Goal: Information Seeking & Learning: Learn about a topic

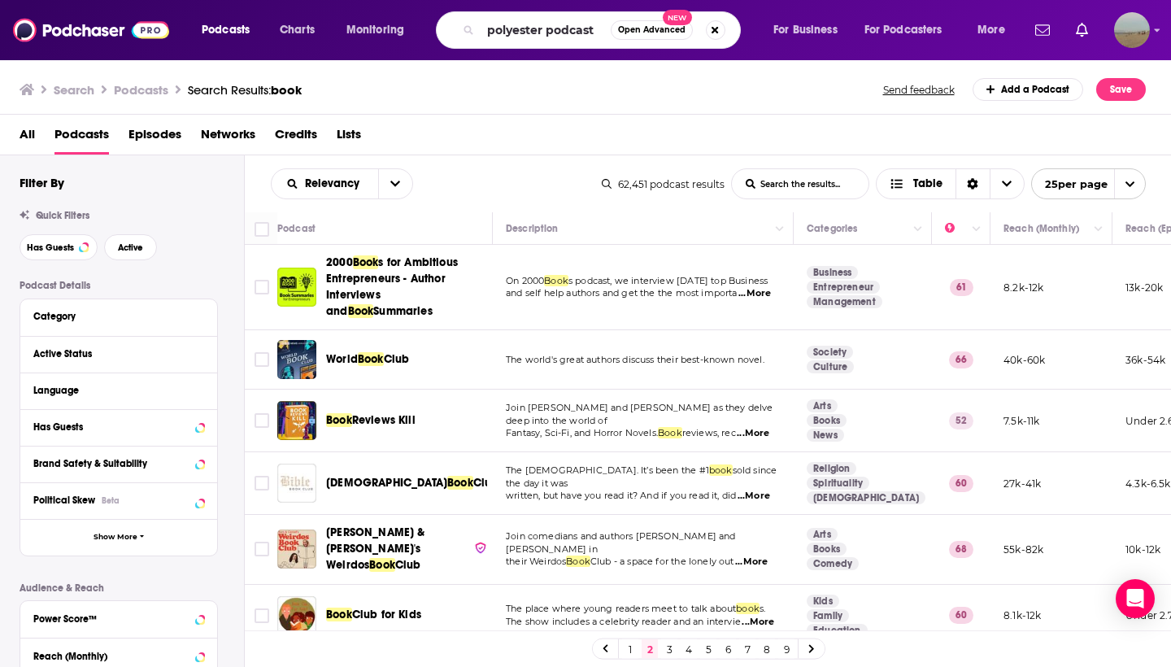
type input "polyester podcast"
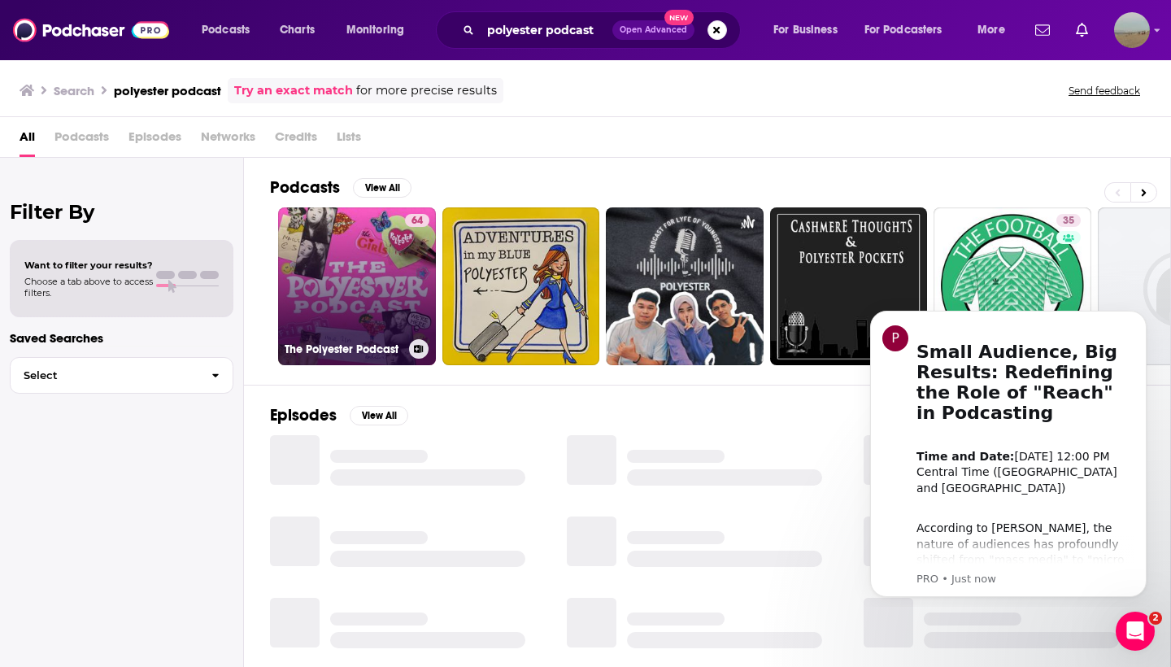
click at [341, 251] on link "64 The Polyester Podcast" at bounding box center [357, 286] width 158 height 158
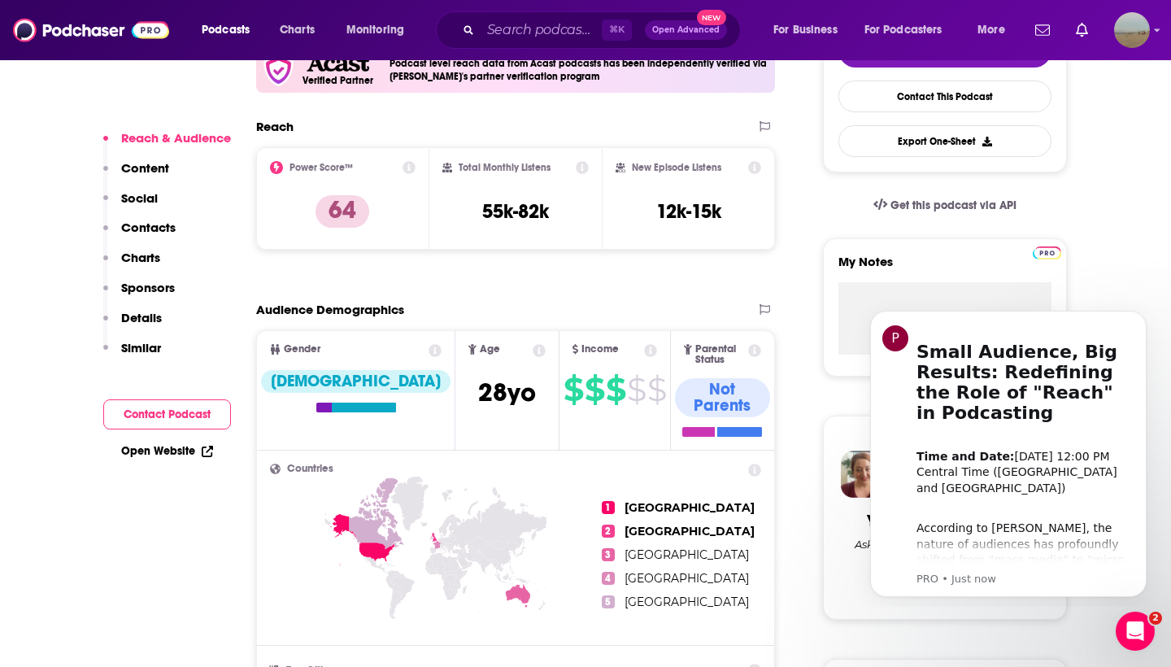
scroll to position [643, 0]
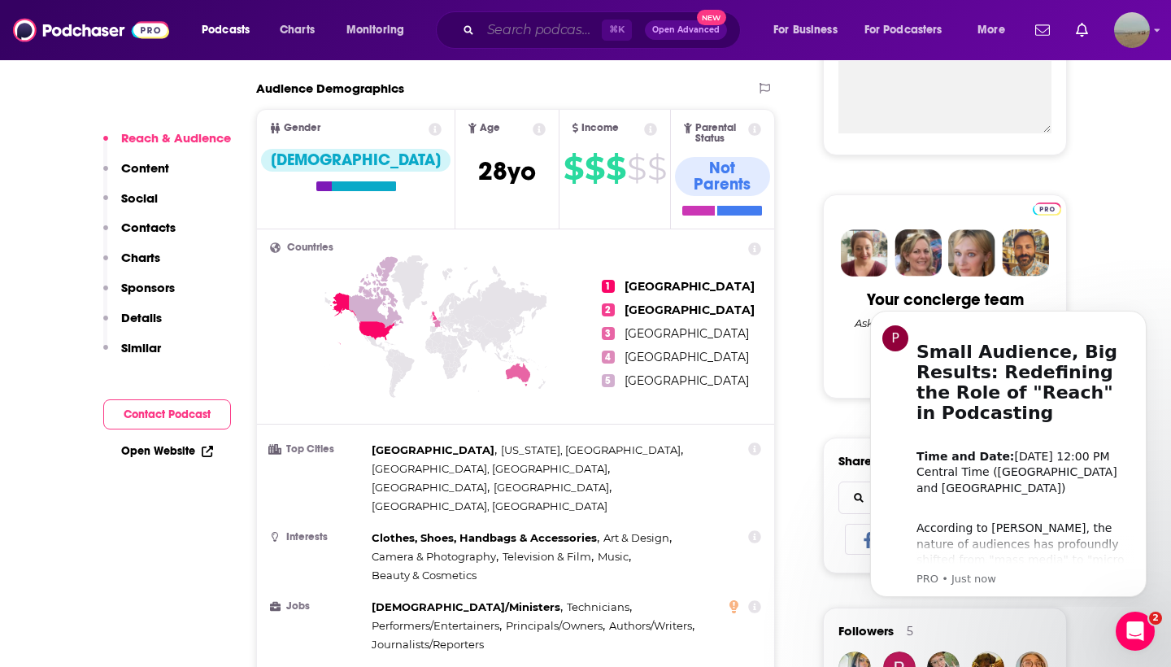
click at [551, 27] on input "Search podcasts, credits, & more..." at bounding box center [541, 30] width 121 height 26
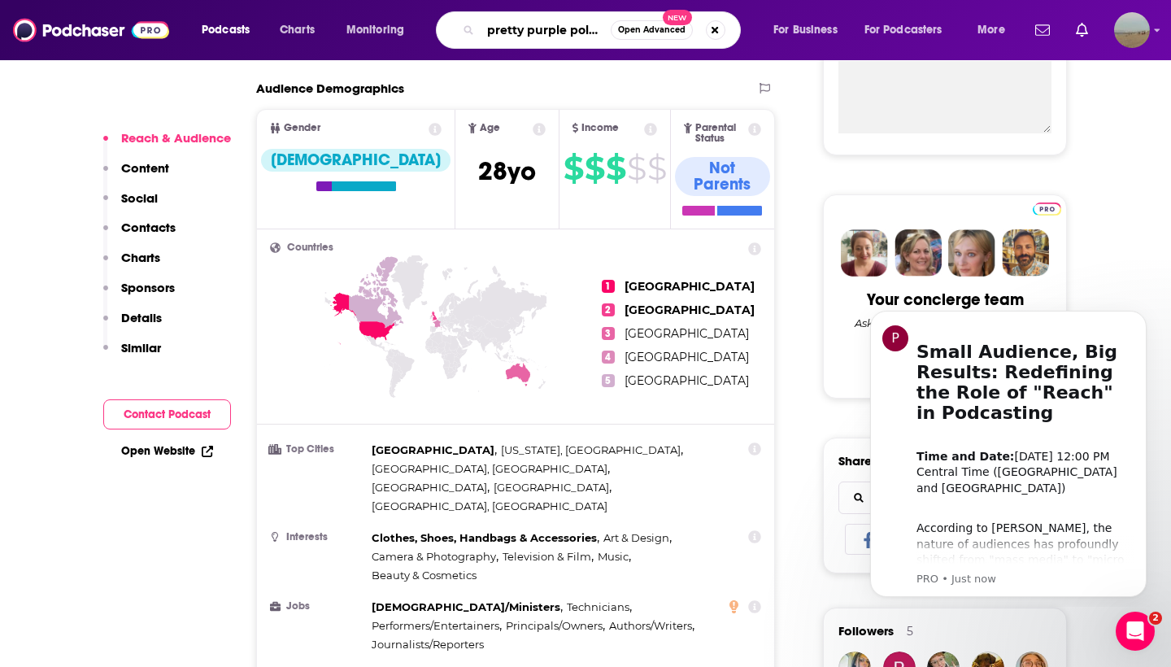
type input "pretty purple polka dot"
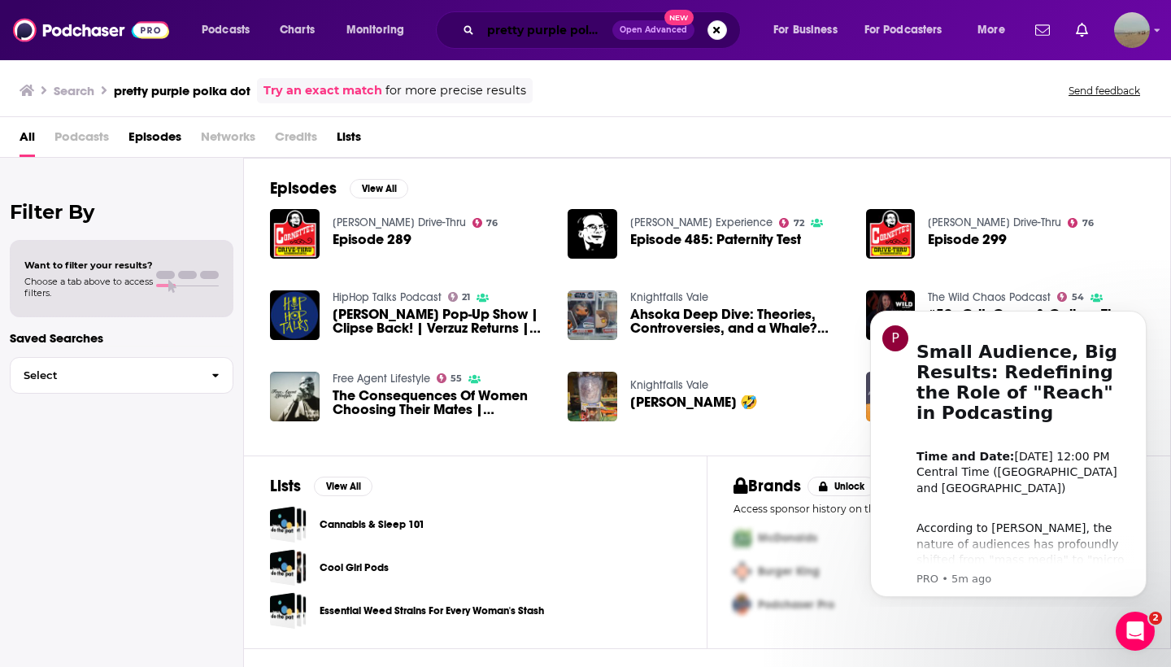
click at [563, 32] on input "pretty purple polka dot" at bounding box center [547, 30] width 132 height 26
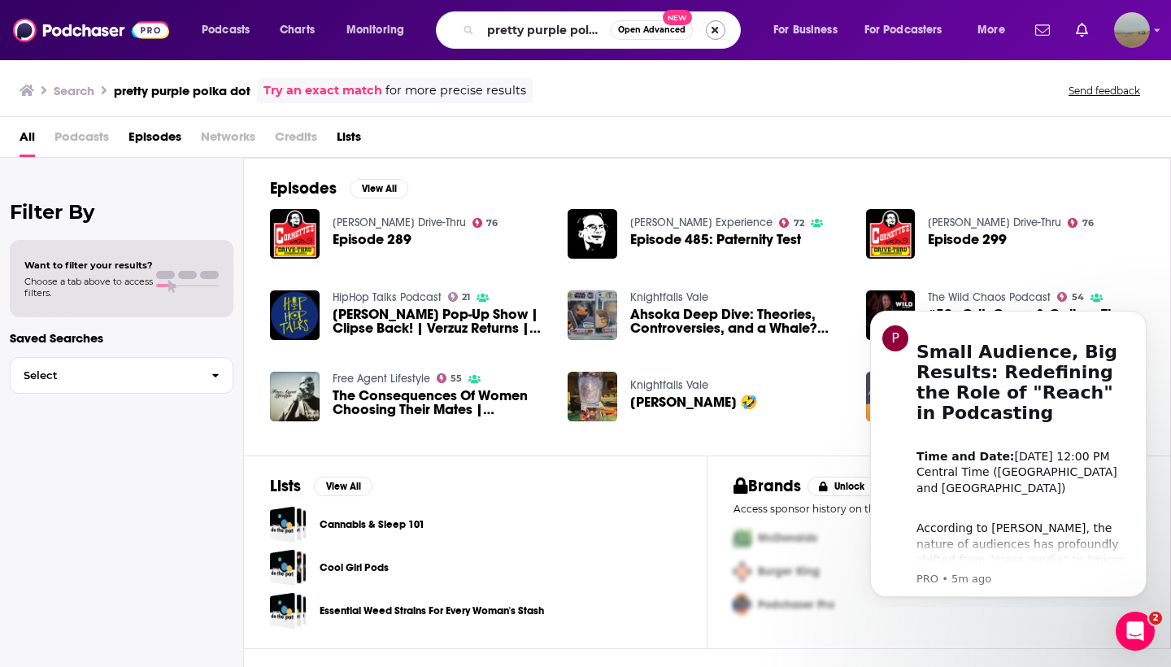
click at [717, 30] on button "Search podcasts, credits, & more..." at bounding box center [716, 30] width 20 height 20
type input "breaking the glass slipper"
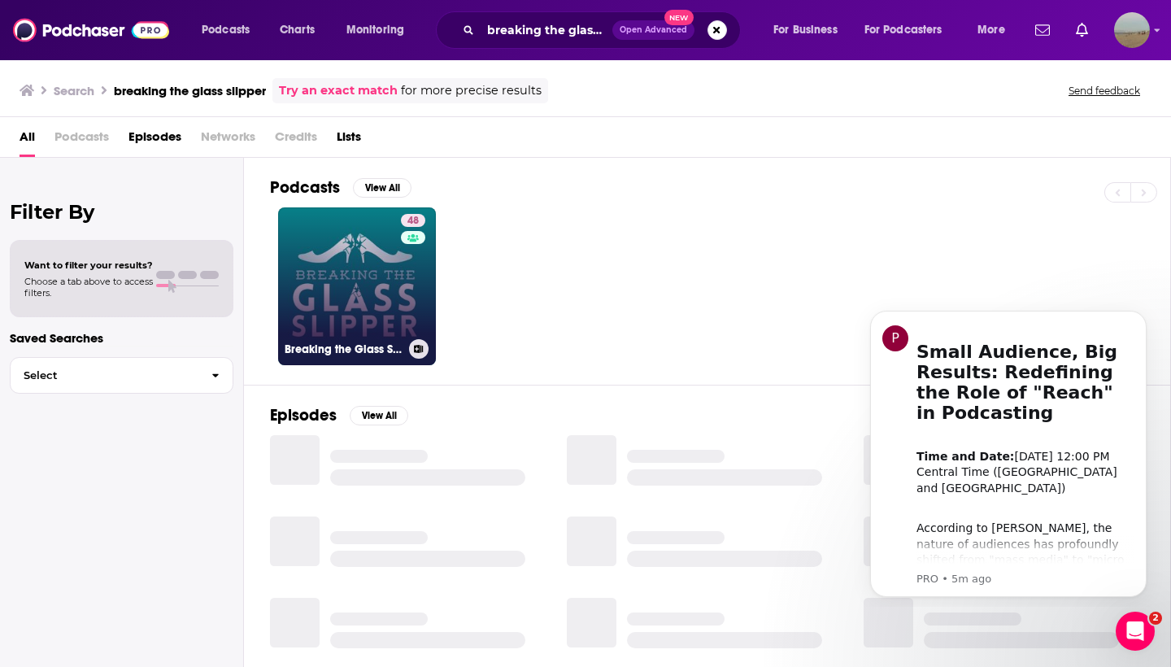
click at [392, 294] on link "48 Breaking the Glass Slipper: Women in science fiction, fantasy, and horror" at bounding box center [357, 286] width 158 height 158
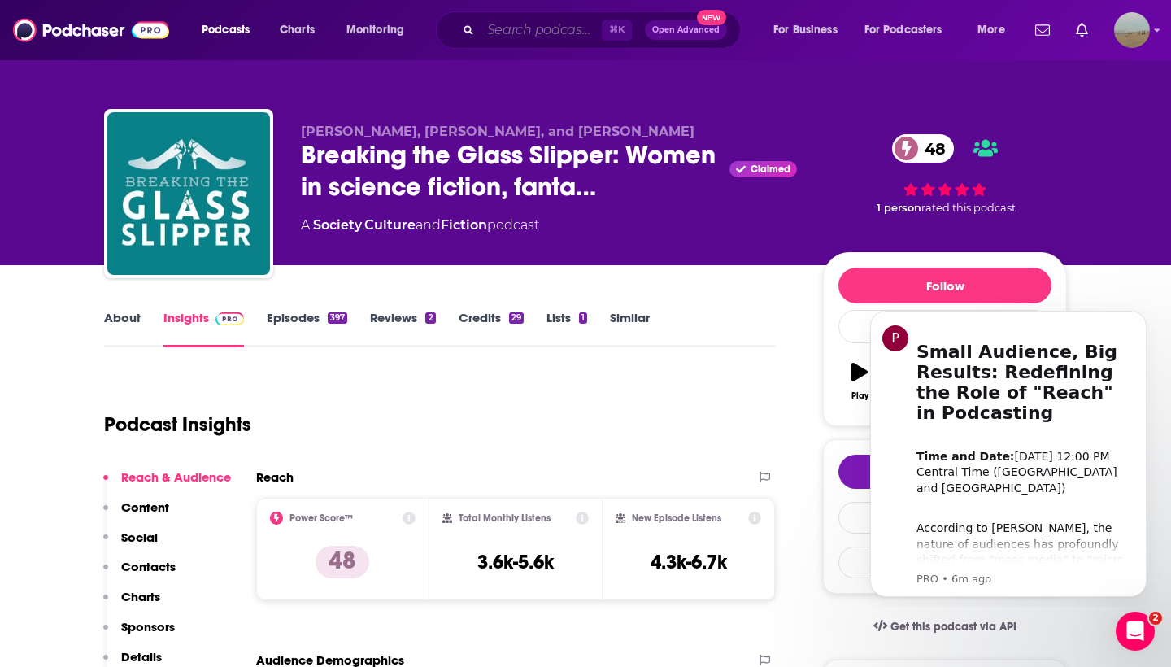
click at [529, 28] on input "Search podcasts, credits, & more..." at bounding box center [541, 30] width 121 height 26
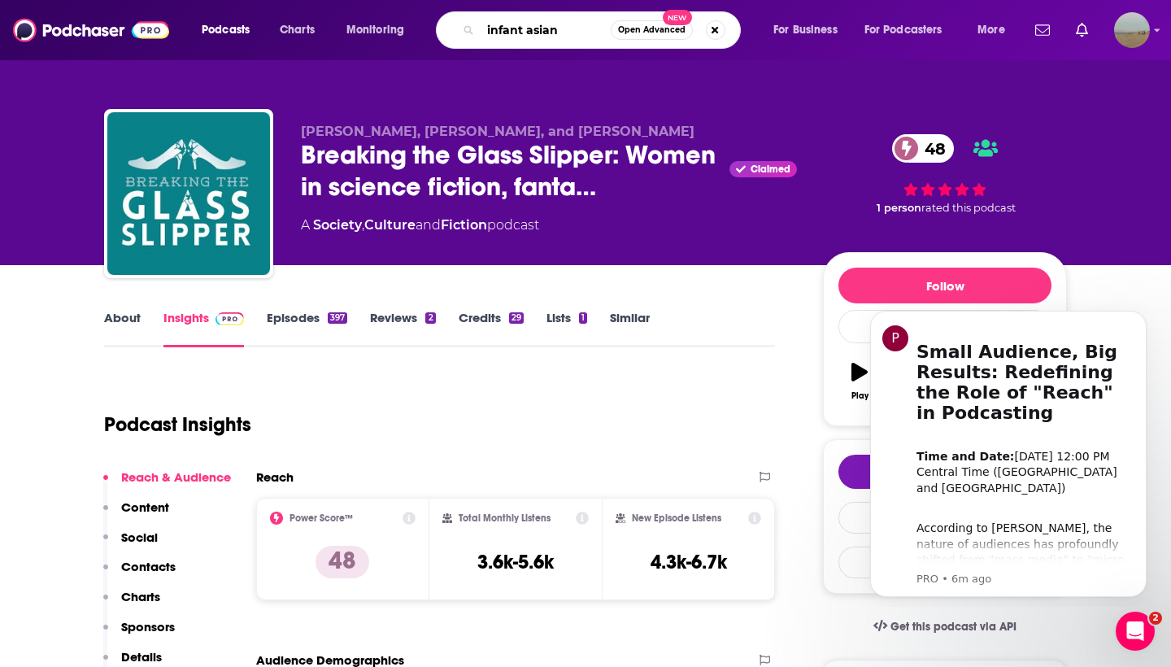
click at [521, 28] on input "infant asian" at bounding box center [546, 30] width 130 height 26
type input "infatu asian"
click at [569, 27] on input "infatu asian" at bounding box center [546, 30] width 130 height 26
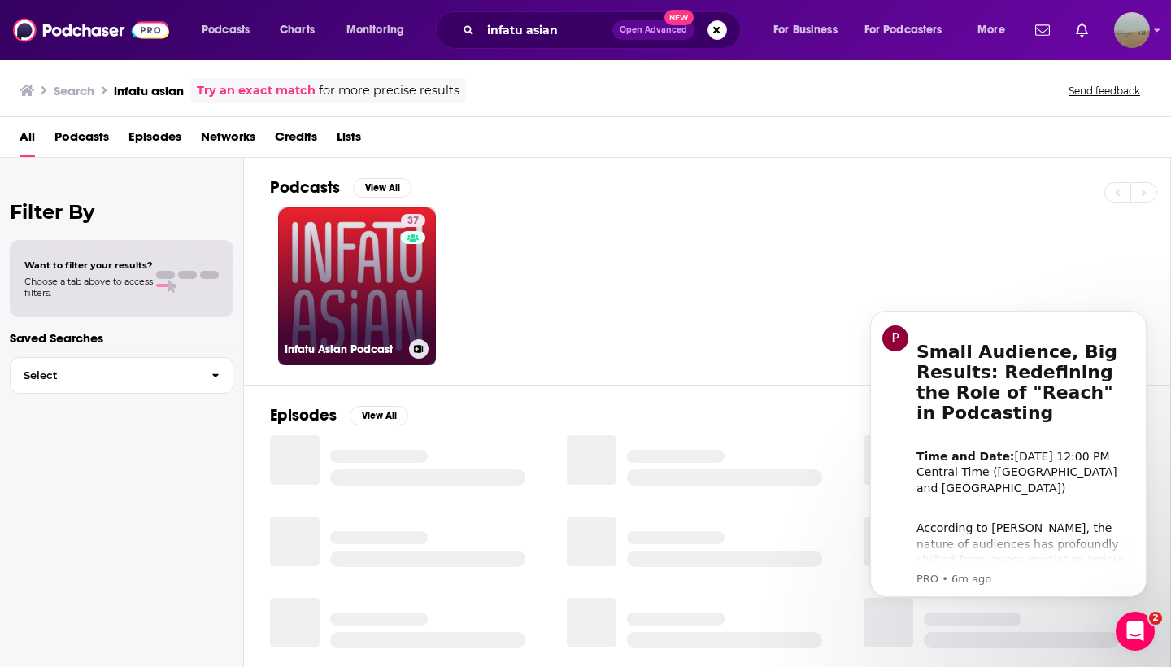
click at [359, 303] on link "37 Infatu Asian Podcast" at bounding box center [357, 286] width 158 height 158
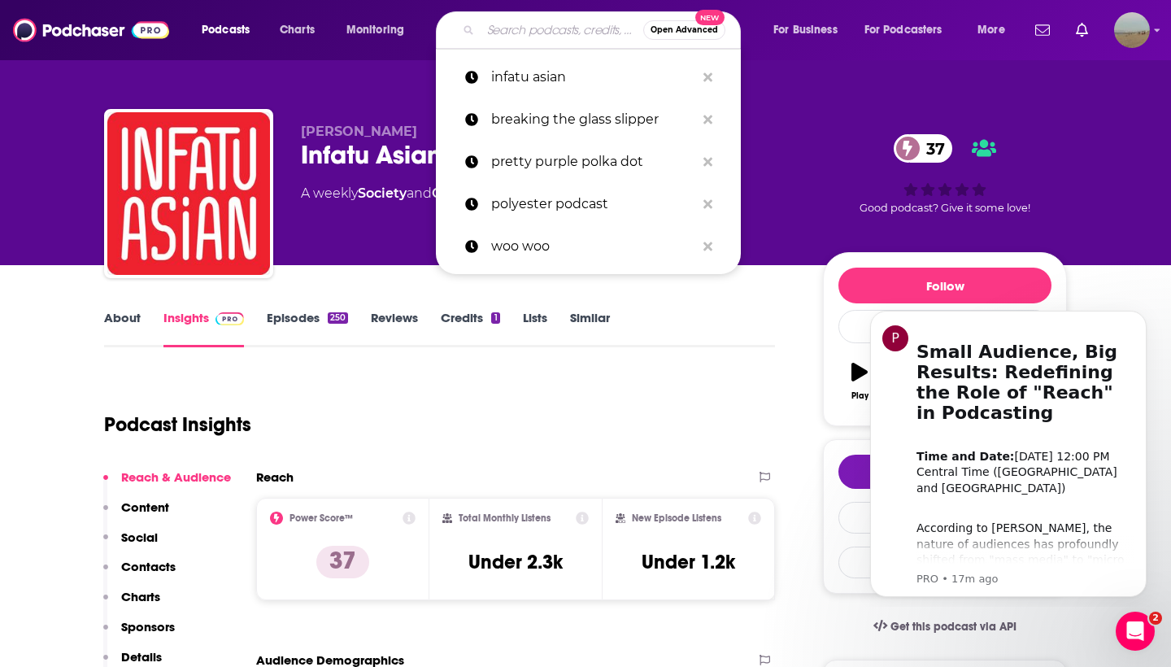
click at [519, 39] on input "Search podcasts, credits, & more..." at bounding box center [562, 30] width 163 height 26
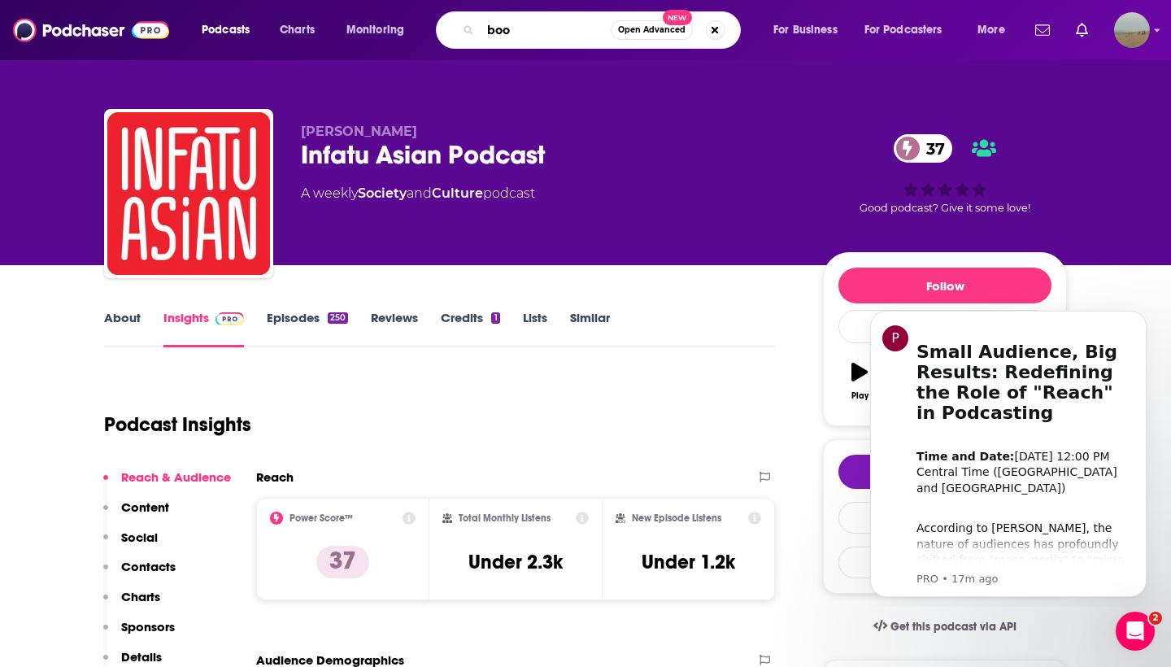
type input "book"
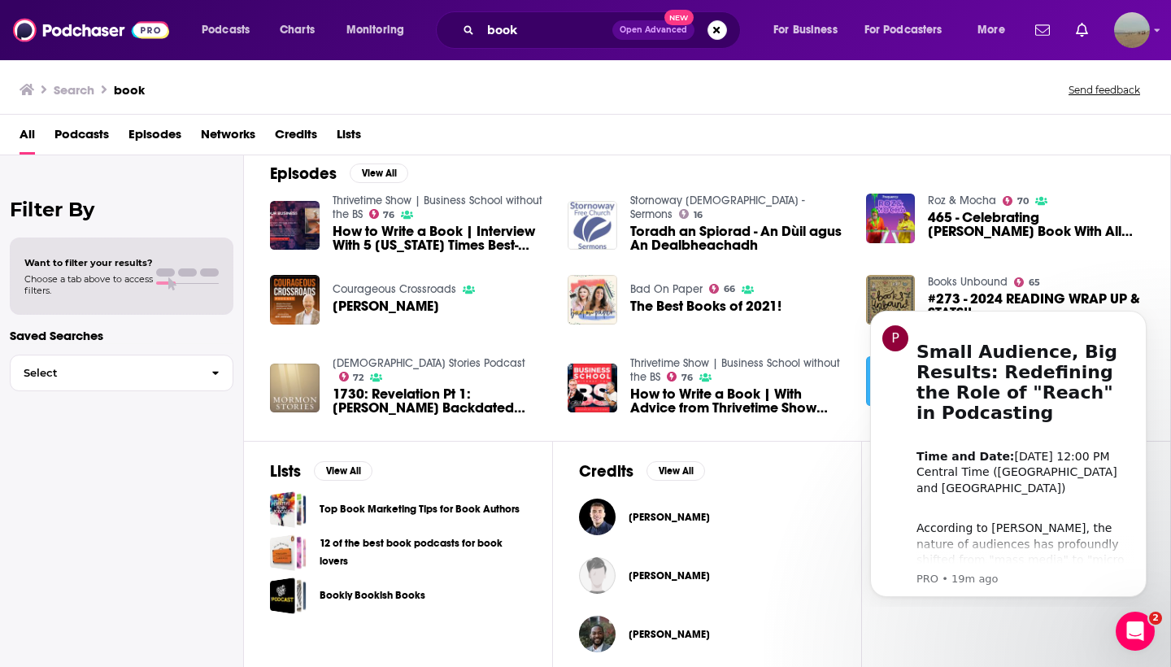
click at [98, 145] on span "Podcasts" at bounding box center [82, 137] width 55 height 33
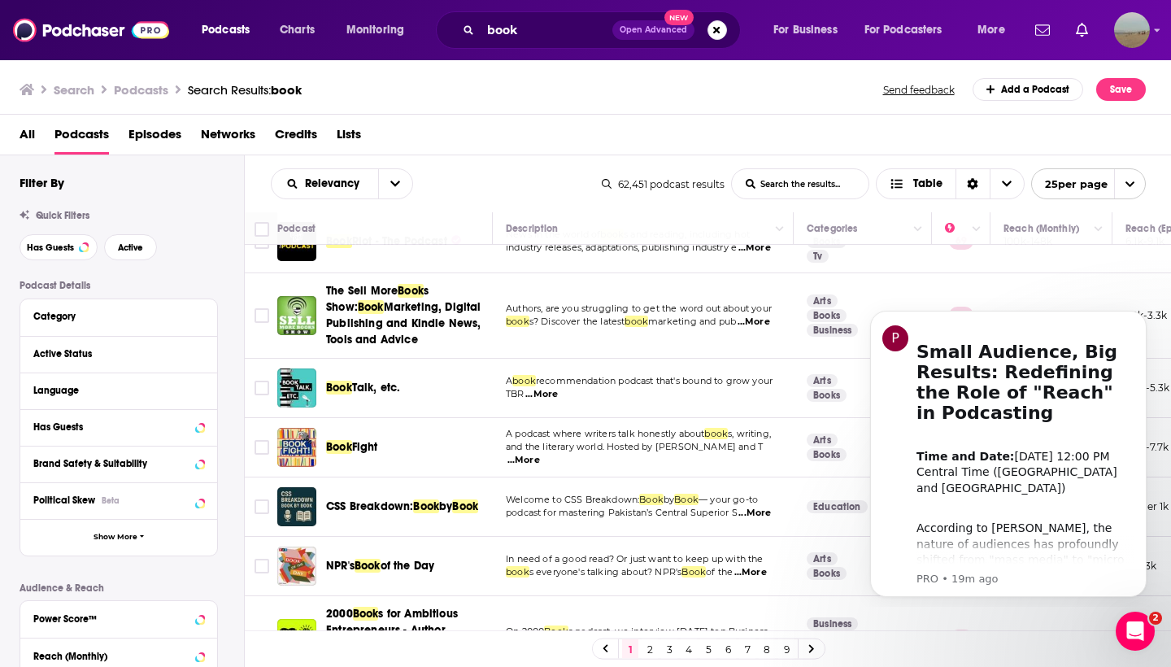
click at [651, 654] on link "2" at bounding box center [650, 649] width 16 height 20
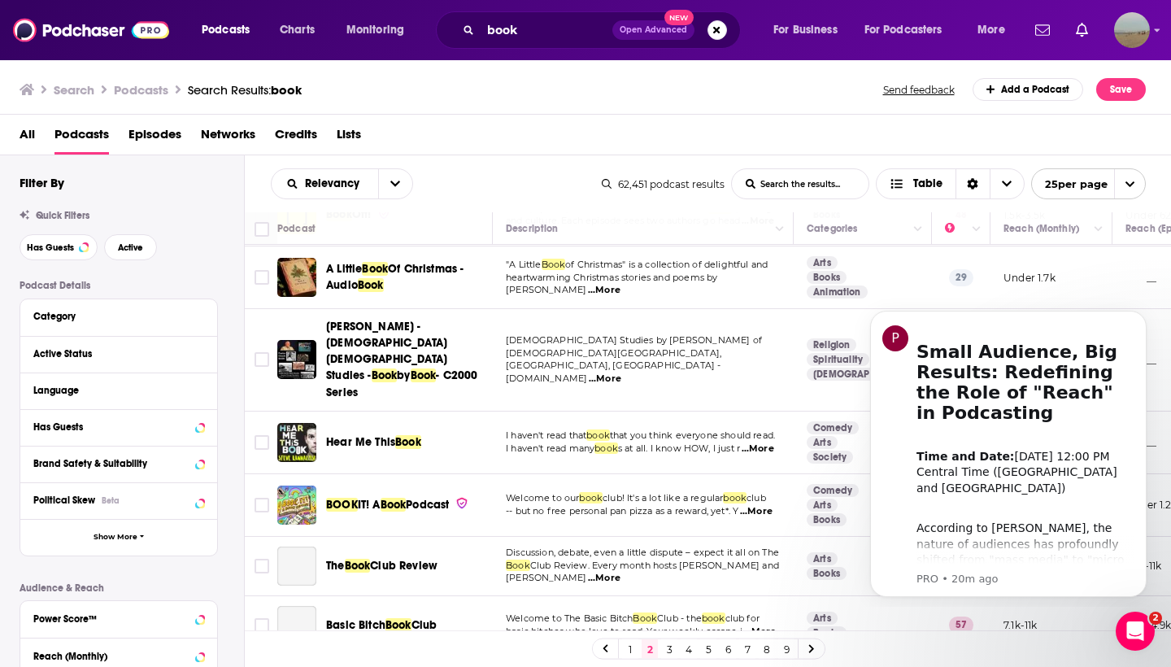
scroll to position [449, 0]
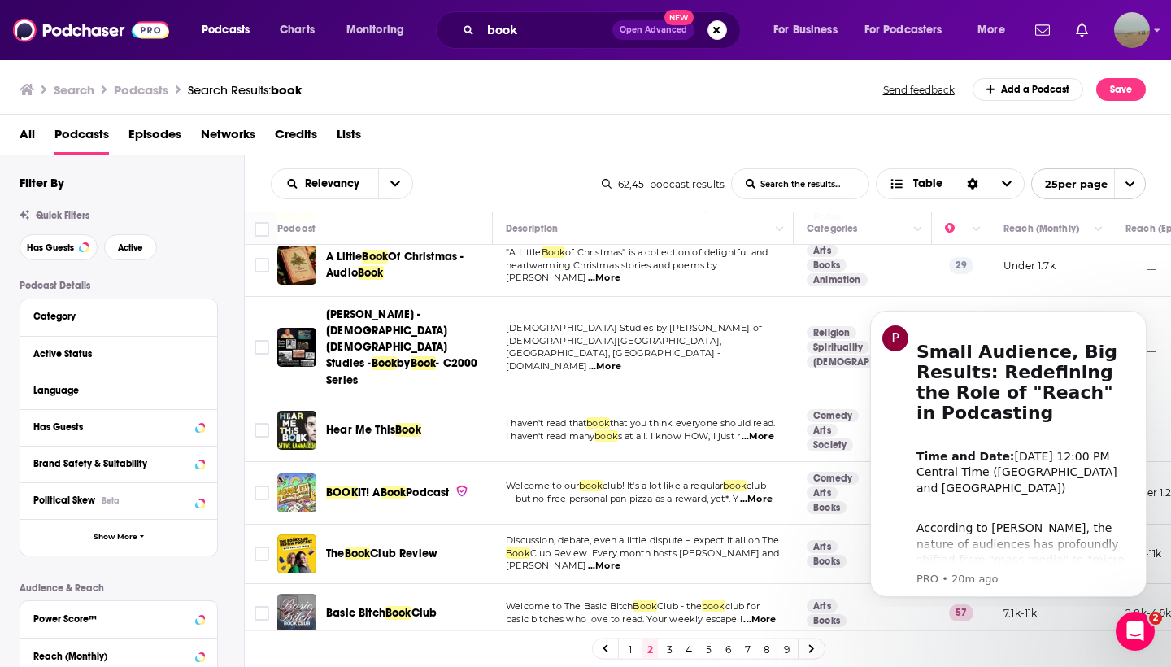
click at [419, 486] on span "Podcast" at bounding box center [427, 493] width 43 height 14
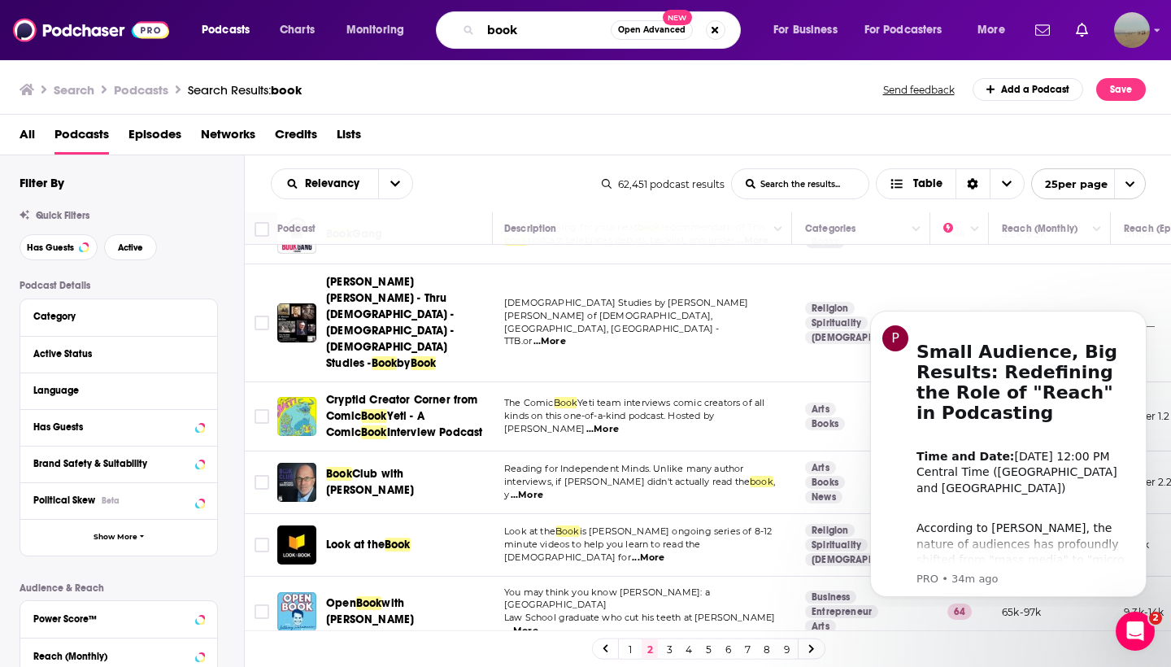
click at [520, 32] on input "book" at bounding box center [546, 30] width 130 height 26
drag, startPoint x: 525, startPoint y: 33, endPoint x: 464, endPoint y: 30, distance: 61.1
click at [464, 30] on div "book Open Advanced New" at bounding box center [588, 29] width 305 height 37
type input "romance book"
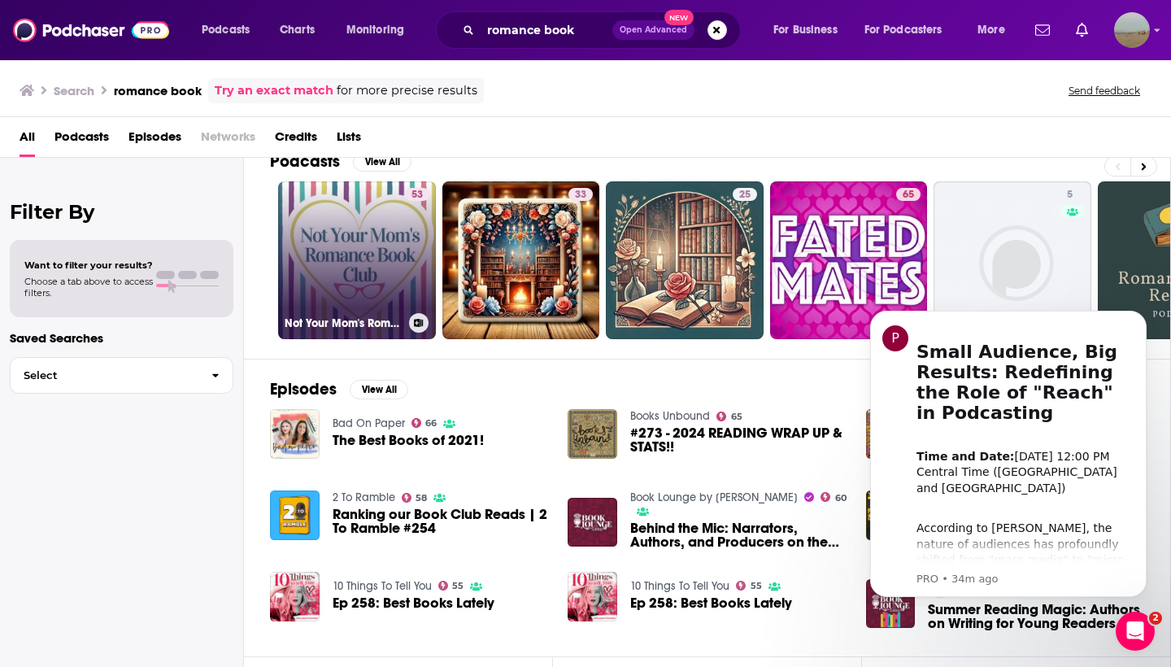
scroll to position [41, 0]
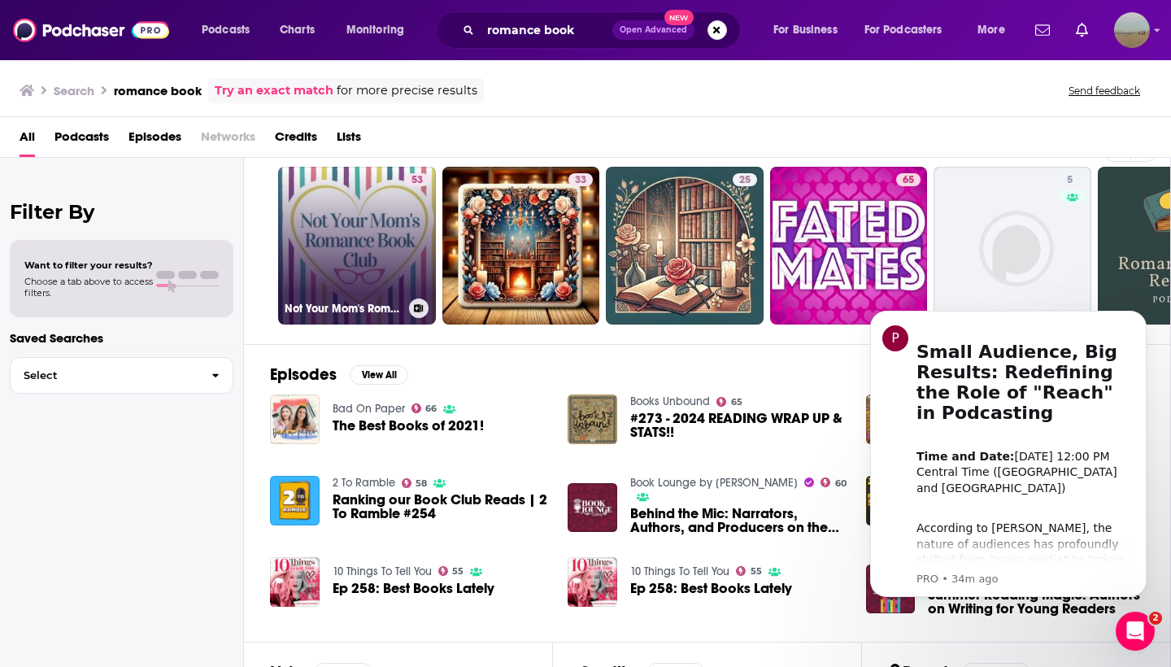
click at [408, 285] on div "53" at bounding box center [417, 235] width 24 height 125
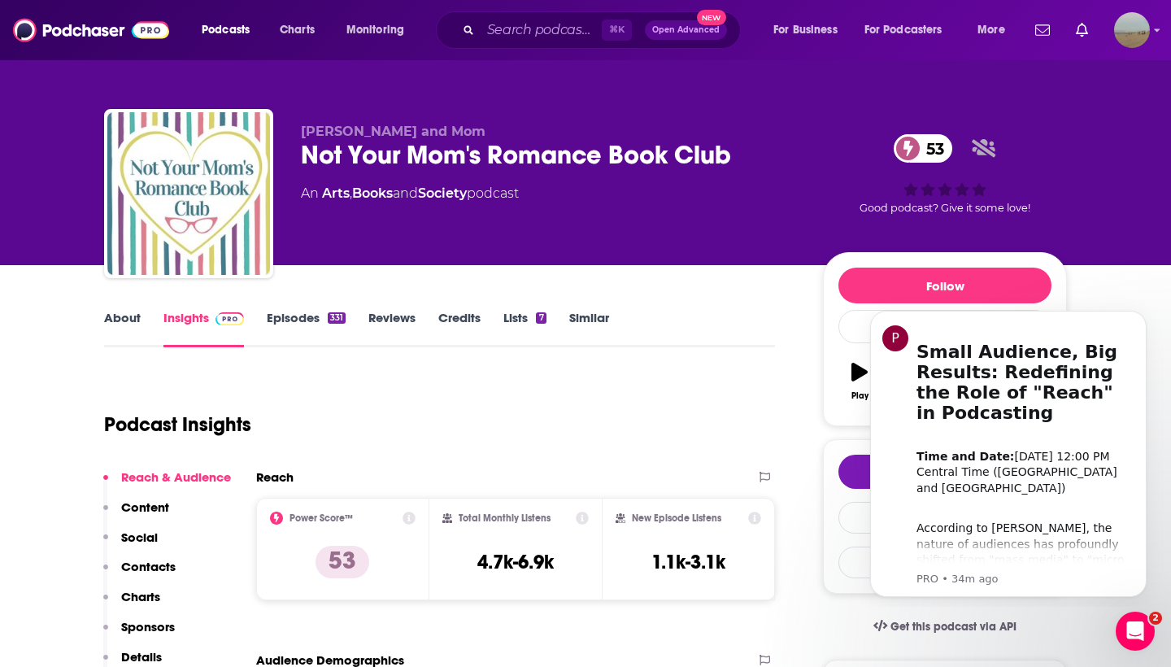
click at [284, 322] on link "Episodes 331" at bounding box center [306, 328] width 79 height 37
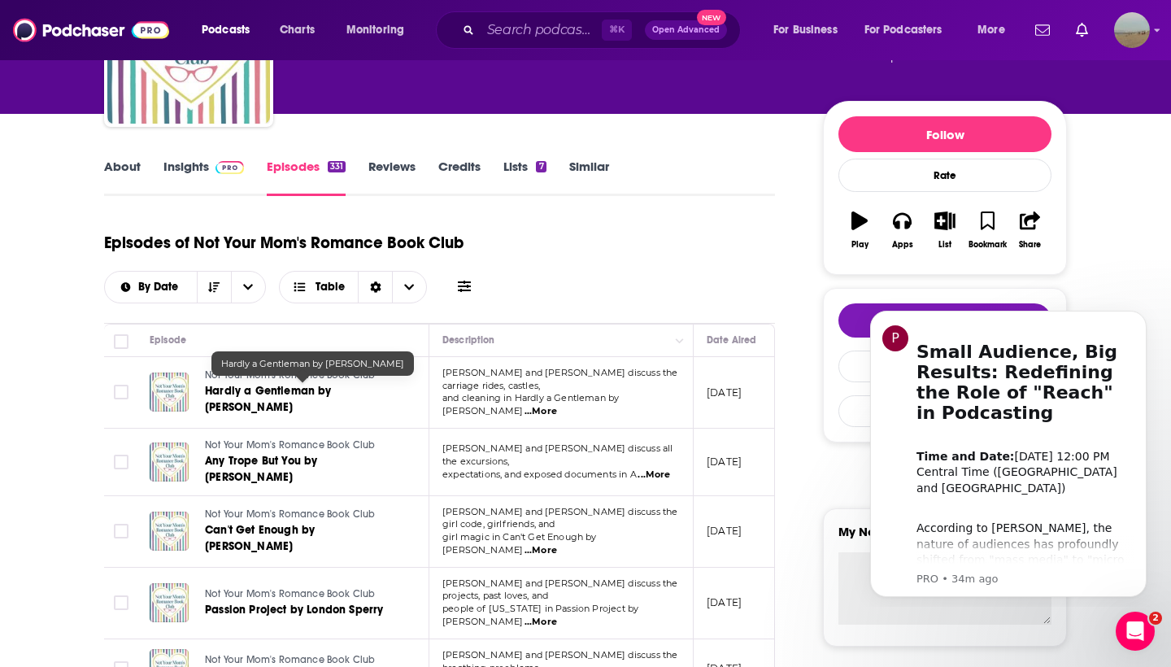
scroll to position [152, 0]
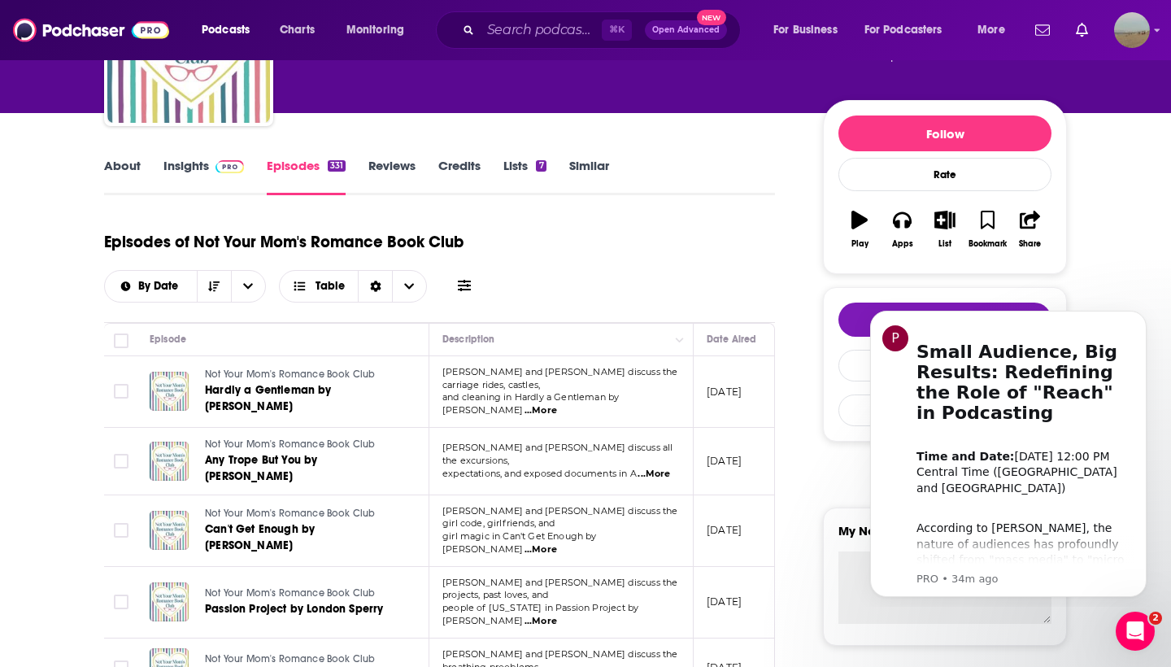
click at [124, 168] on link "About" at bounding box center [122, 176] width 37 height 37
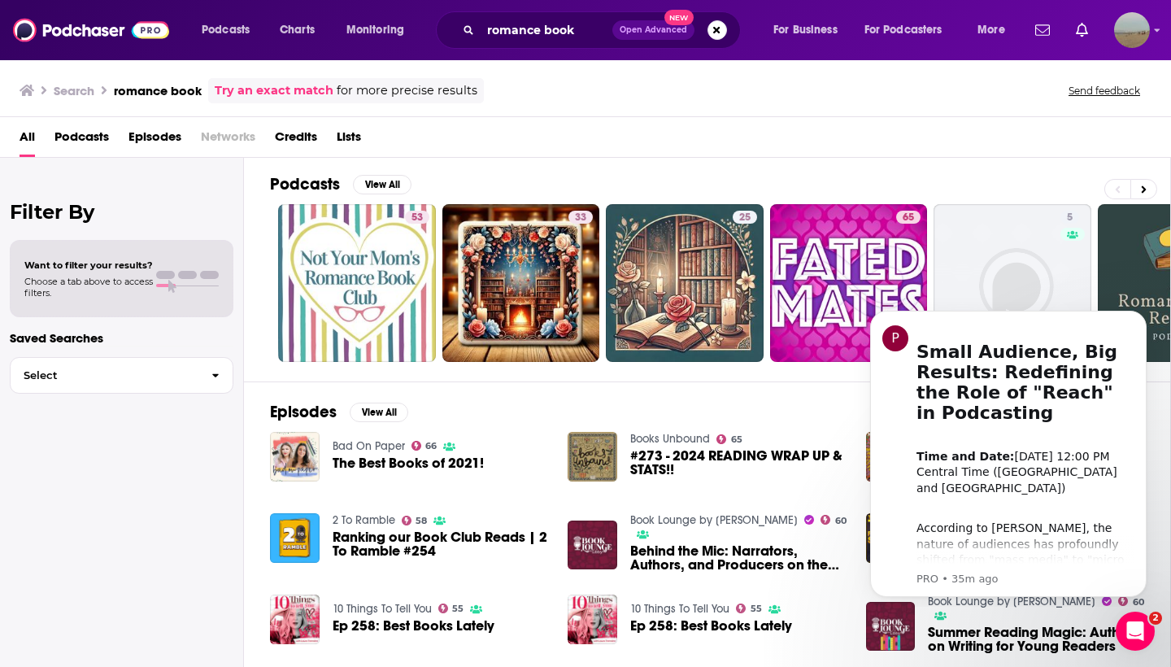
scroll to position [4, 0]
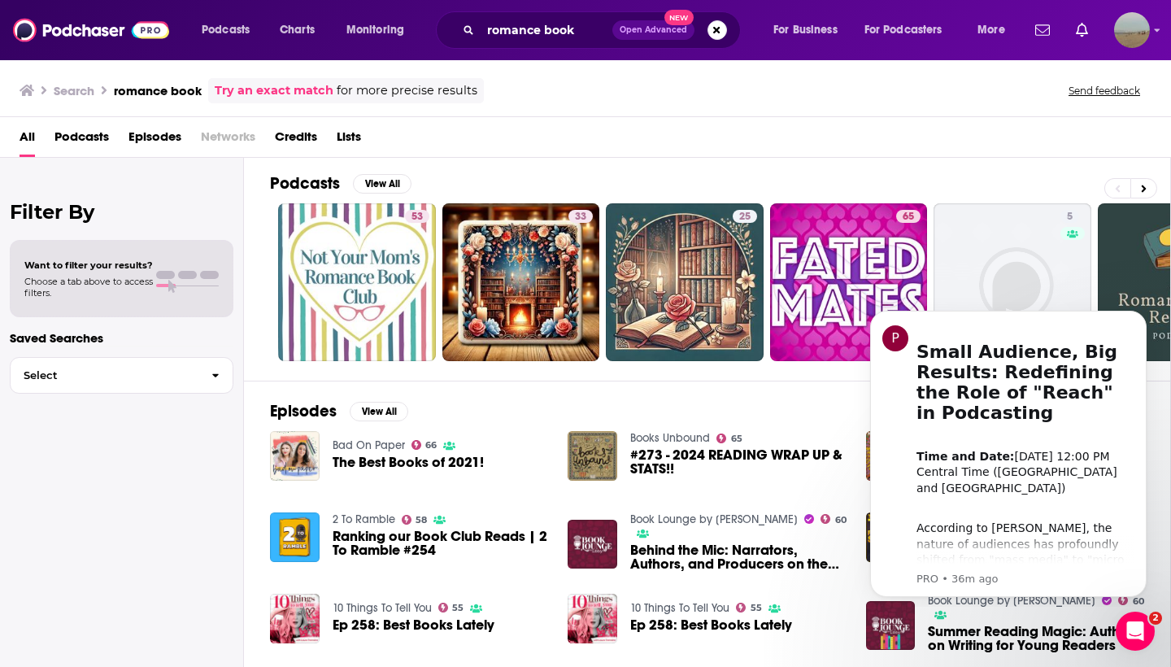
click at [80, 131] on span "Podcasts" at bounding box center [82, 140] width 55 height 33
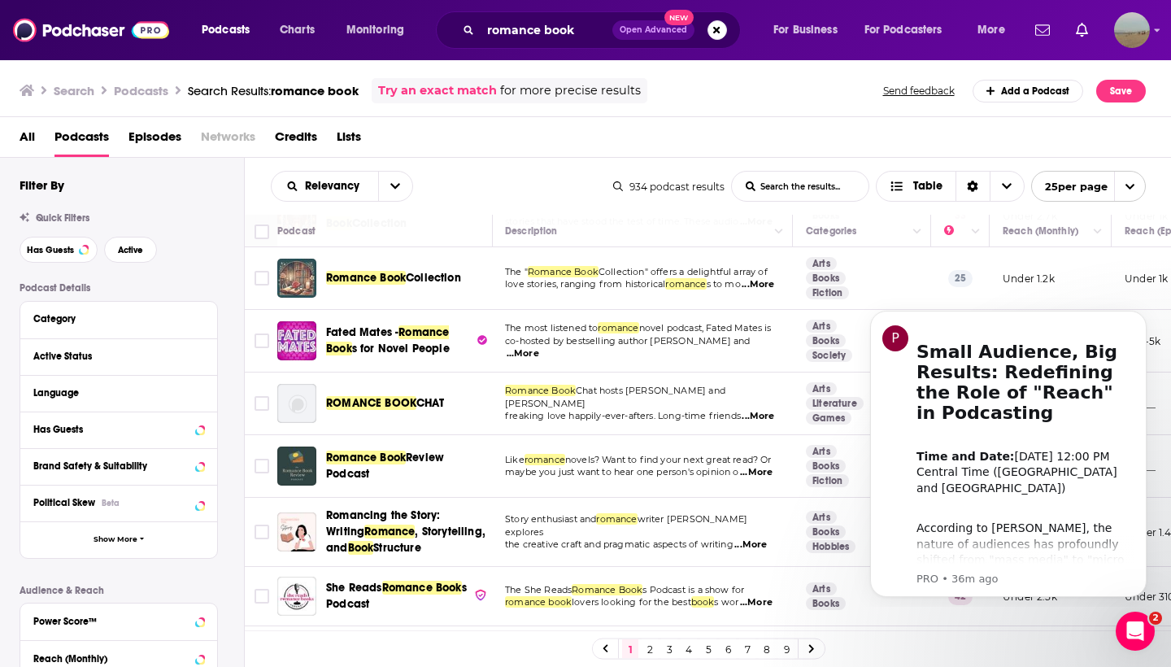
scroll to position [121, 1]
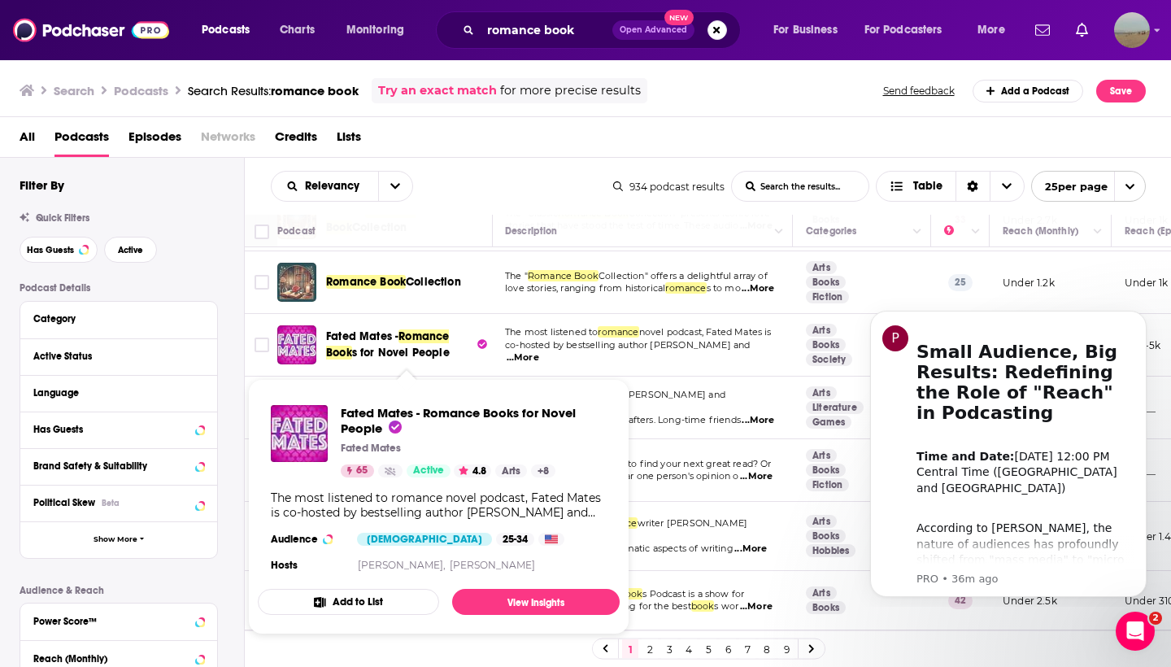
click at [370, 352] on span "s for Novel People" at bounding box center [401, 353] width 98 height 14
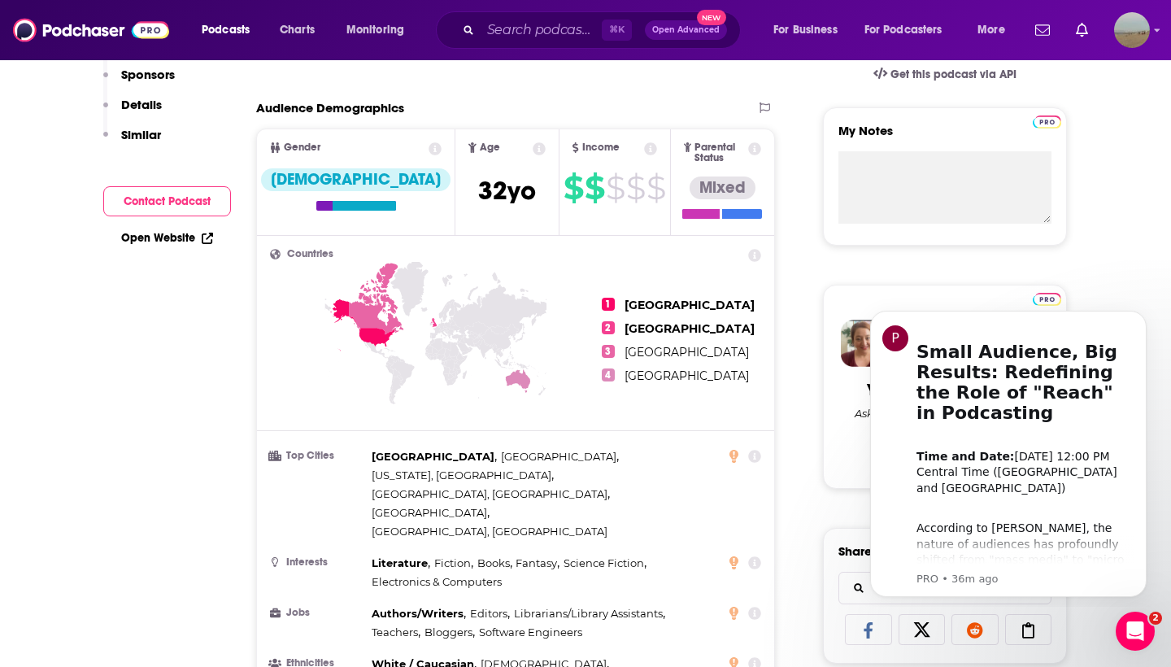
scroll to position [160, 0]
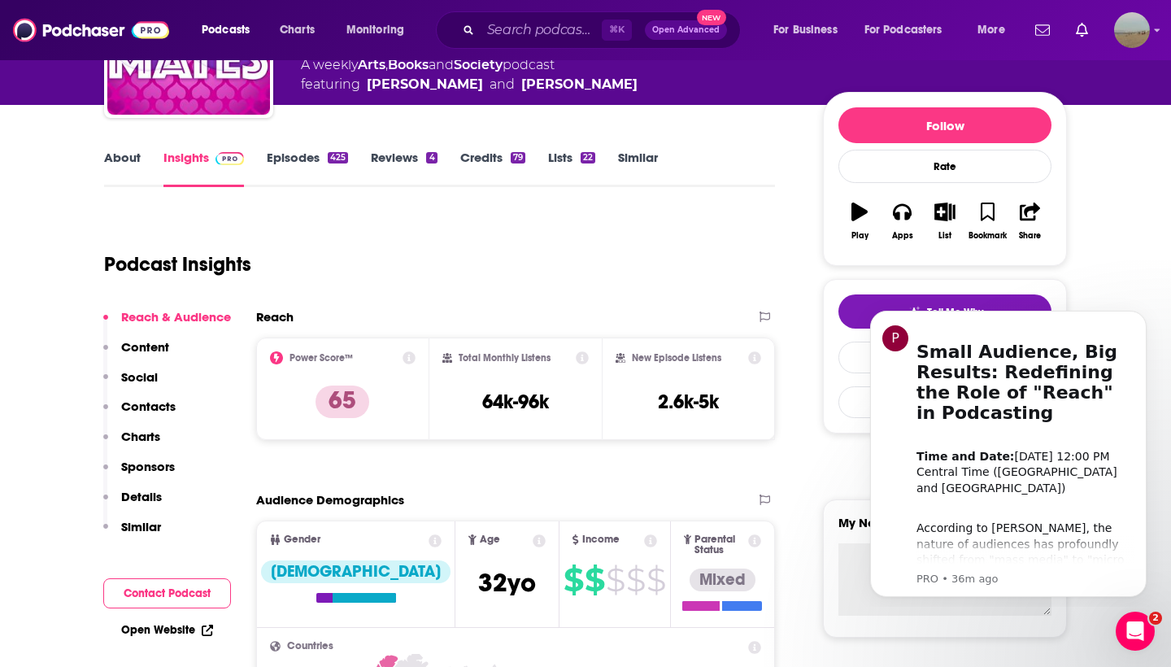
click at [198, 591] on button "Contact Podcast" at bounding box center [167, 593] width 128 height 30
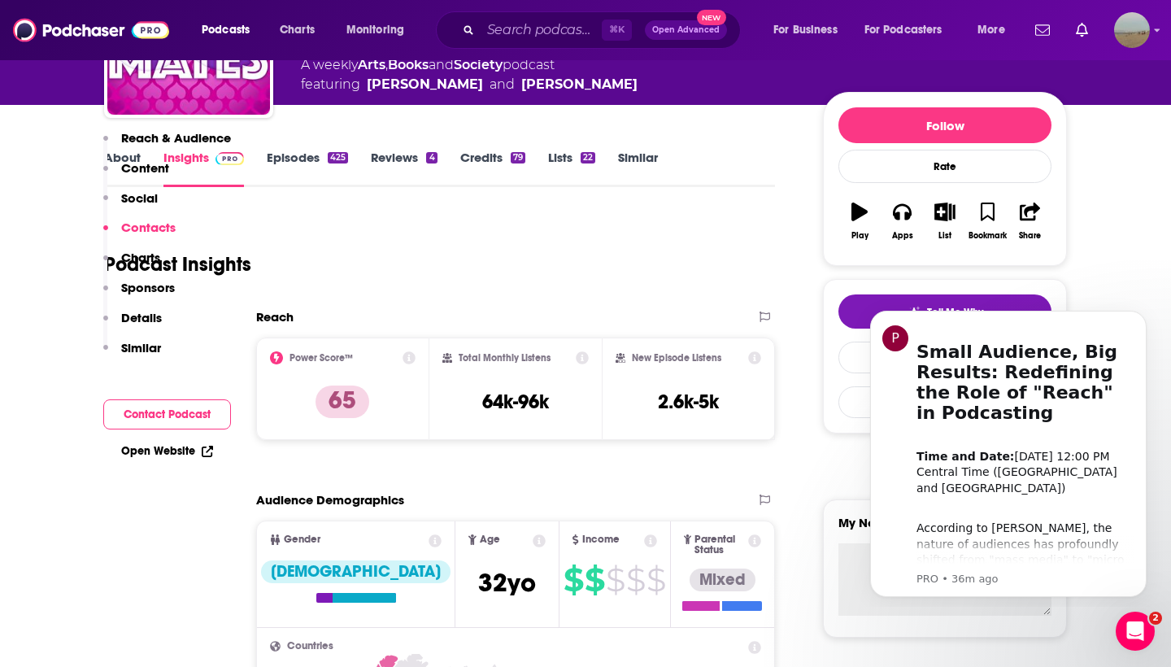
scroll to position [1433, 0]
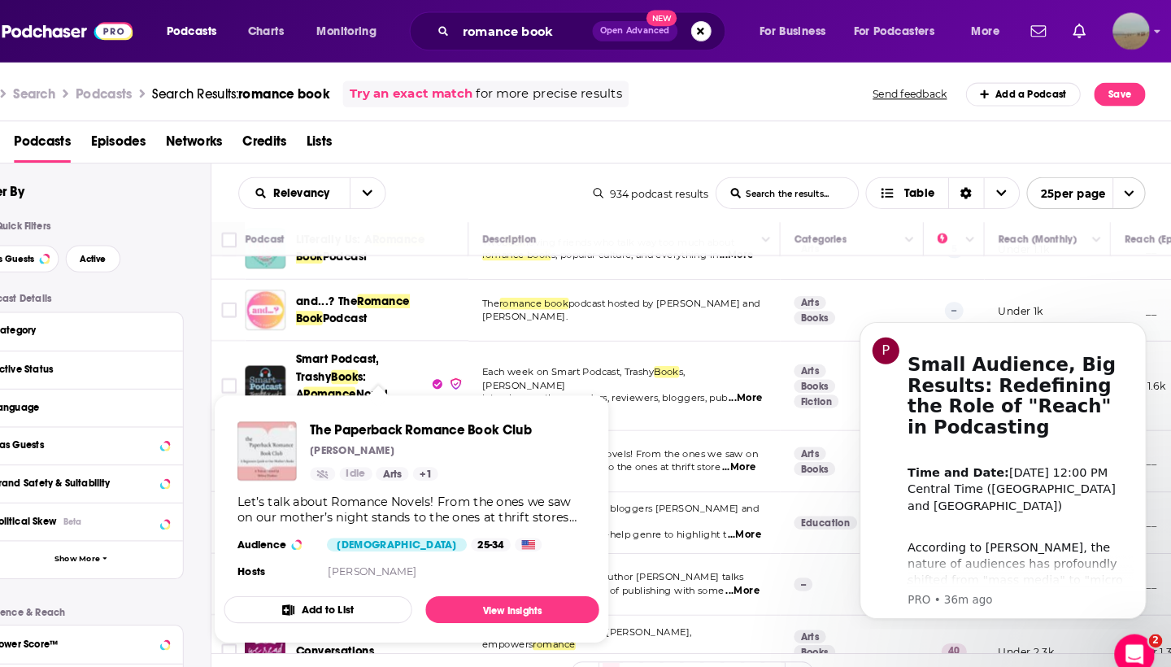
click at [270, 444] on img "The Paperback Romance Book Club" at bounding box center [298, 435] width 57 height 57
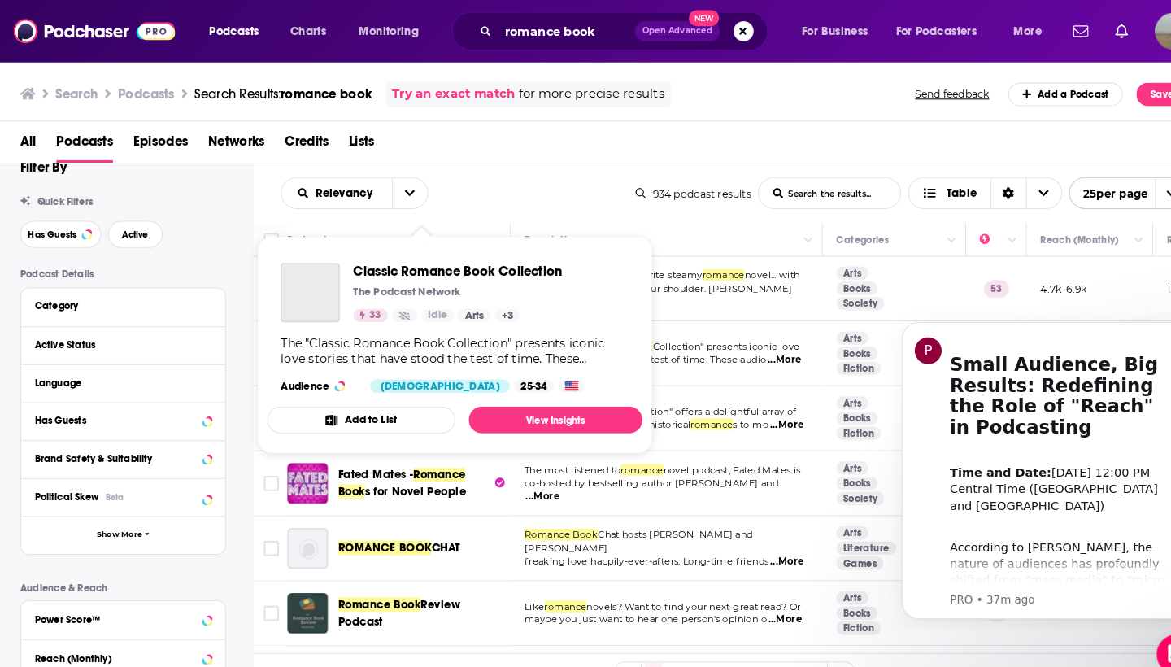
scroll to position [440, 0]
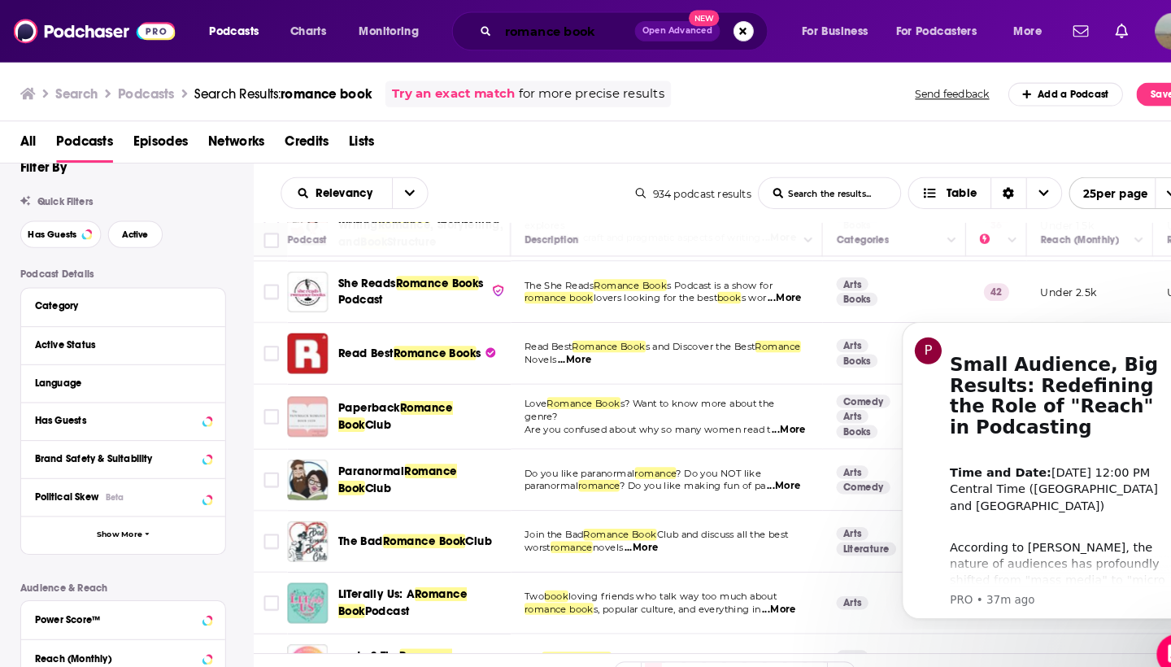
click at [531, 39] on input "romance book" at bounding box center [547, 30] width 132 height 26
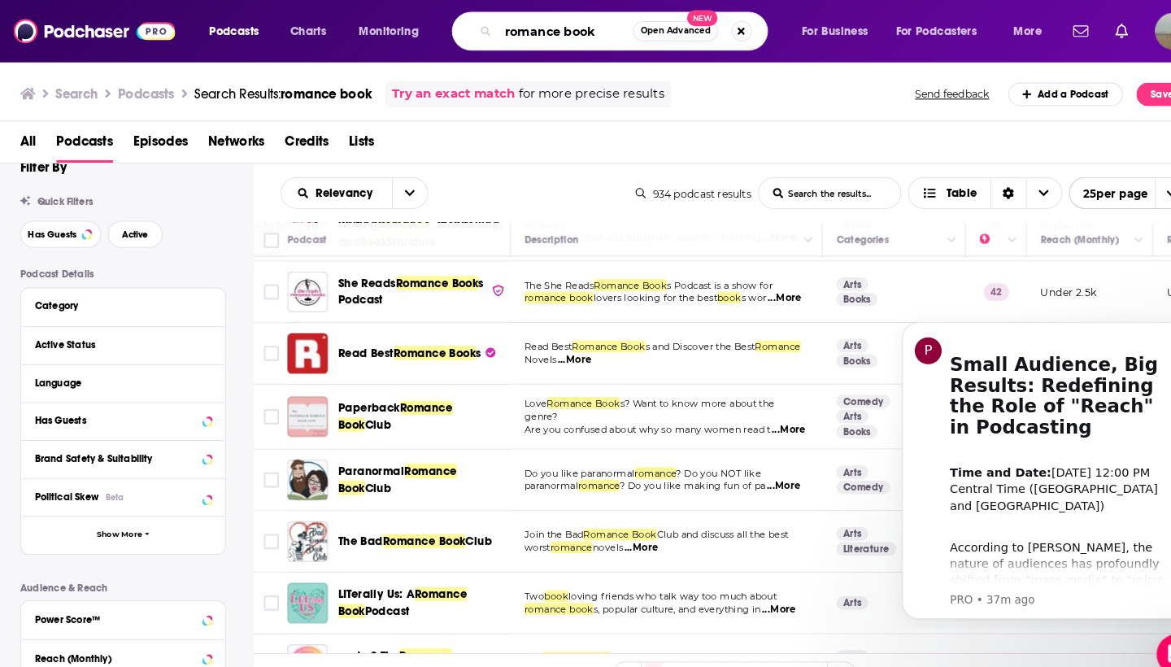
drag, startPoint x: 569, startPoint y: 31, endPoint x: 408, endPoint y: 31, distance: 161.1
click at [408, 31] on div "Podcasts Charts Monitoring romance book Open Advanced New For Business For Podc…" at bounding box center [605, 29] width 831 height 37
drag, startPoint x: 531, startPoint y: 31, endPoint x: 443, endPoint y: 30, distance: 87.9
click at [443, 30] on div "romance book Open Advanced New" at bounding box center [588, 29] width 305 height 37
type input "romance"
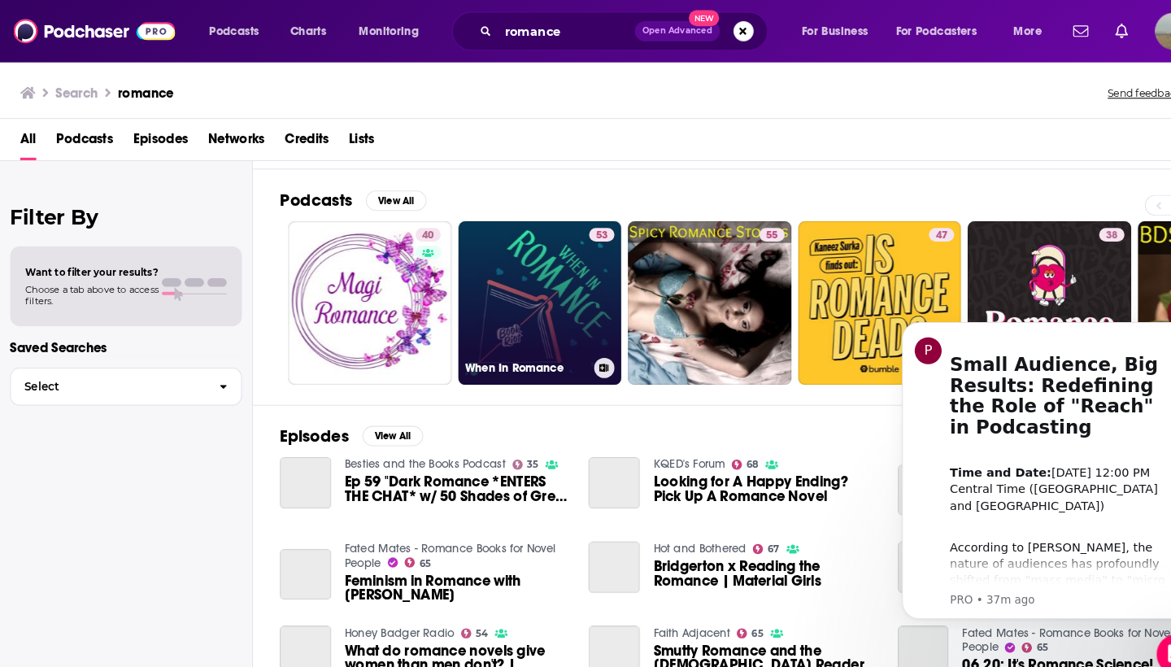
scroll to position [194, 0]
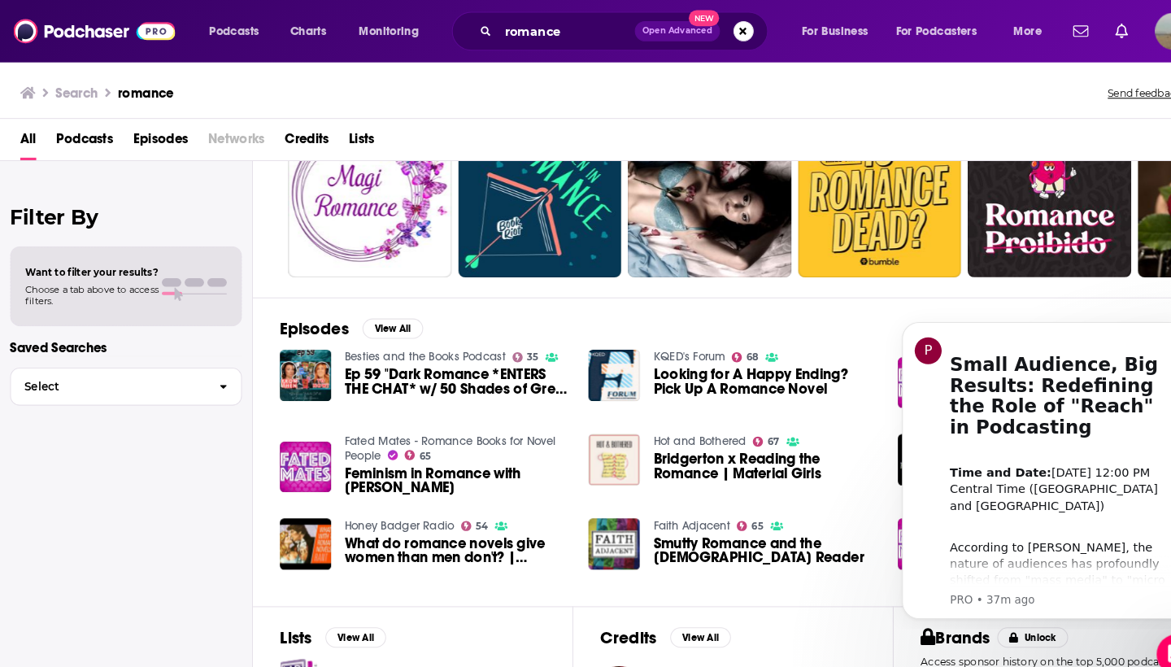
click at [106, 129] on span "Podcasts" at bounding box center [82, 137] width 55 height 33
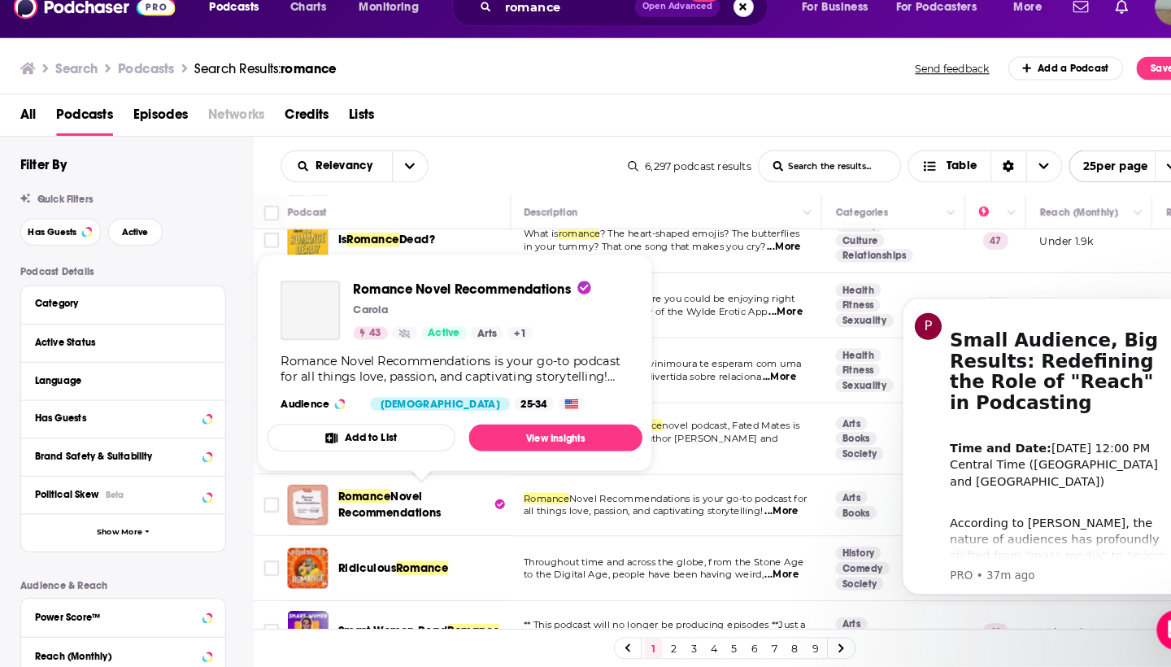
click at [385, 495] on span "Novel Recommendations" at bounding box center [376, 510] width 100 height 30
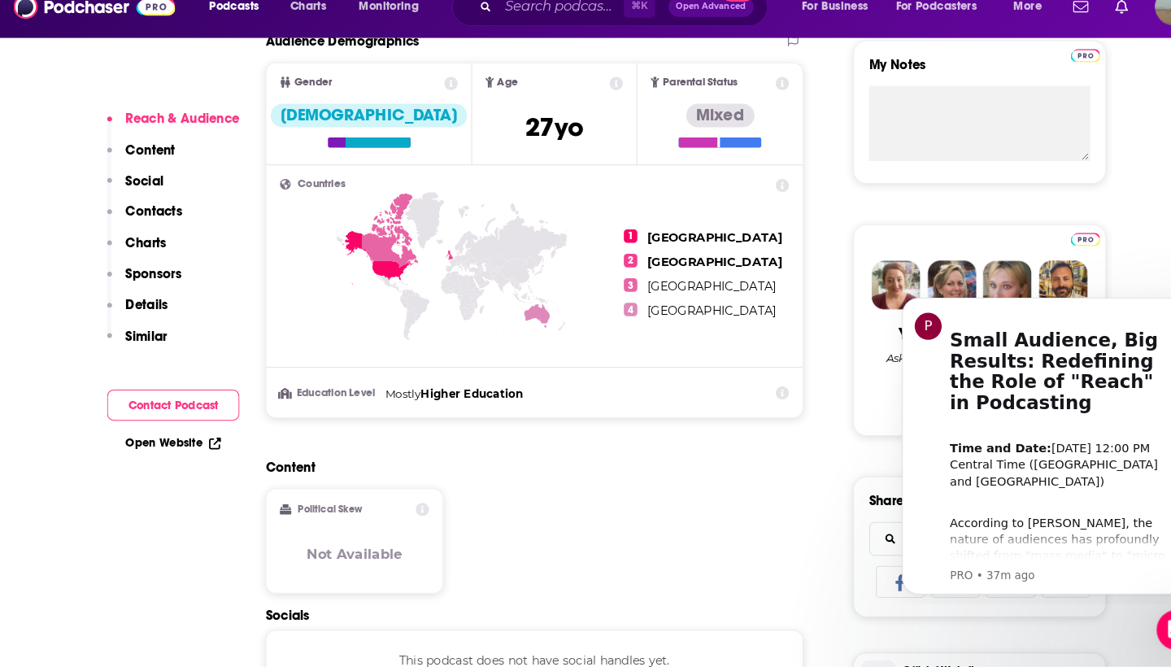
scroll to position [722, 0]
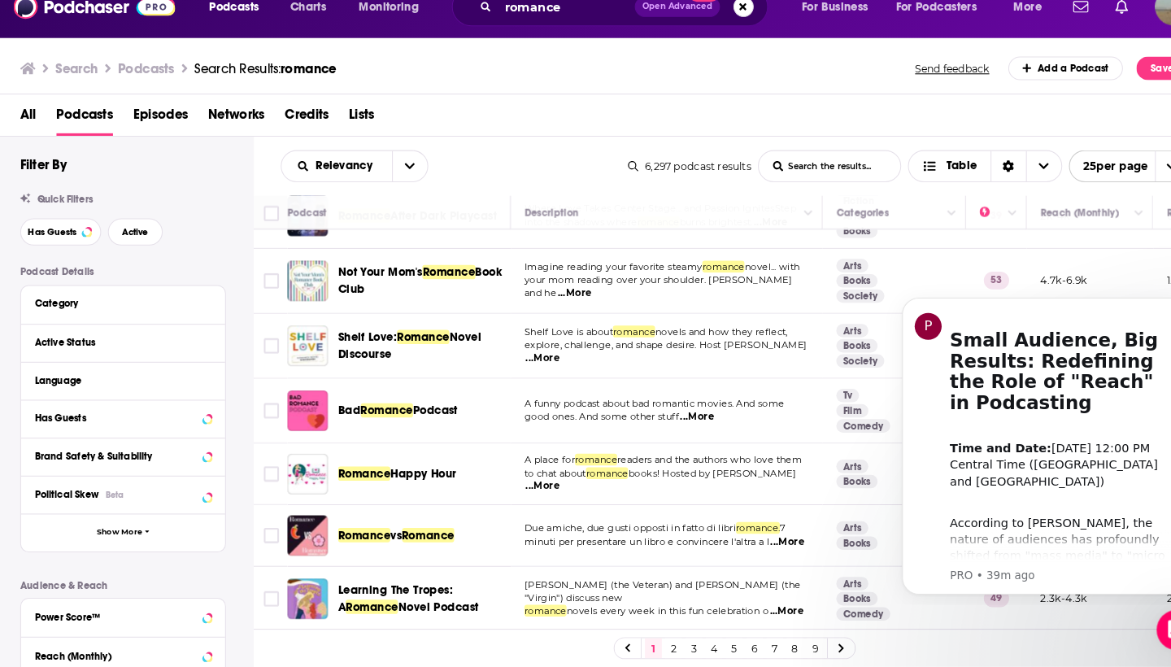
click at [655, 639] on link "2" at bounding box center [650, 649] width 16 height 20
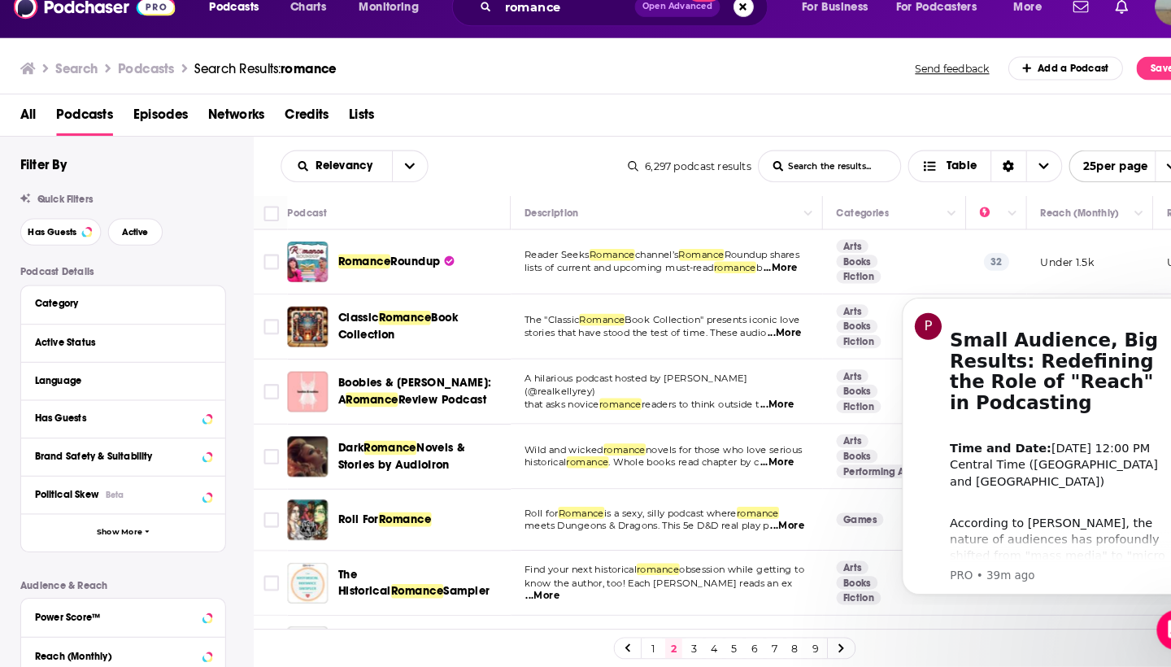
scroll to position [6, 0]
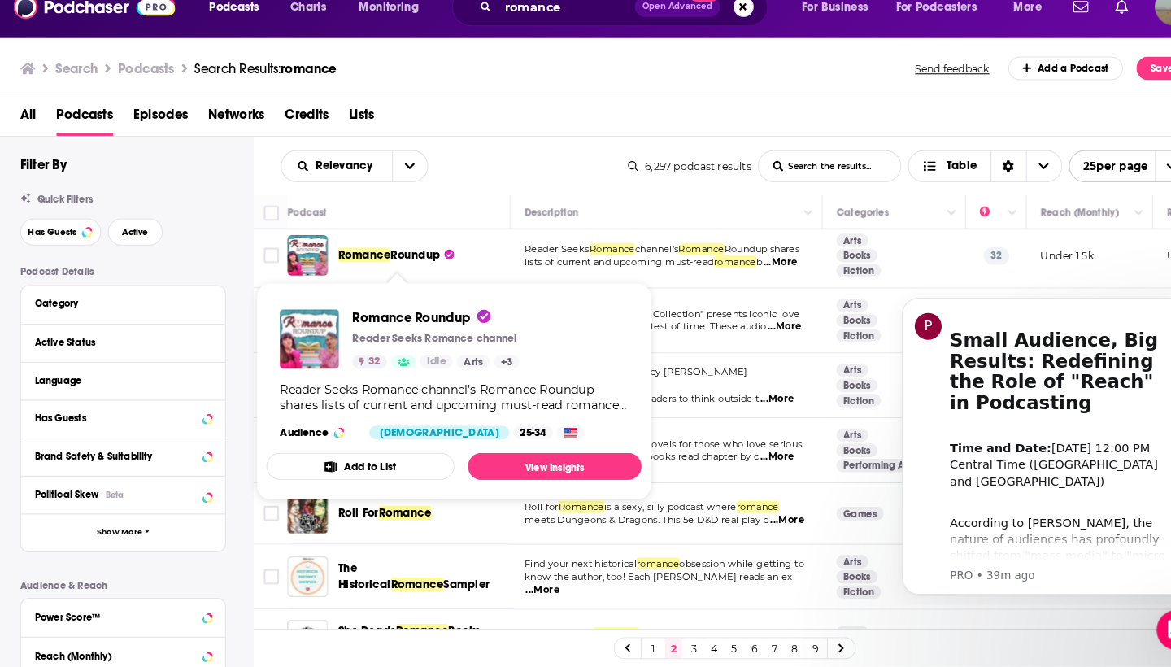
click at [395, 263] on span "Roundup" at bounding box center [401, 270] width 48 height 14
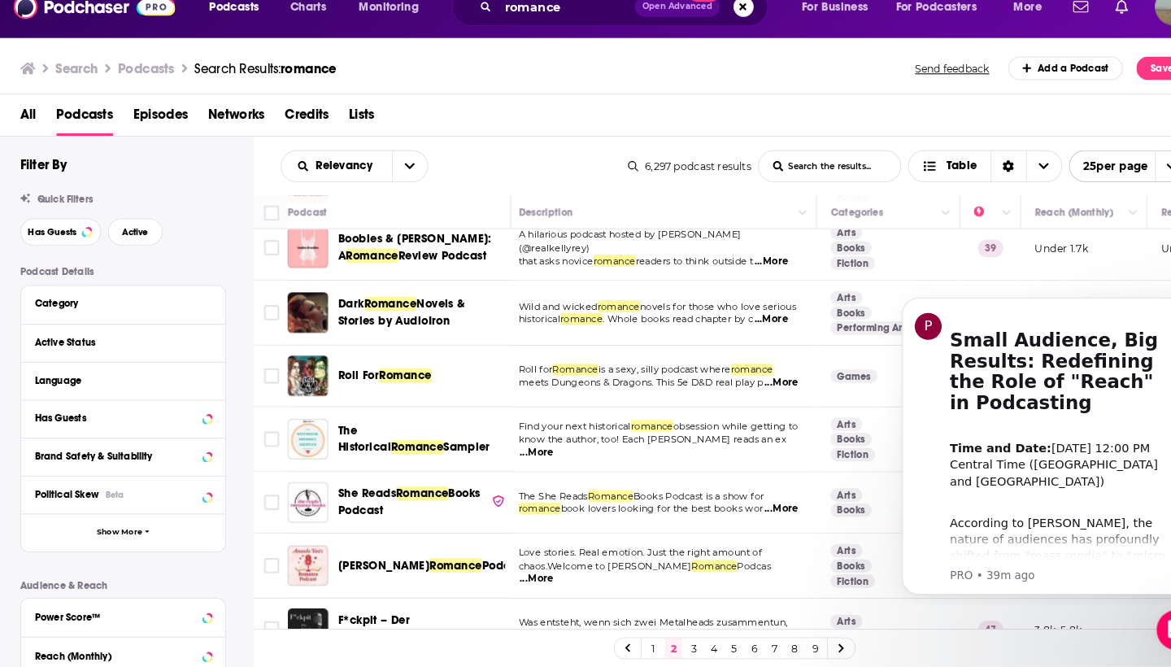
click at [342, 493] on span "She Reads" at bounding box center [354, 500] width 56 height 14
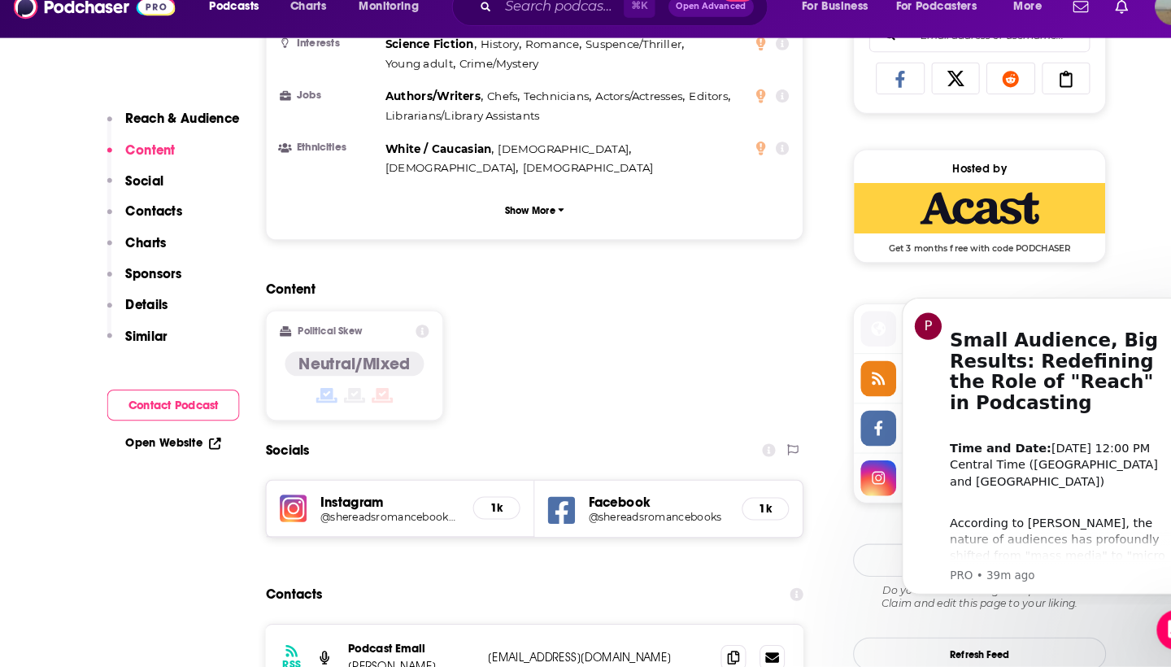
scroll to position [1097, 0]
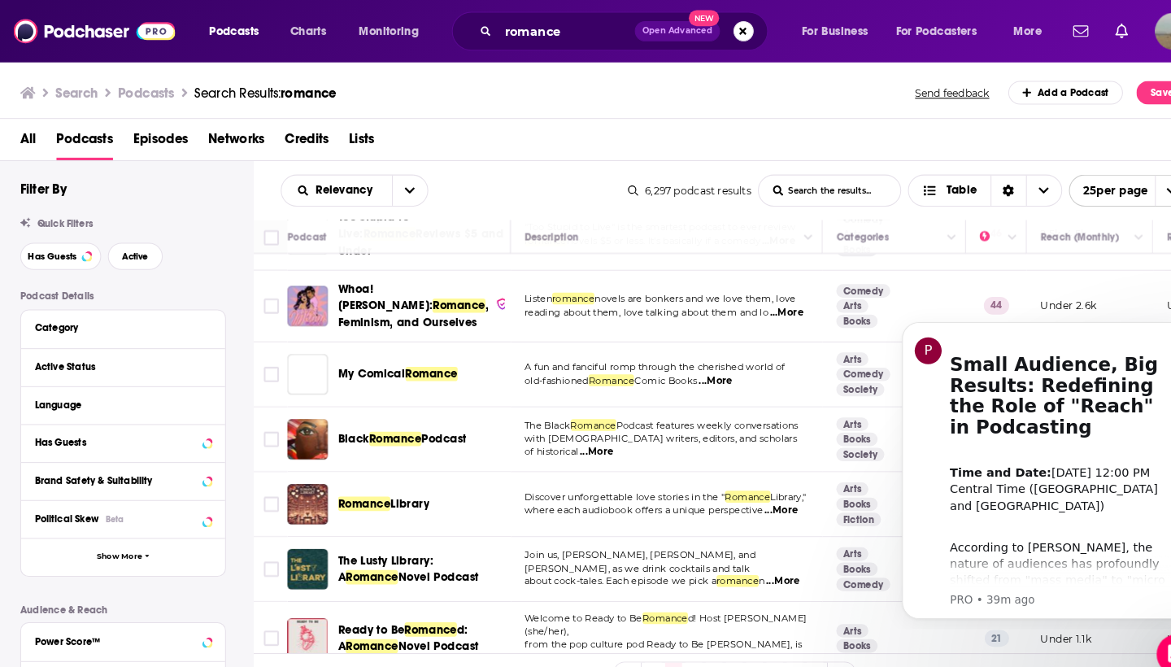
scroll to position [1186, 0]
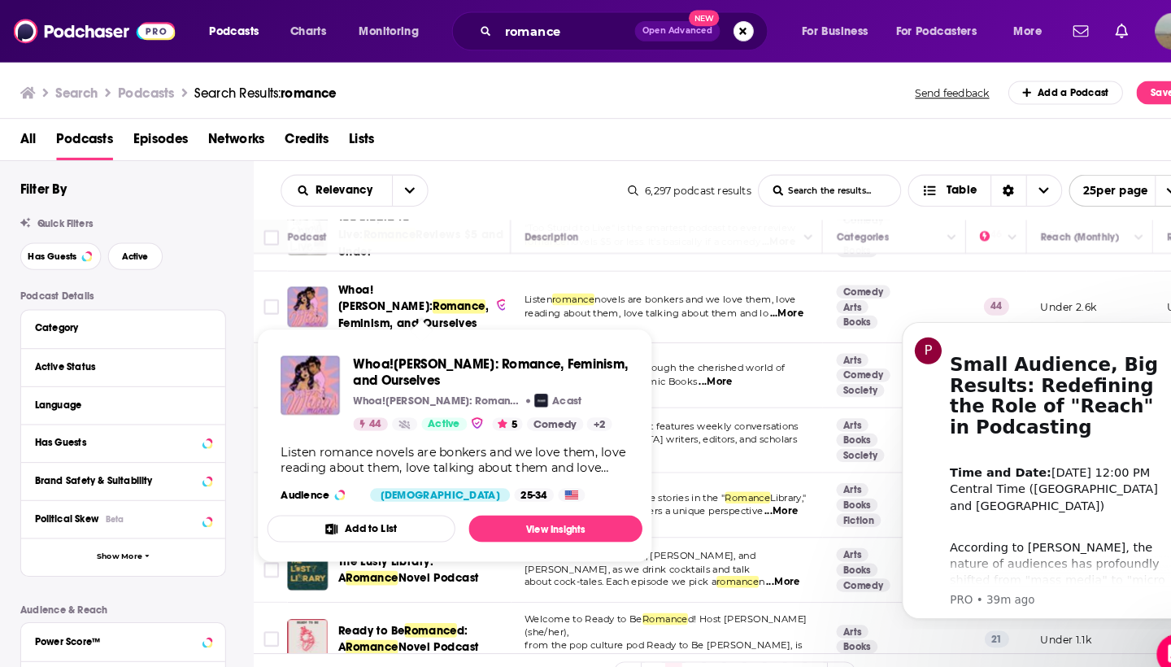
click at [403, 289] on span ", Feminism, and Ourselves" at bounding box center [399, 304] width 146 height 30
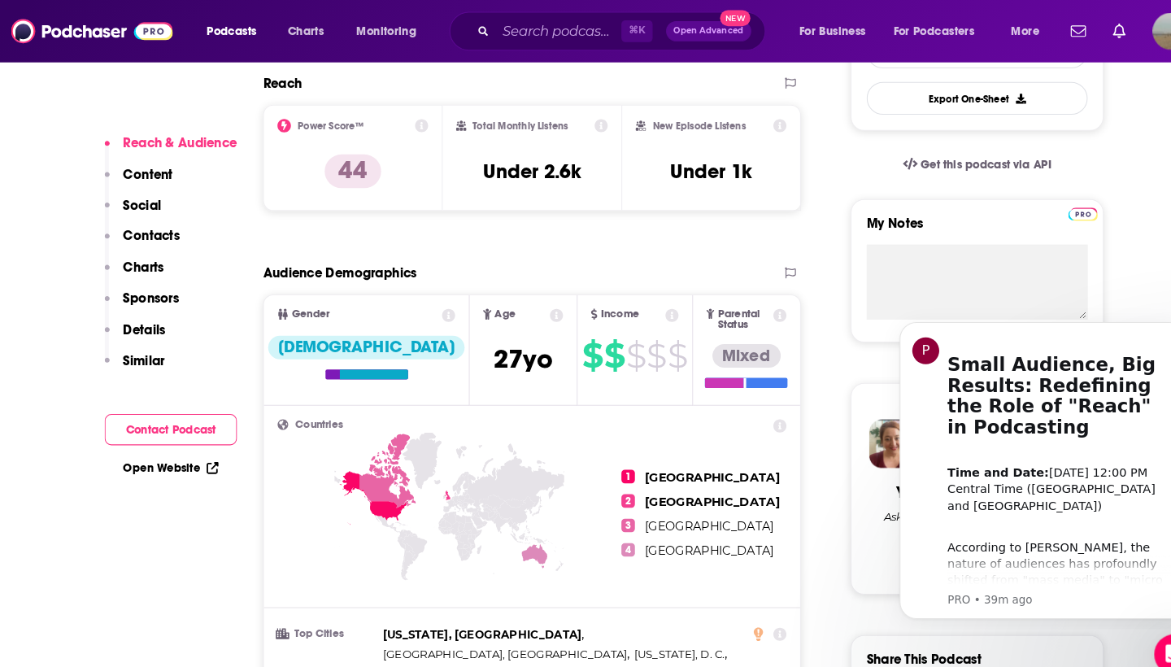
scroll to position [364, 0]
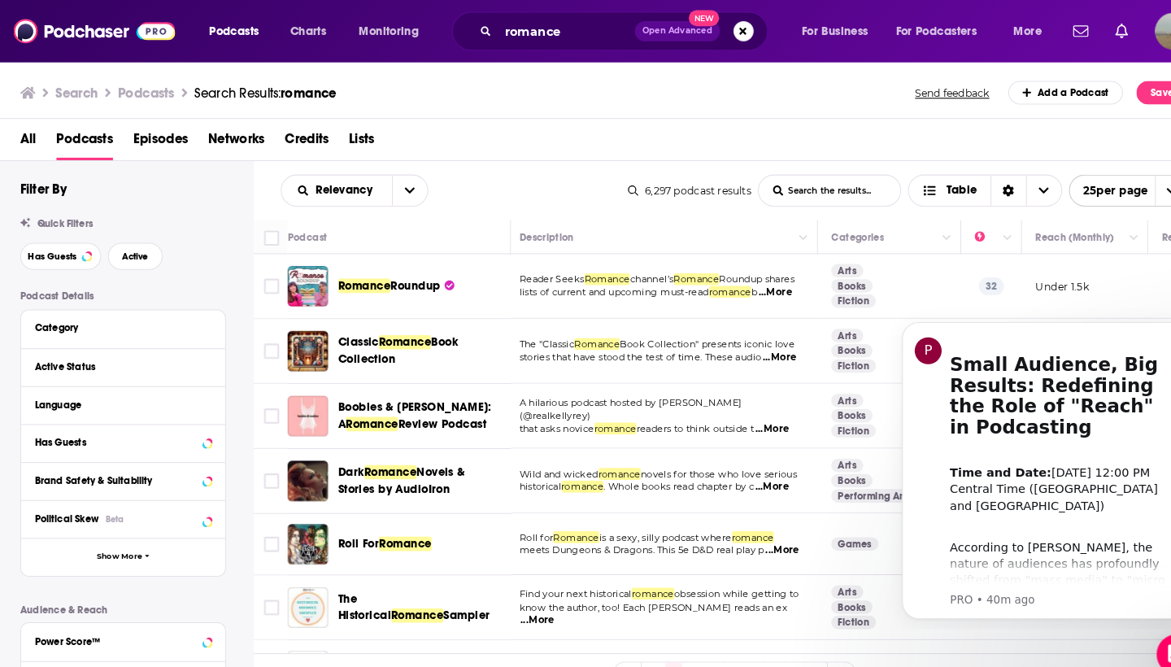
click at [310, 85] on span "romance" at bounding box center [298, 89] width 54 height 15
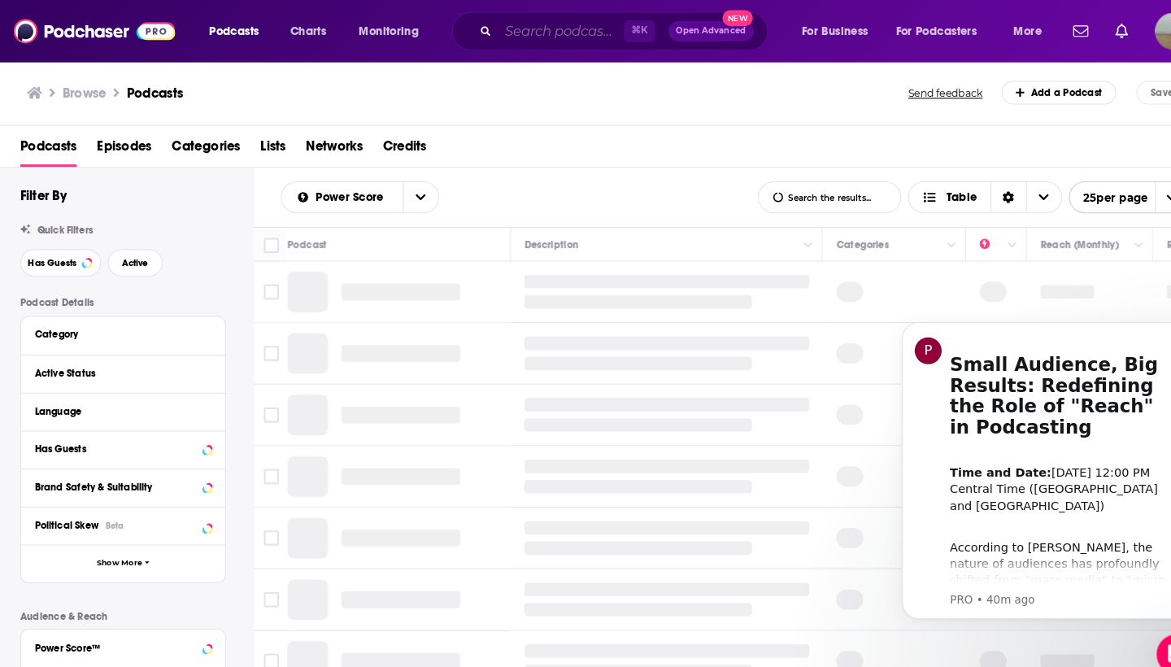
click at [532, 37] on input "Search podcasts, credits, & more..." at bounding box center [541, 30] width 121 height 26
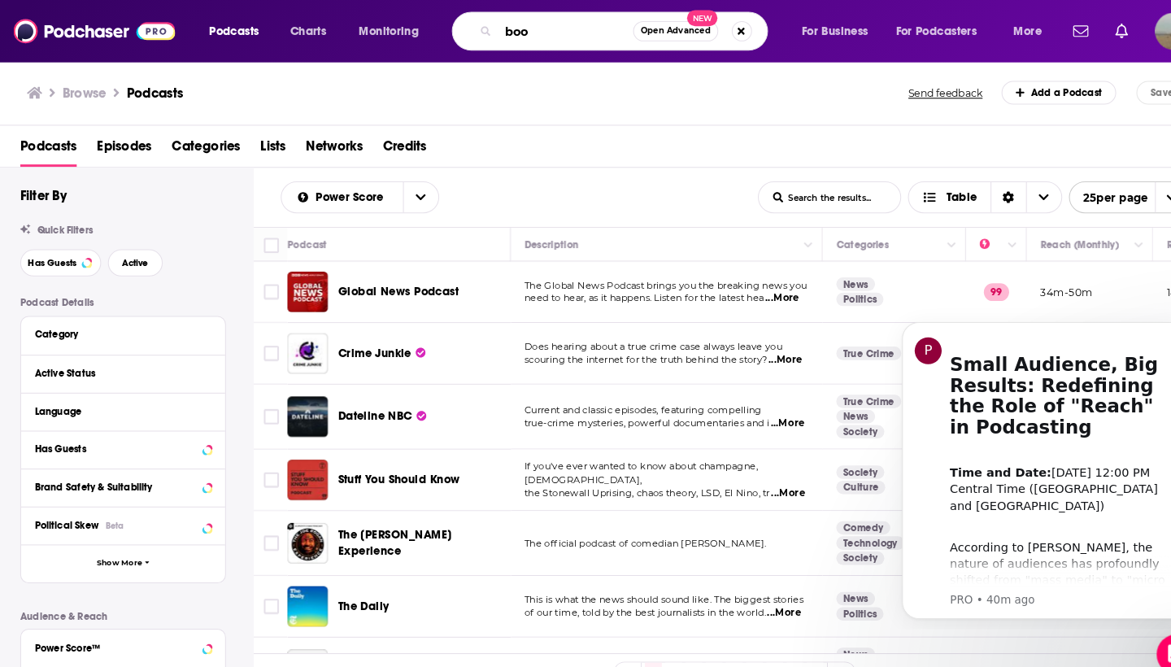
type input "book"
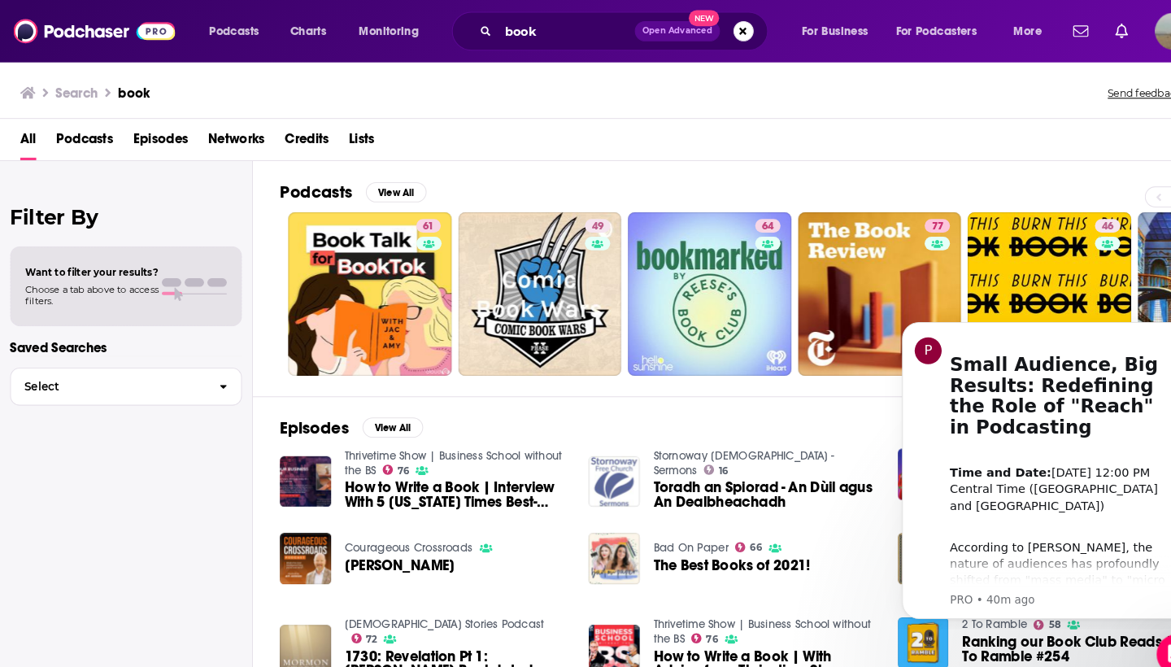
click at [91, 136] on span "Podcasts" at bounding box center [82, 137] width 55 height 33
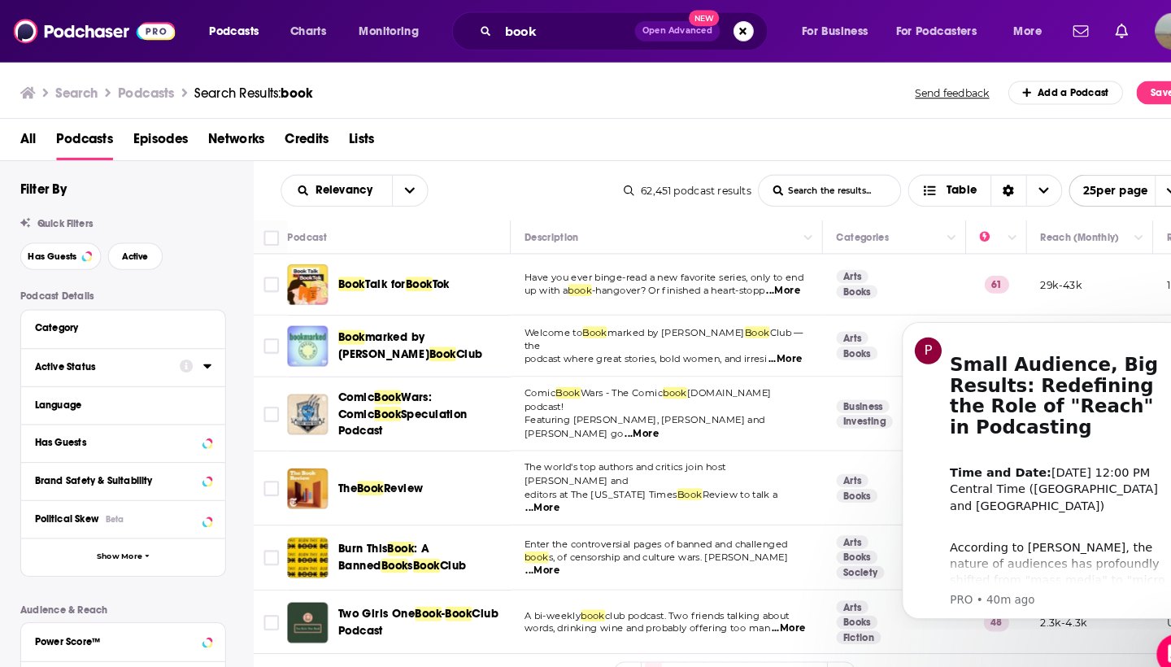
click at [70, 362] on button "Active Status" at bounding box center [103, 353] width 140 height 20
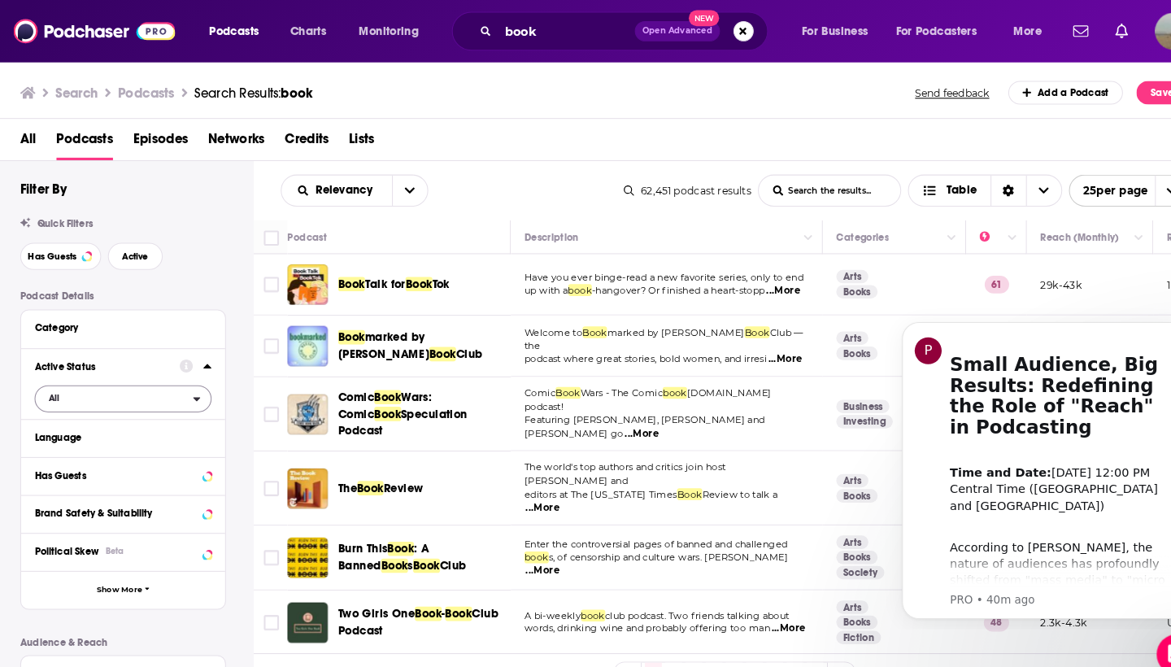
click at [159, 392] on span "All" at bounding box center [110, 383] width 152 height 21
click at [138, 434] on span "7k" at bounding box center [166, 438] width 74 height 9
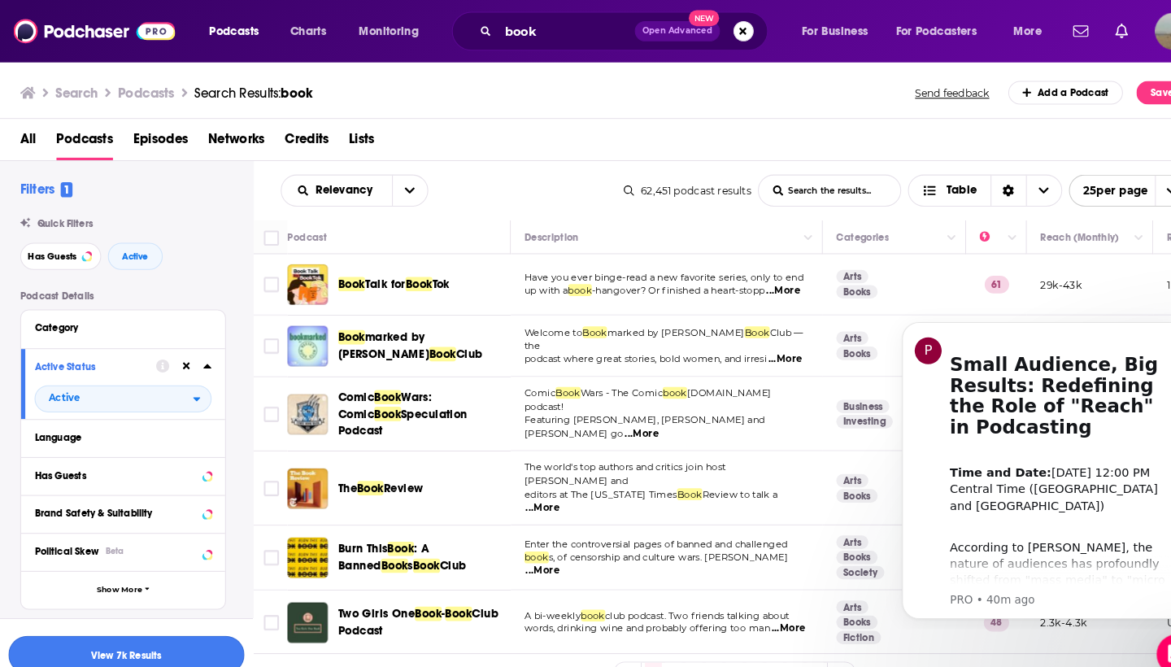
click at [191, 629] on button "View 7k Results" at bounding box center [122, 631] width 228 height 37
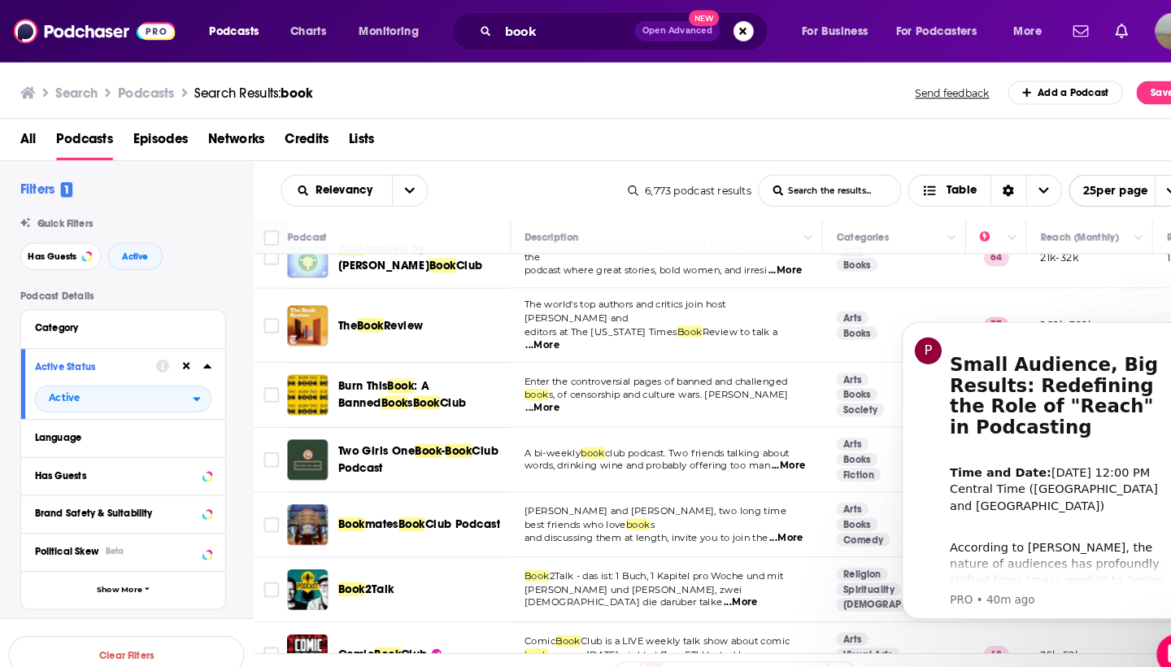
scroll to position [85, 0]
click at [425, 499] on span "Club Podcast" at bounding box center [446, 506] width 72 height 14
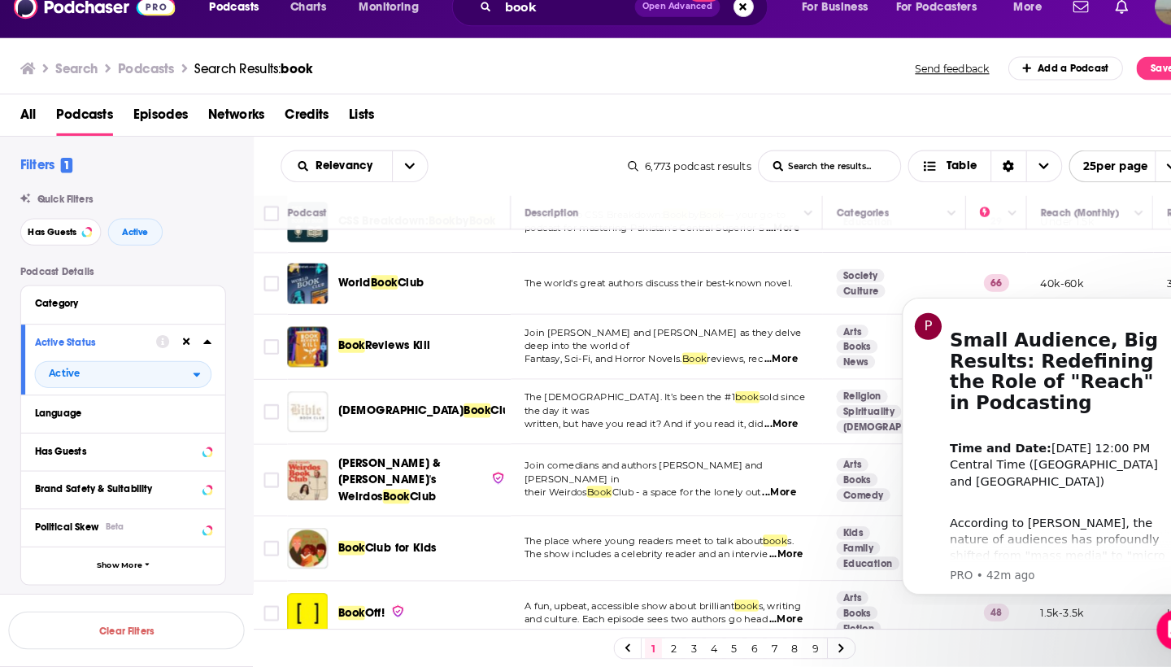
click at [295, 595] on img "Book Off!" at bounding box center [296, 614] width 39 height 39
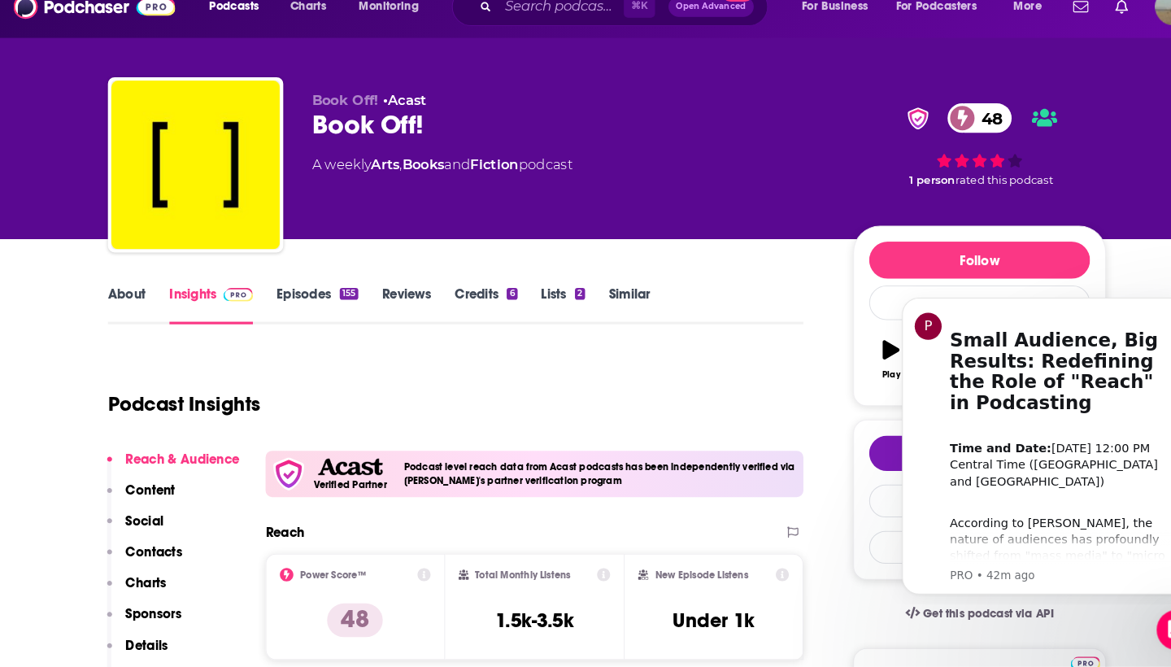
scroll to position [11, 0]
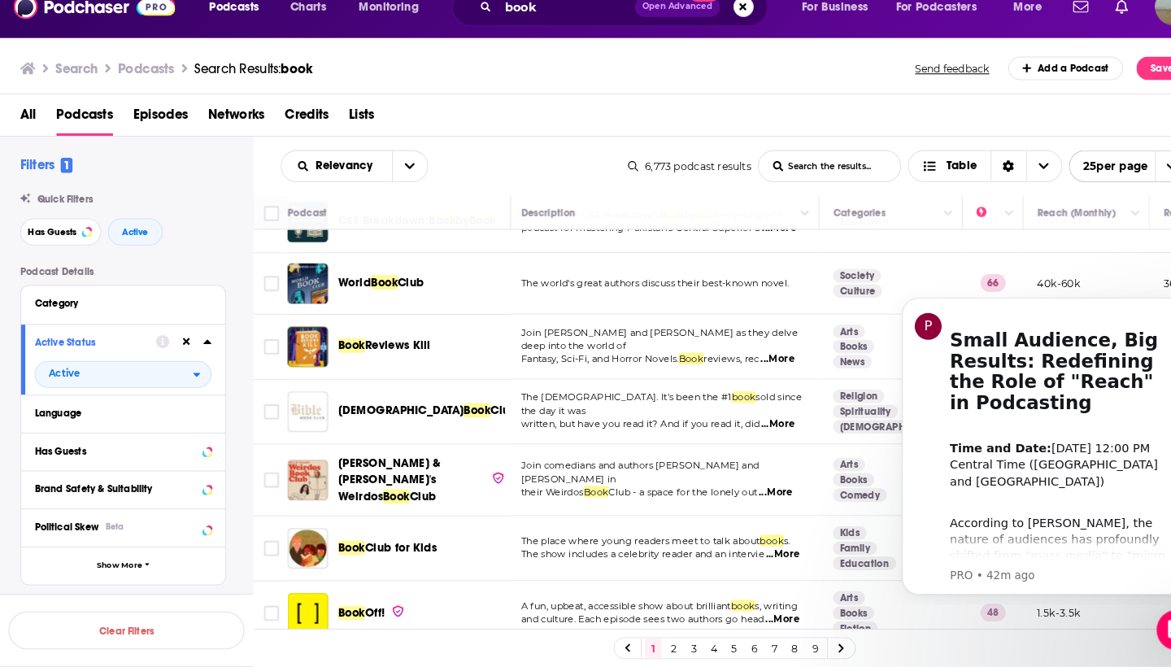
click at [645, 639] on link "2" at bounding box center [650, 649] width 16 height 20
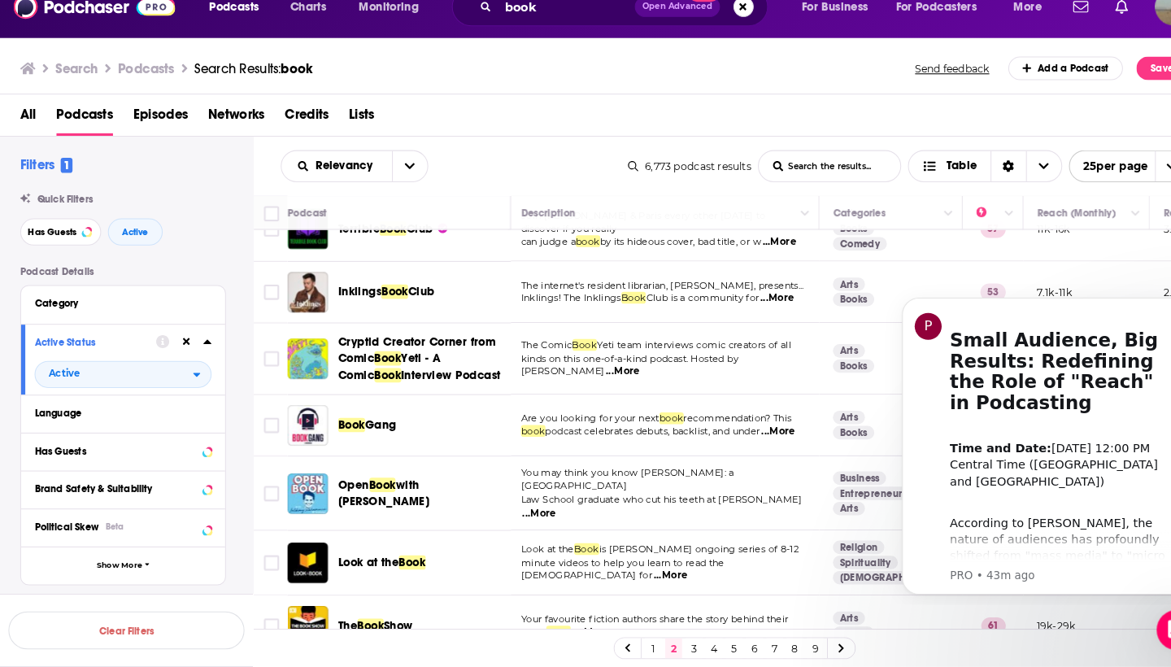
scroll to position [223, 3]
click at [285, 419] on div "Podcasts Charts Monitoring book Open Advanced New For Business For Podcasters M…" at bounding box center [585, 333] width 1171 height 667
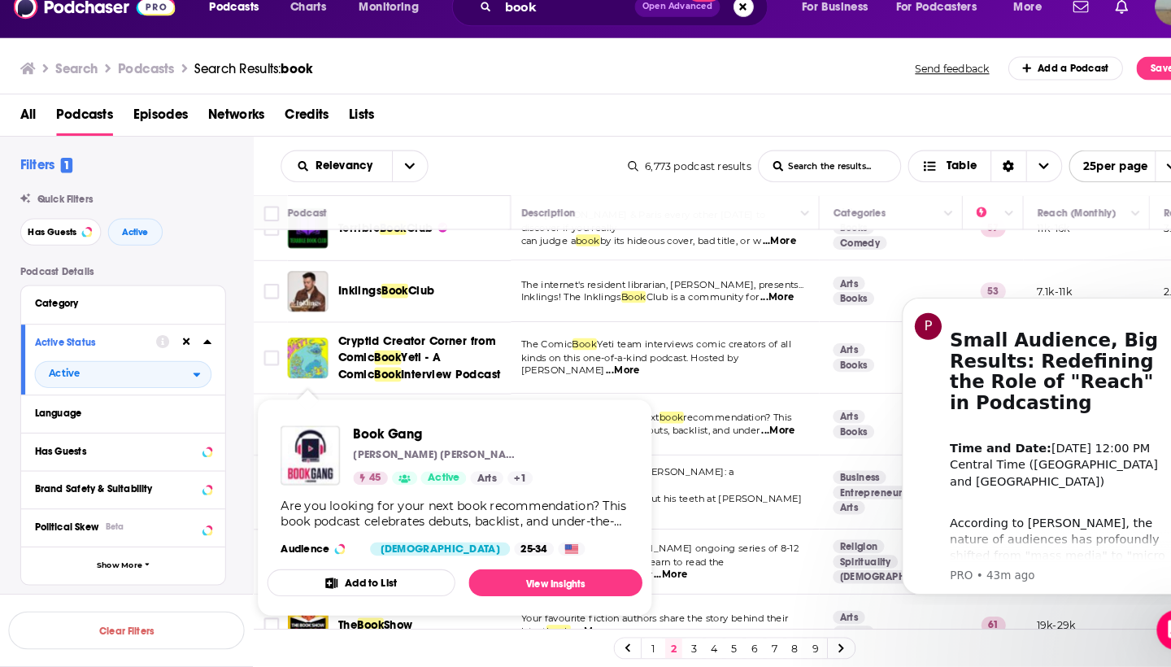
click at [287, 434] on img "Book Gang" at bounding box center [299, 462] width 57 height 57
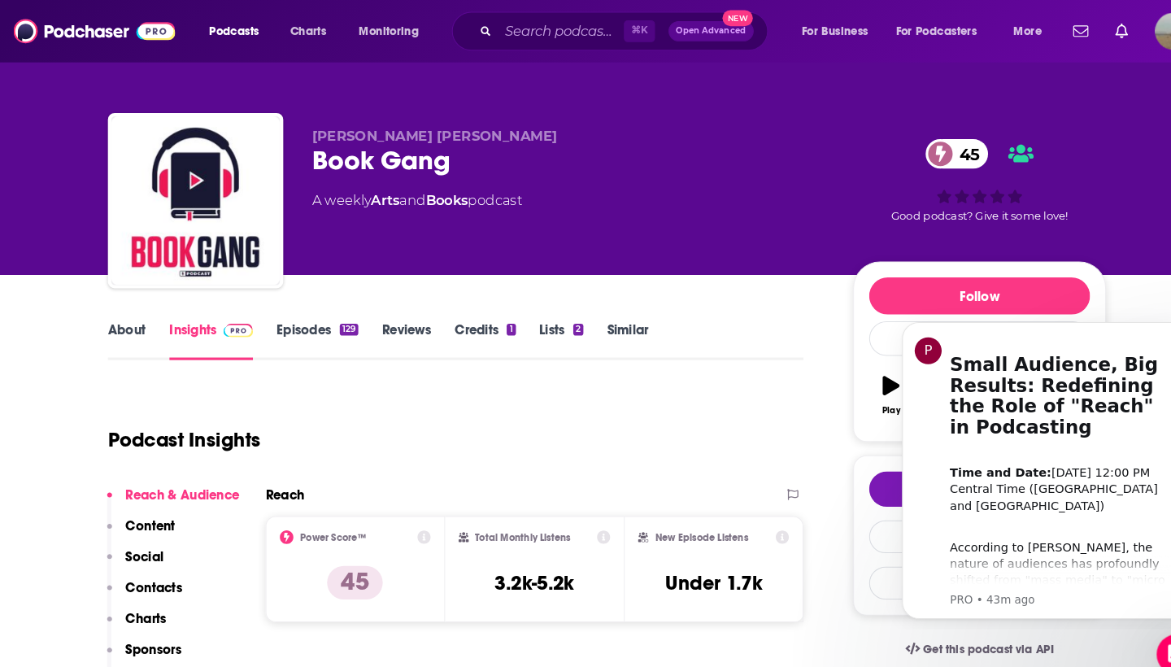
scroll to position [18, 0]
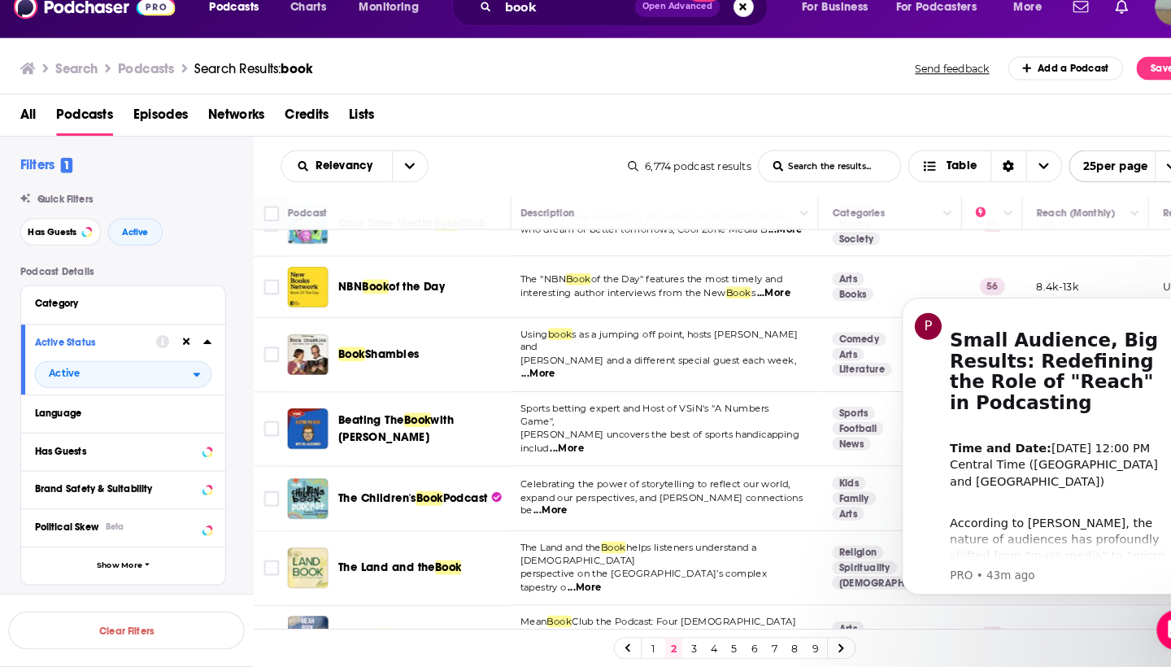
click at [665, 639] on link "3" at bounding box center [669, 649] width 16 height 20
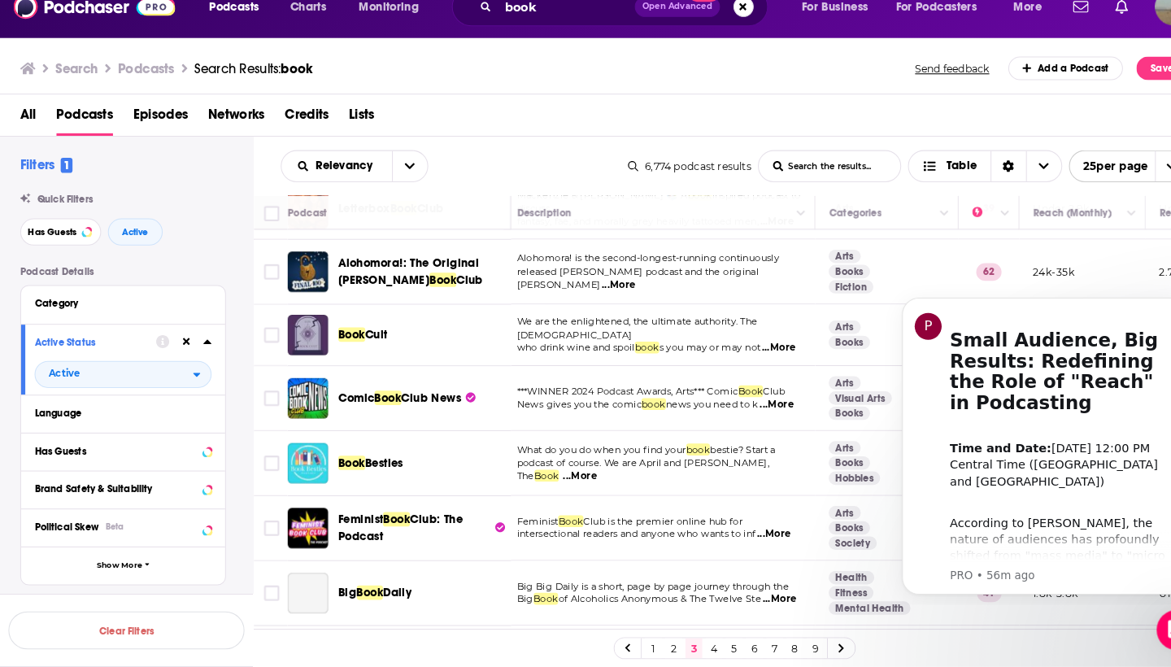
scroll to position [835, 7]
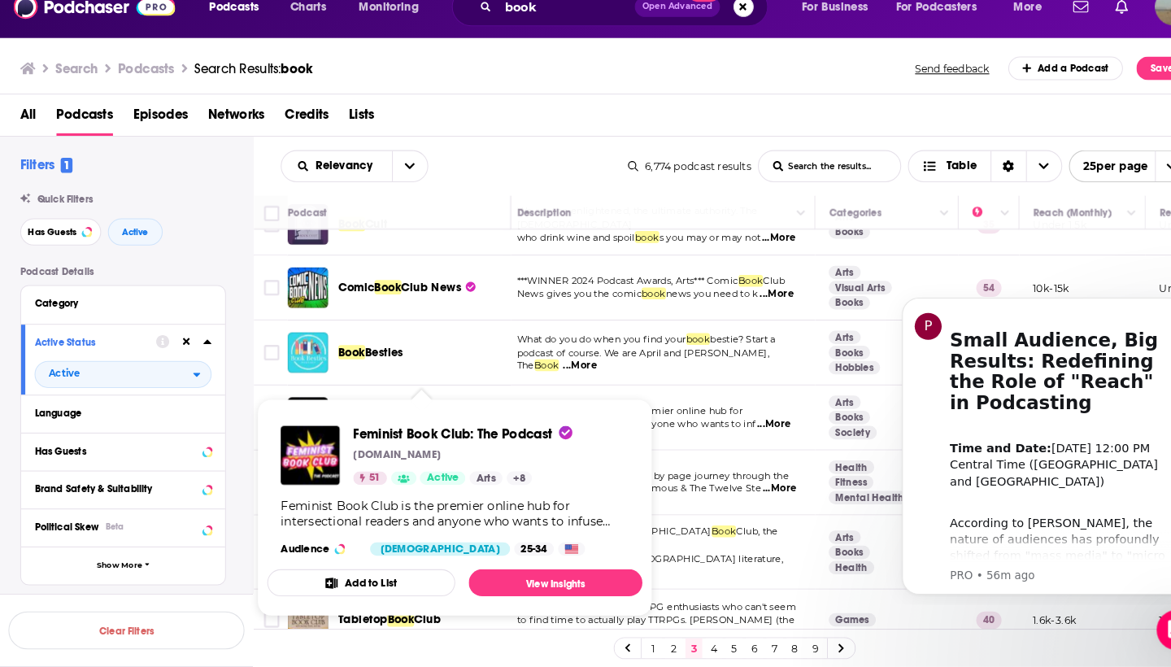
click at [299, 434] on img "Feminist Book Club: The Podcast" at bounding box center [299, 462] width 57 height 57
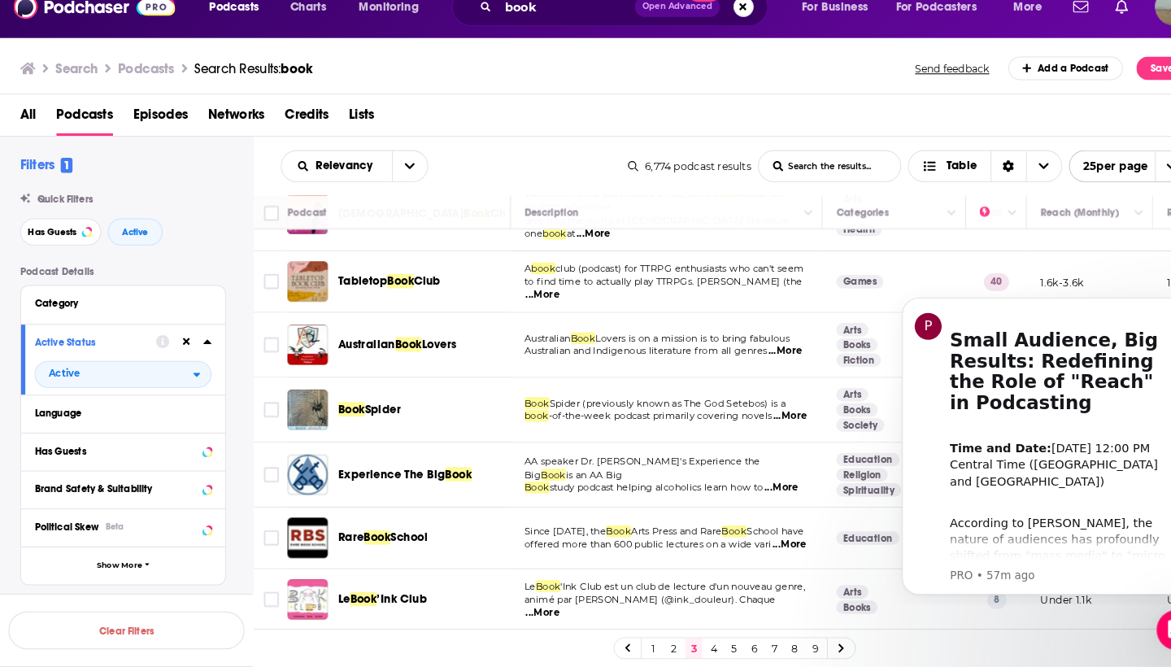
click at [683, 639] on link "4" at bounding box center [689, 649] width 16 height 20
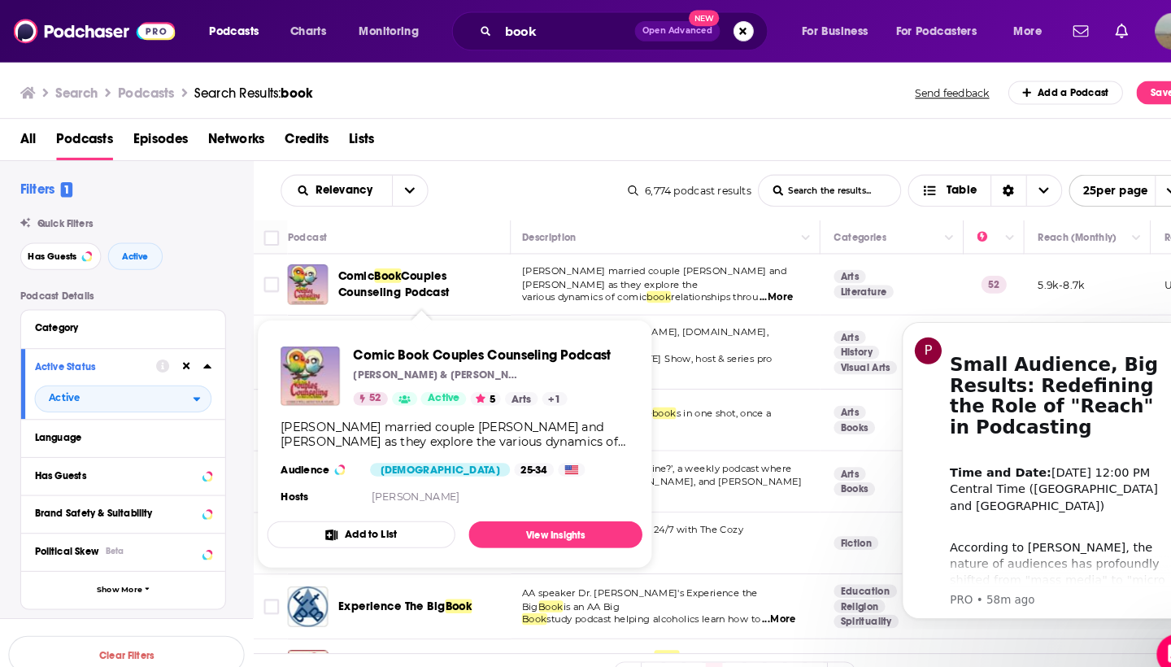
scroll to position [11, 2]
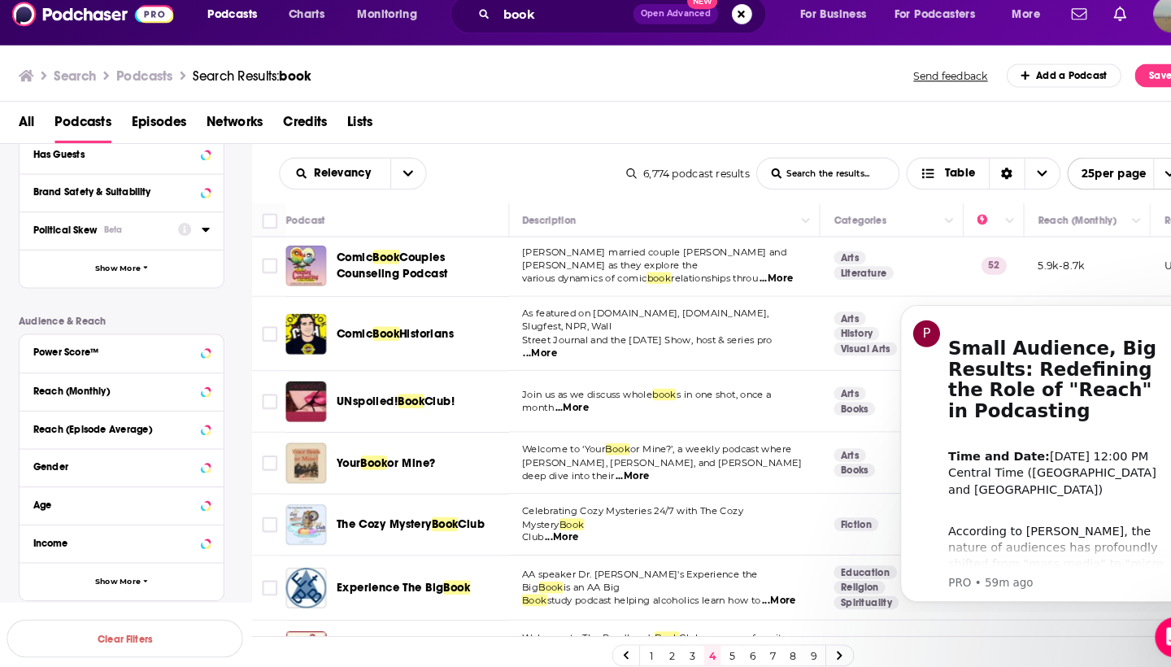
scroll to position [301, 0]
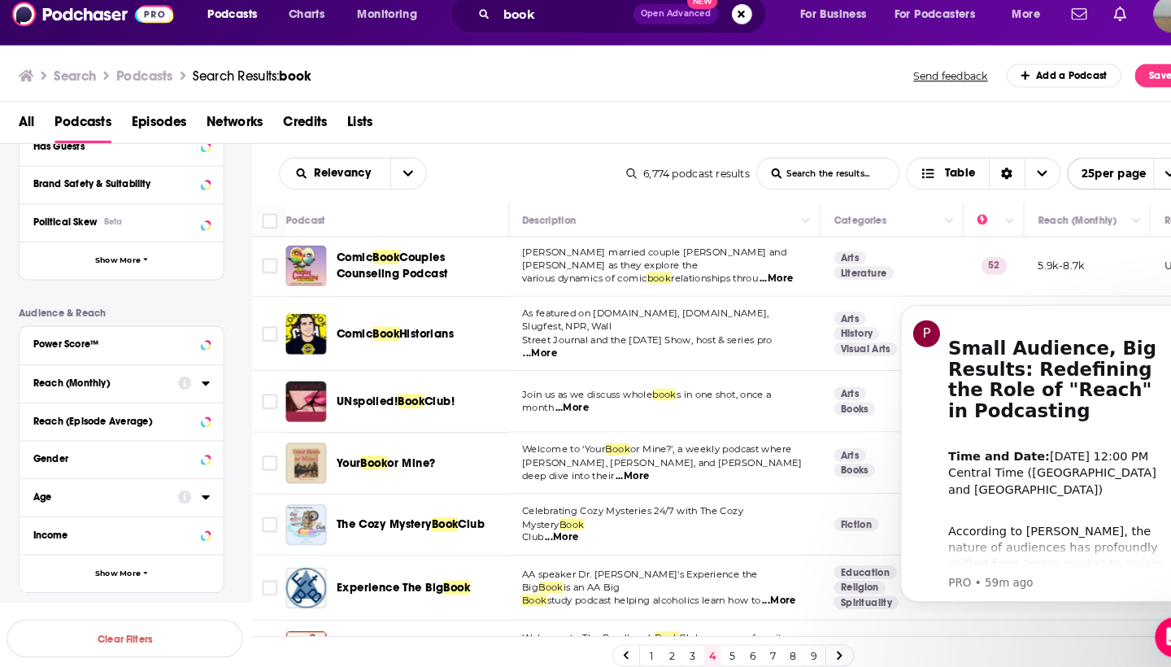
click at [125, 376] on button "Reach (Monthly)" at bounding box center [103, 386] width 140 height 20
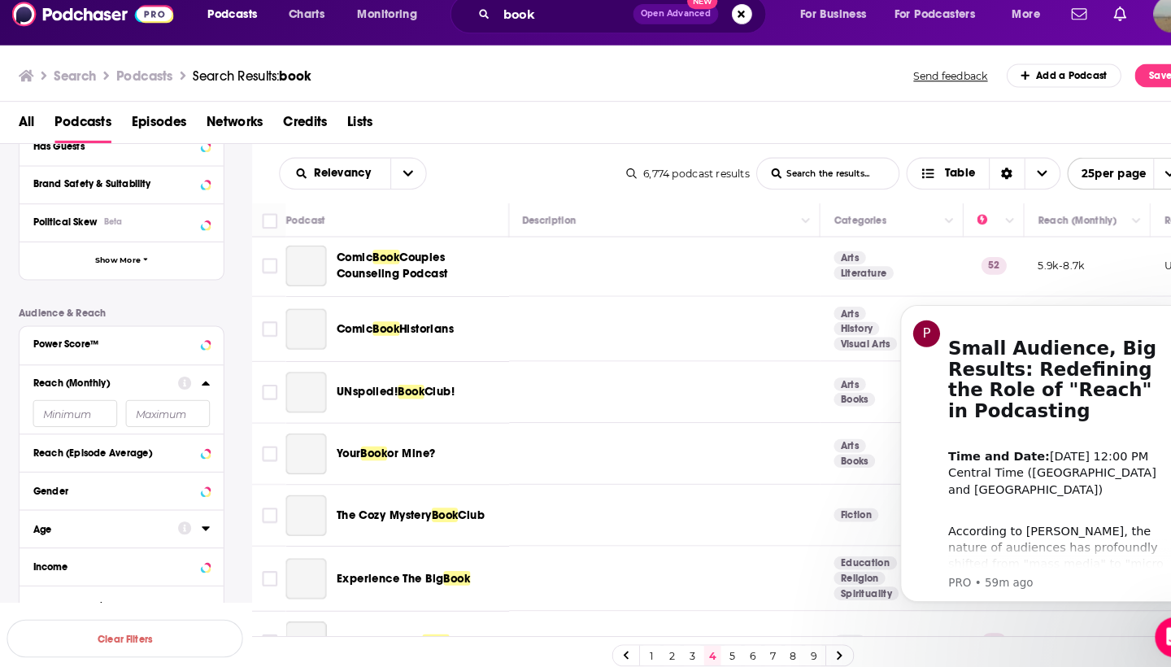
click at [90, 409] on input "number" at bounding box center [73, 416] width 81 height 26
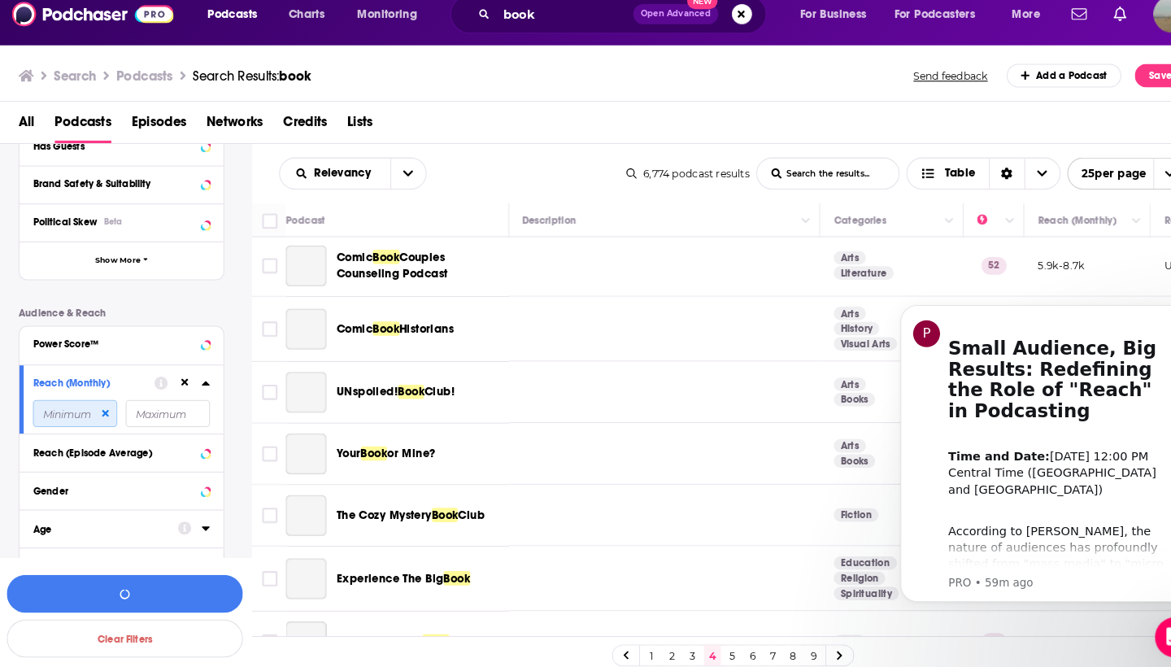
type input "5"
click at [179, 381] on icon at bounding box center [180, 386] width 7 height 11
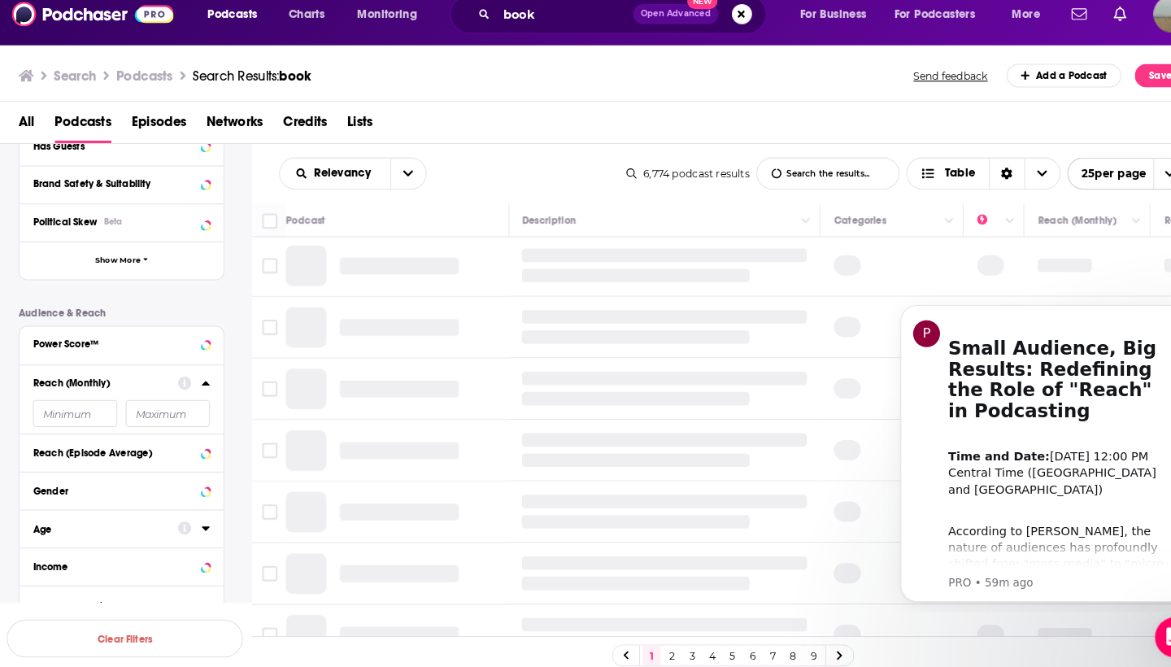
click at [179, 380] on icon at bounding box center [179, 386] width 13 height 13
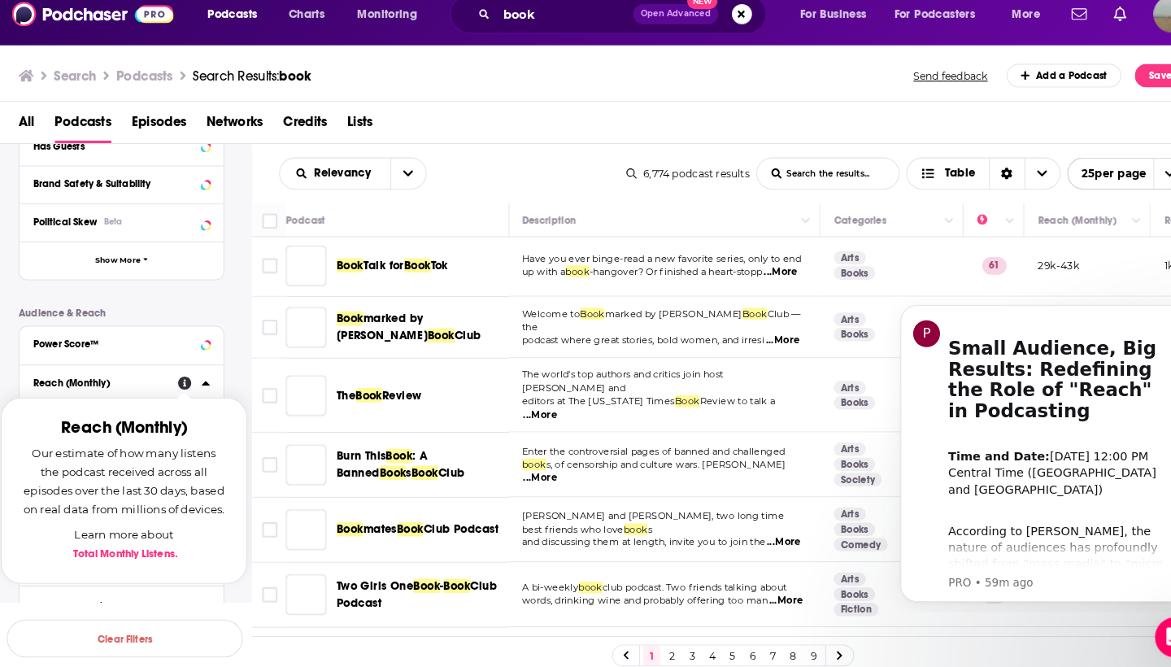
scroll to position [0, 1]
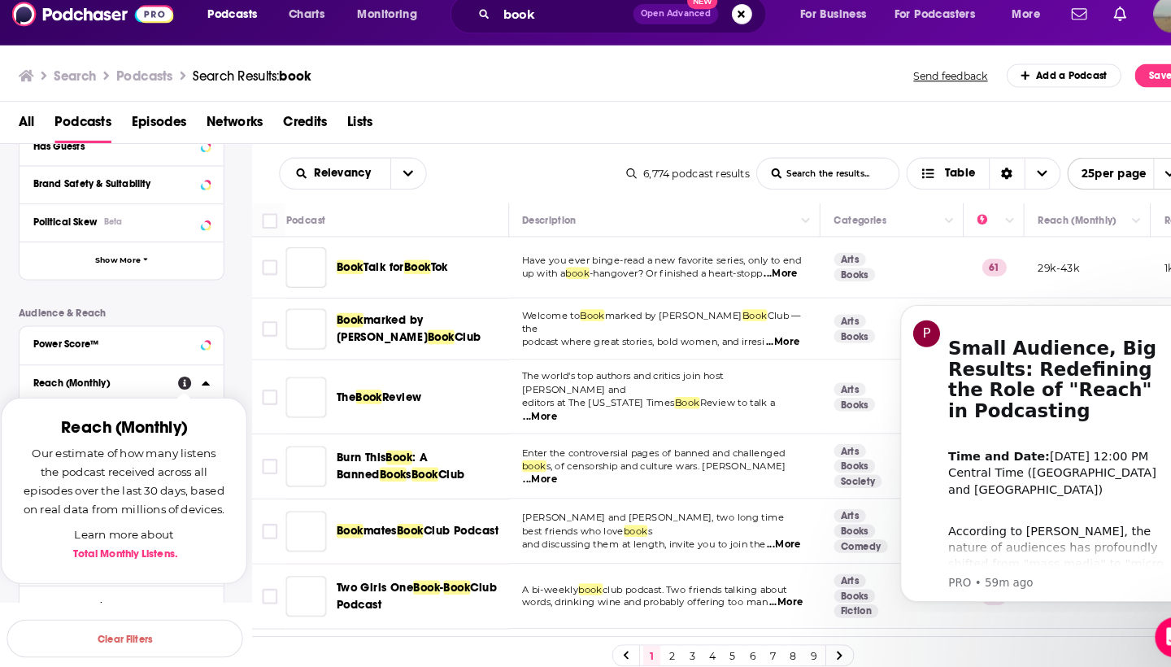
click at [101, 400] on div "Reach (Monthly) Our estimate of how many listens the podcast received across al…" at bounding box center [121, 490] width 238 height 181
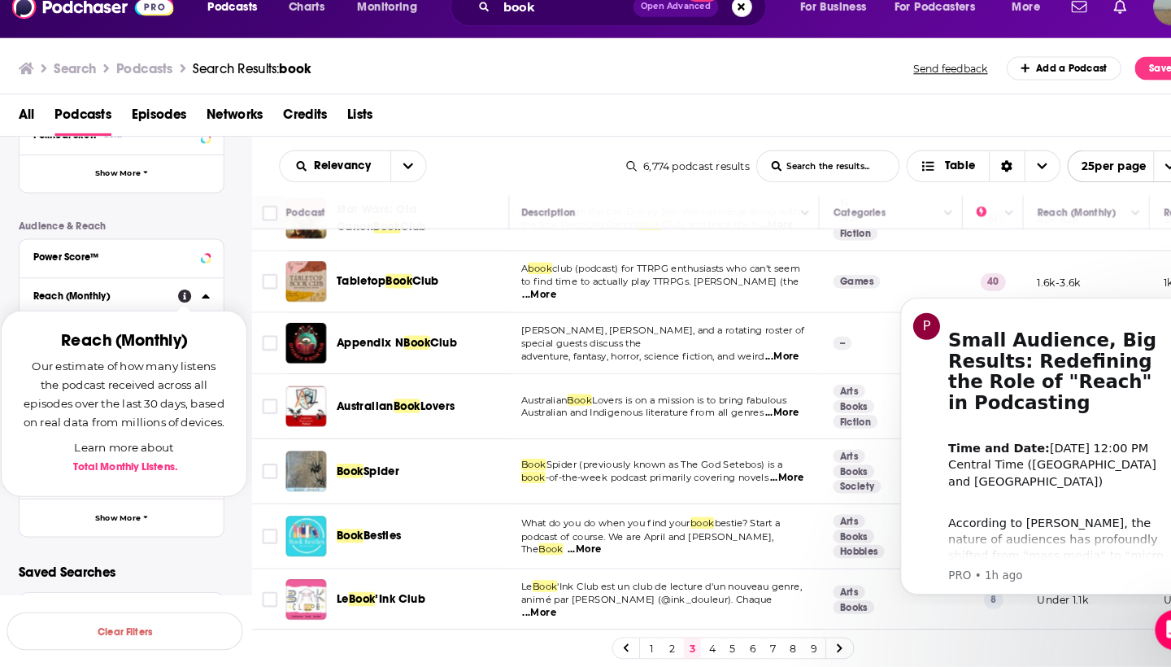
click at [683, 639] on link "4" at bounding box center [689, 649] width 16 height 20
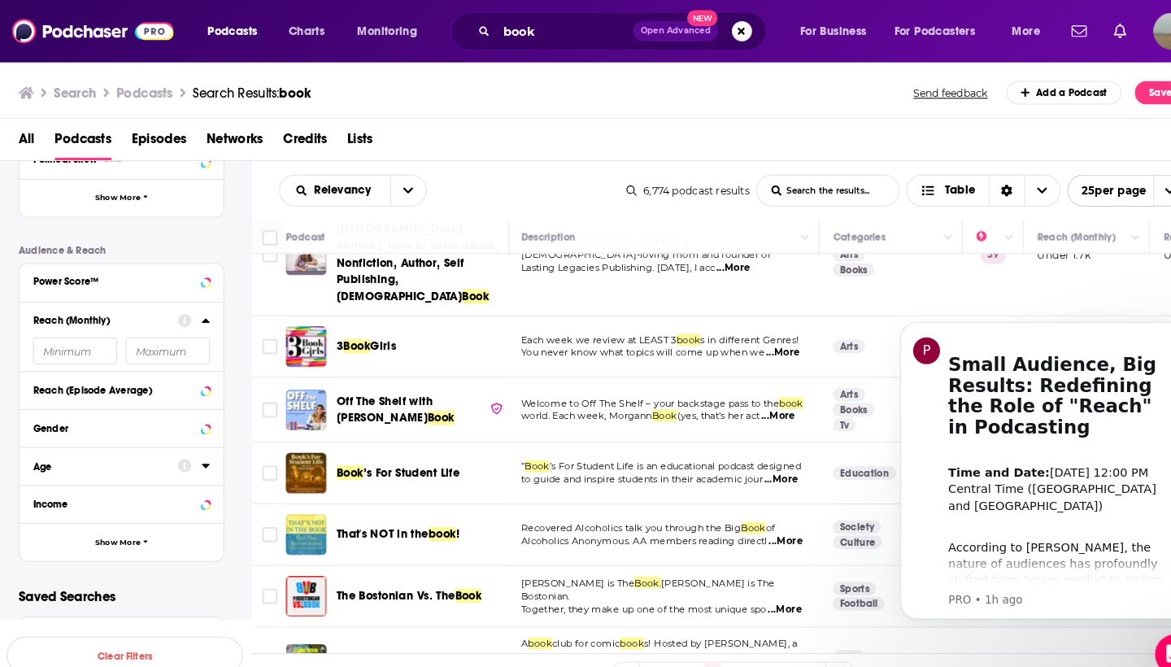
scroll to position [1099, 2]
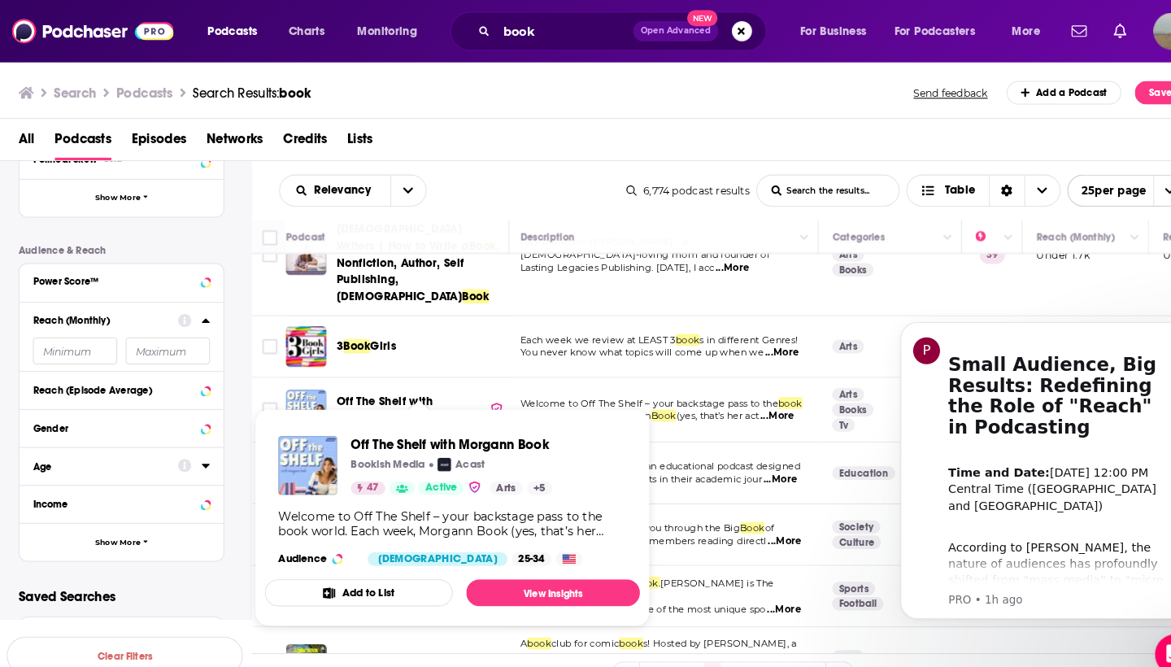
click at [386, 380] on span "Off The Shelf with [PERSON_NAME]" at bounding box center [372, 395] width 93 height 30
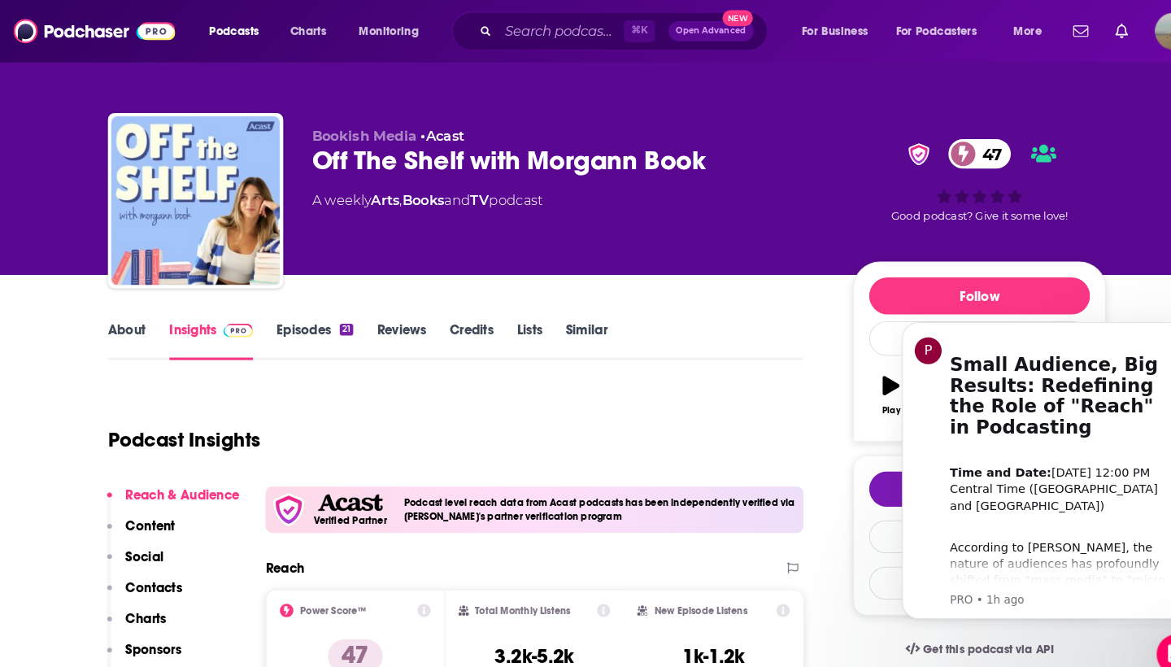
scroll to position [66, 0]
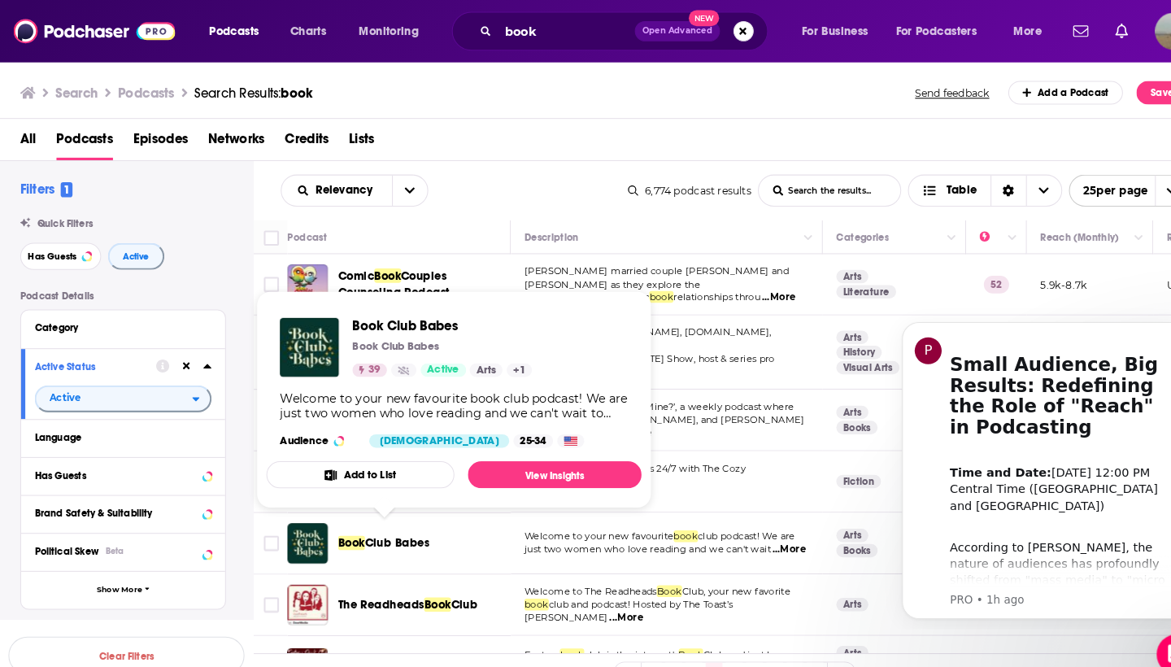
click at [403, 519] on span "Club Babes" at bounding box center [383, 524] width 63 height 14
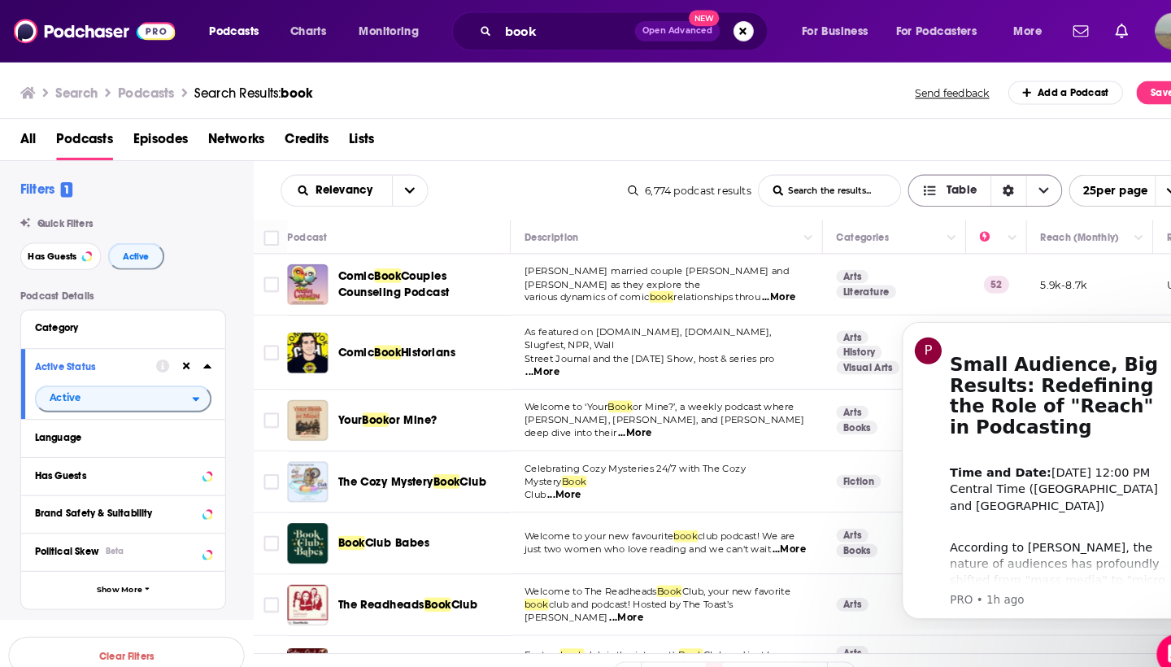
click at [1000, 191] on span "Choose View" at bounding box center [1007, 183] width 34 height 29
click at [960, 190] on div "Sort Direction" at bounding box center [973, 183] width 34 height 29
click at [574, 117] on div "All Podcasts Episodes Networks Credits Lists" at bounding box center [586, 135] width 1172 height 41
click at [388, 186] on button "open menu" at bounding box center [395, 183] width 34 height 29
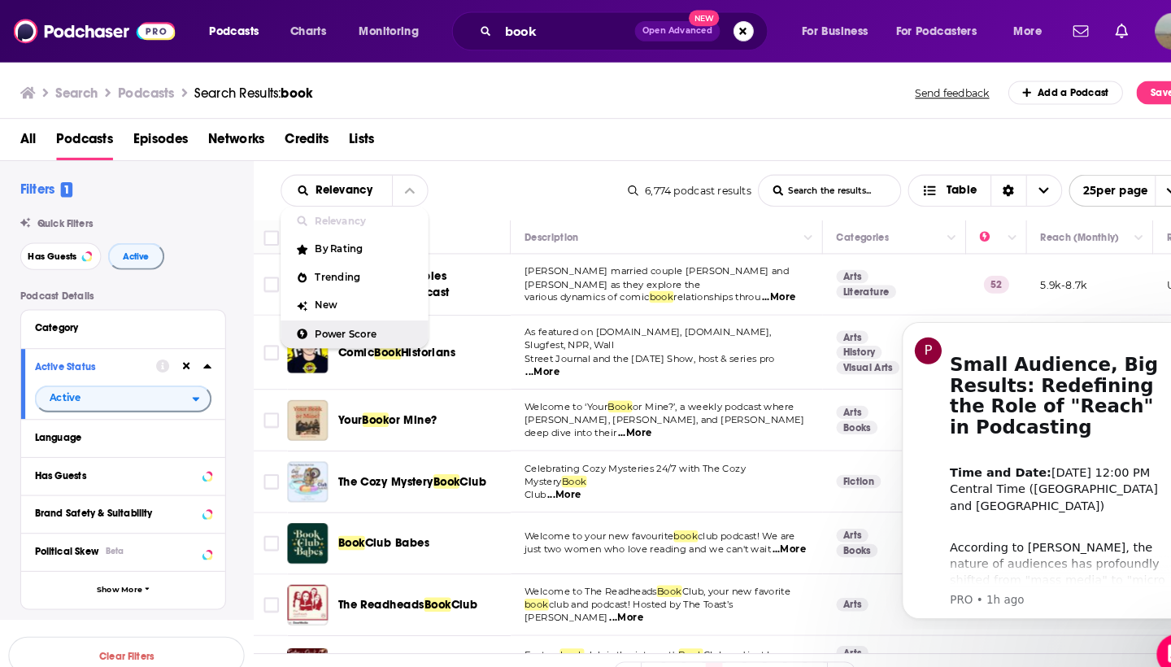
click at [365, 318] on span "Power Score" at bounding box center [352, 322] width 96 height 9
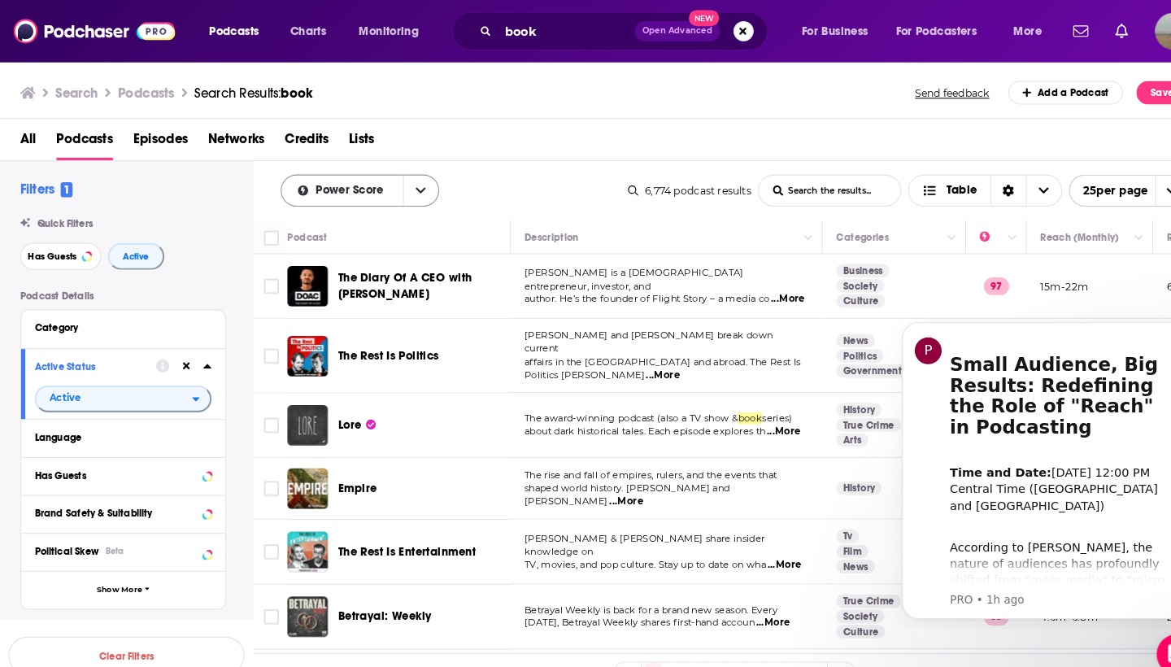
click at [408, 182] on icon "open menu" at bounding box center [406, 184] width 10 height 6
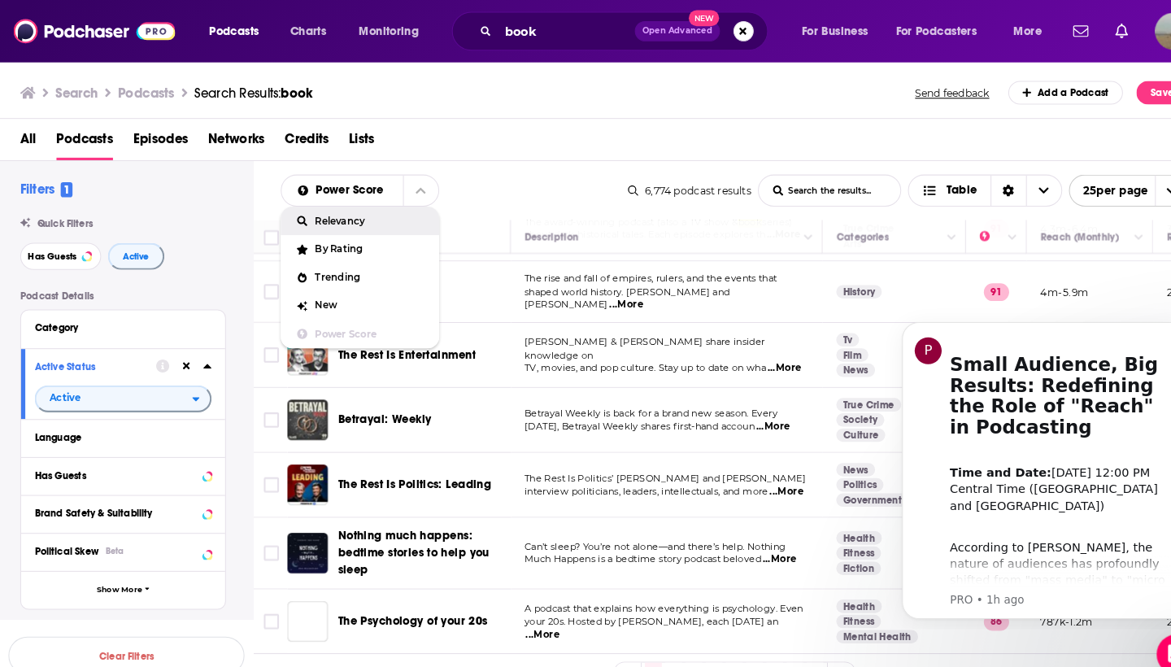
scroll to position [355, 0]
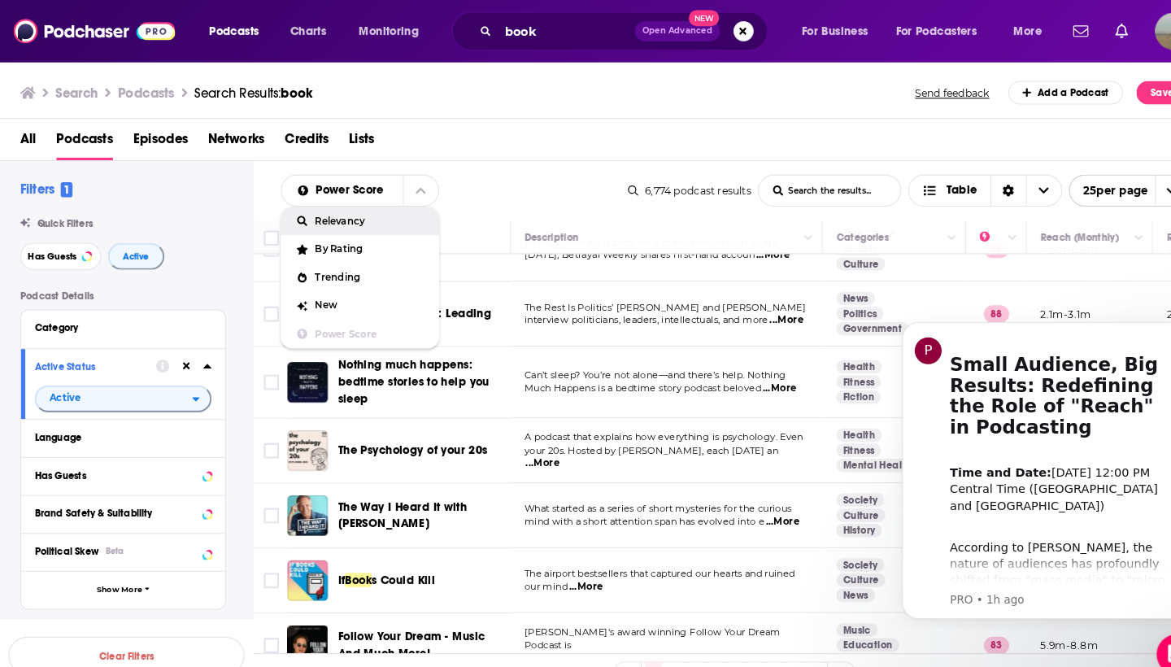
click at [379, 216] on span "Relevancy" at bounding box center [357, 213] width 107 height 9
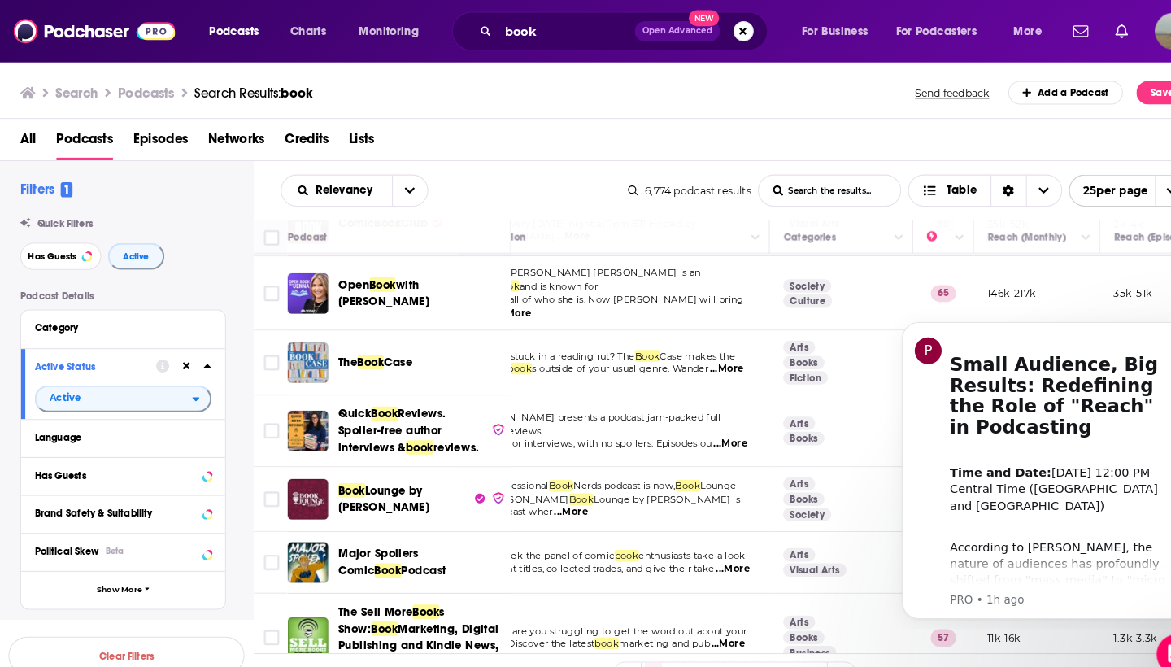
scroll to position [500, 52]
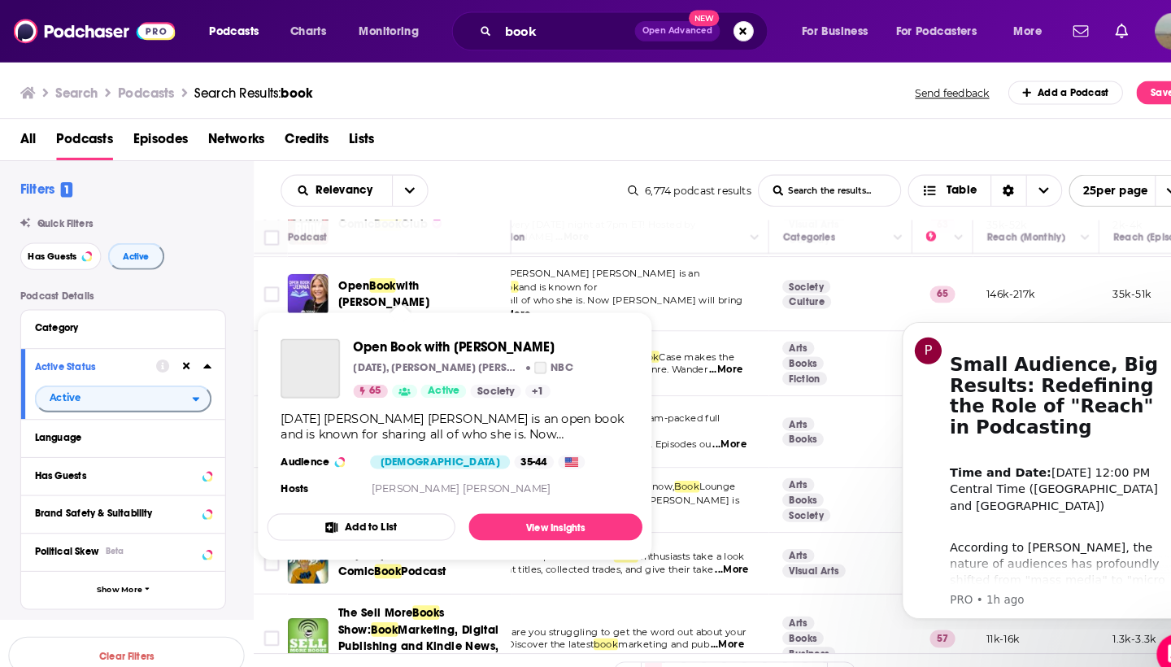
click at [409, 275] on span "with [PERSON_NAME]" at bounding box center [370, 283] width 88 height 30
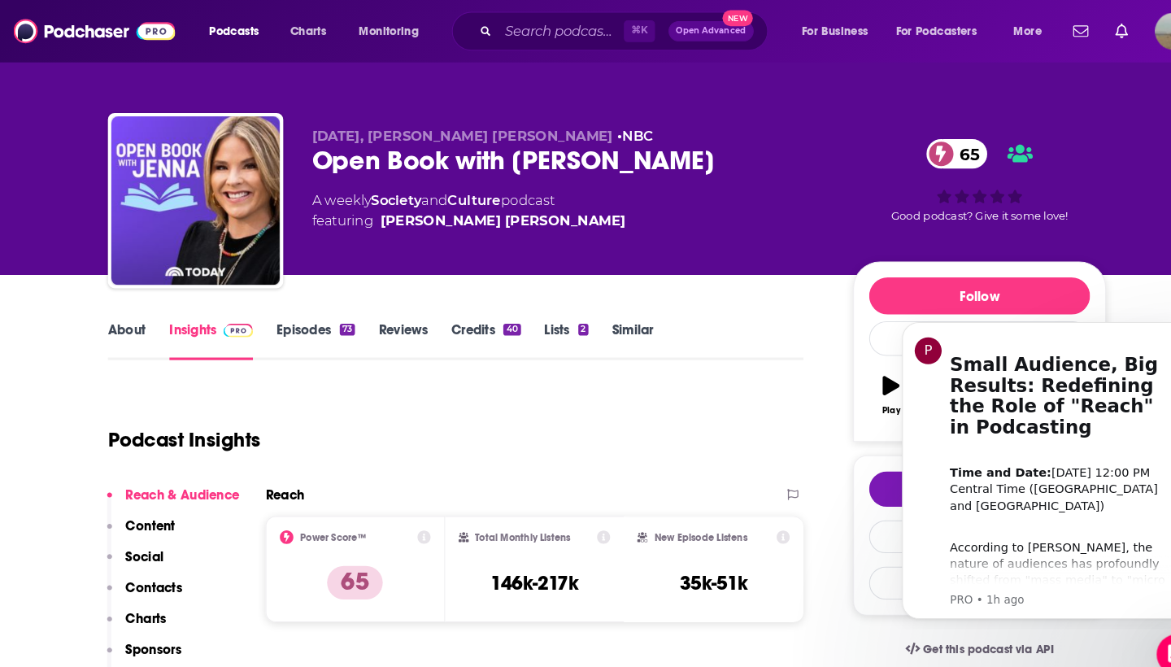
click at [134, 317] on link "About" at bounding box center [122, 328] width 37 height 37
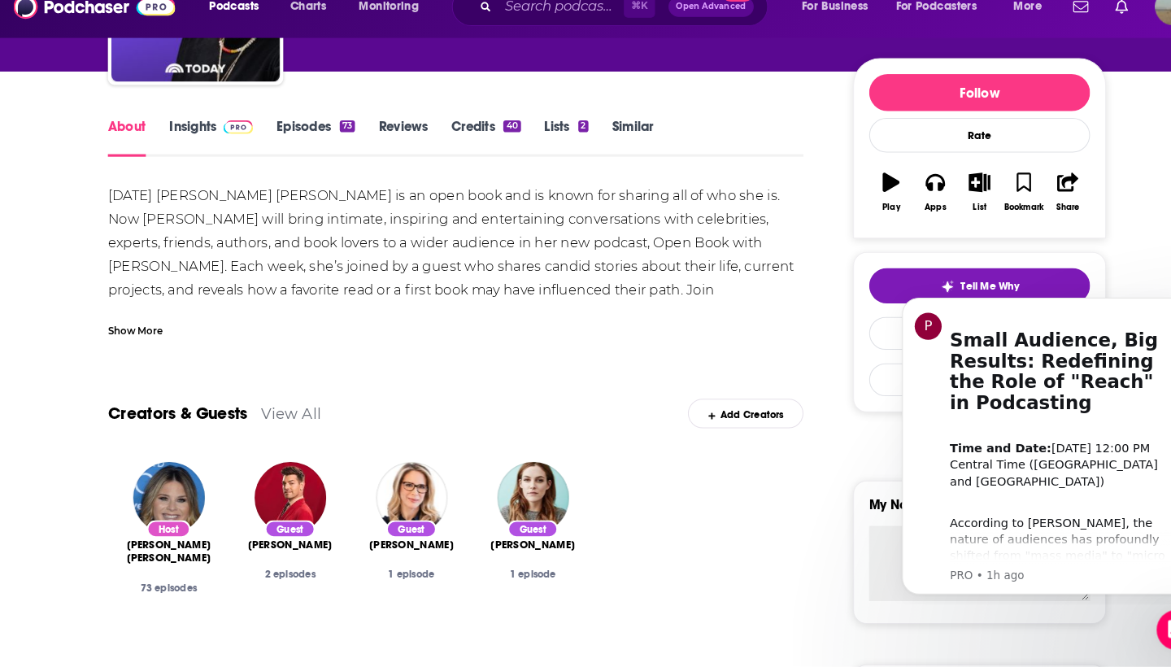
scroll to position [175, 0]
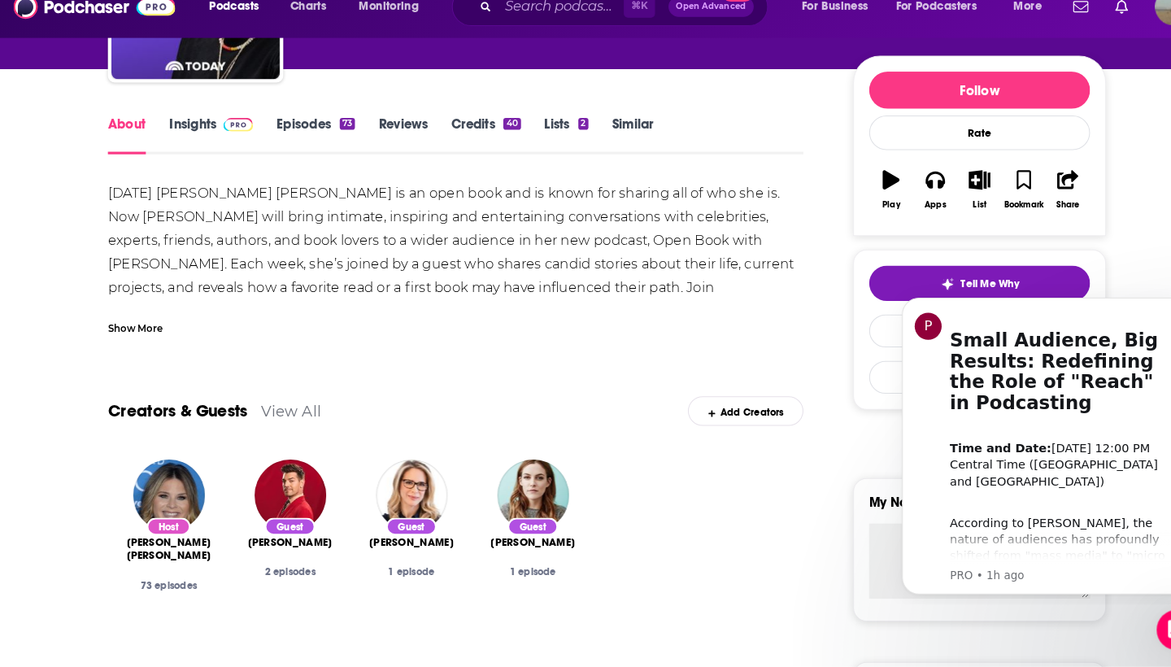
click at [281, 135] on link "Episodes 73" at bounding box center [305, 153] width 76 height 37
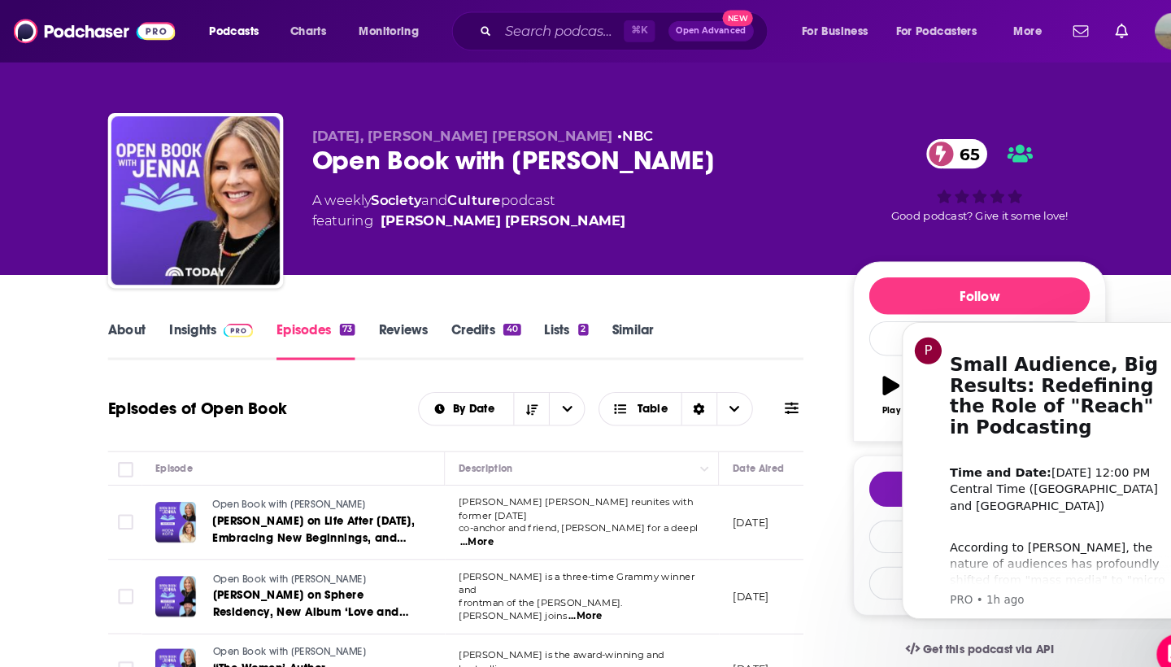
scroll to position [1, 0]
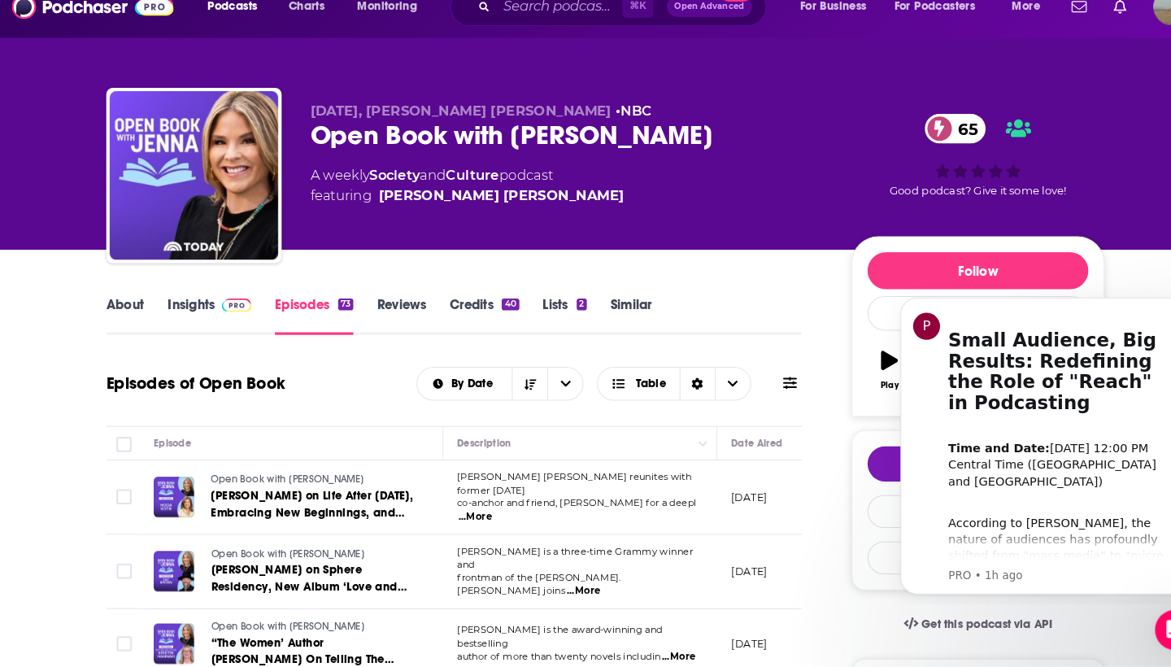
click at [123, 309] on link "About" at bounding box center [122, 327] width 37 height 37
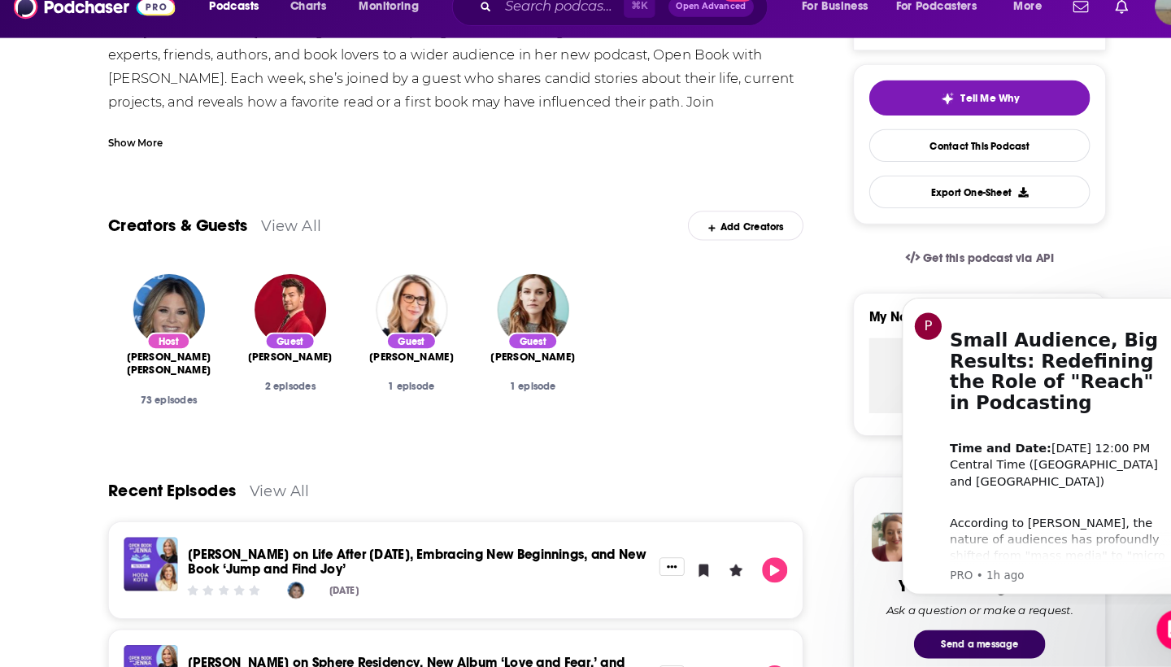
scroll to position [366, 0]
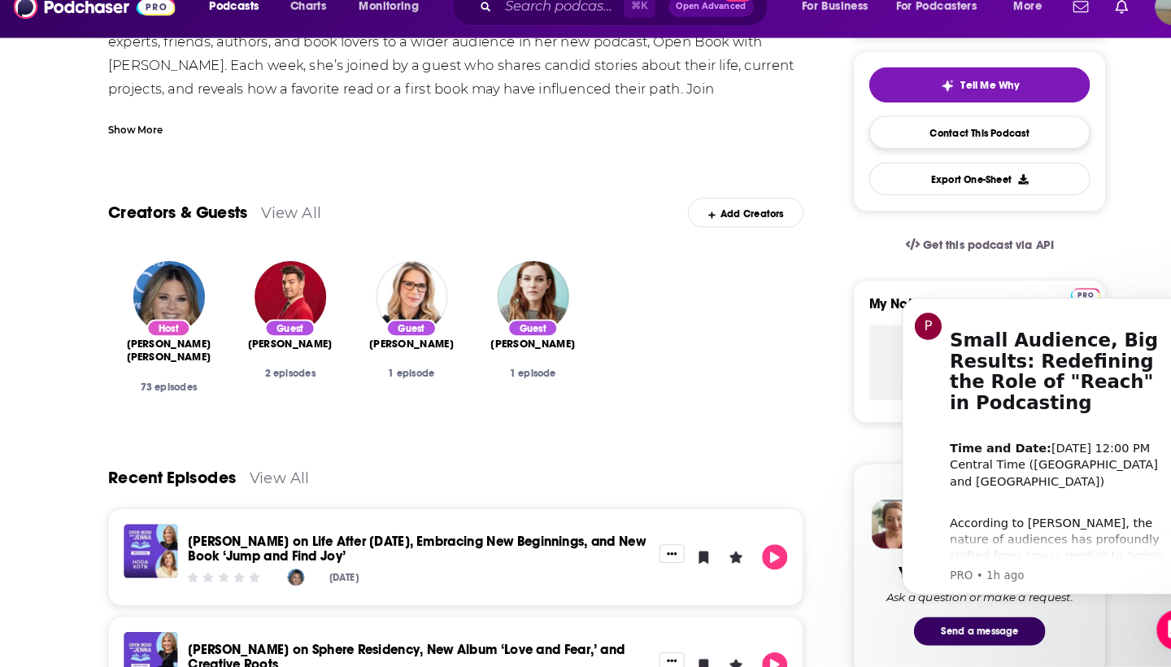
click at [918, 136] on link "Contact This Podcast" at bounding box center [945, 152] width 213 height 32
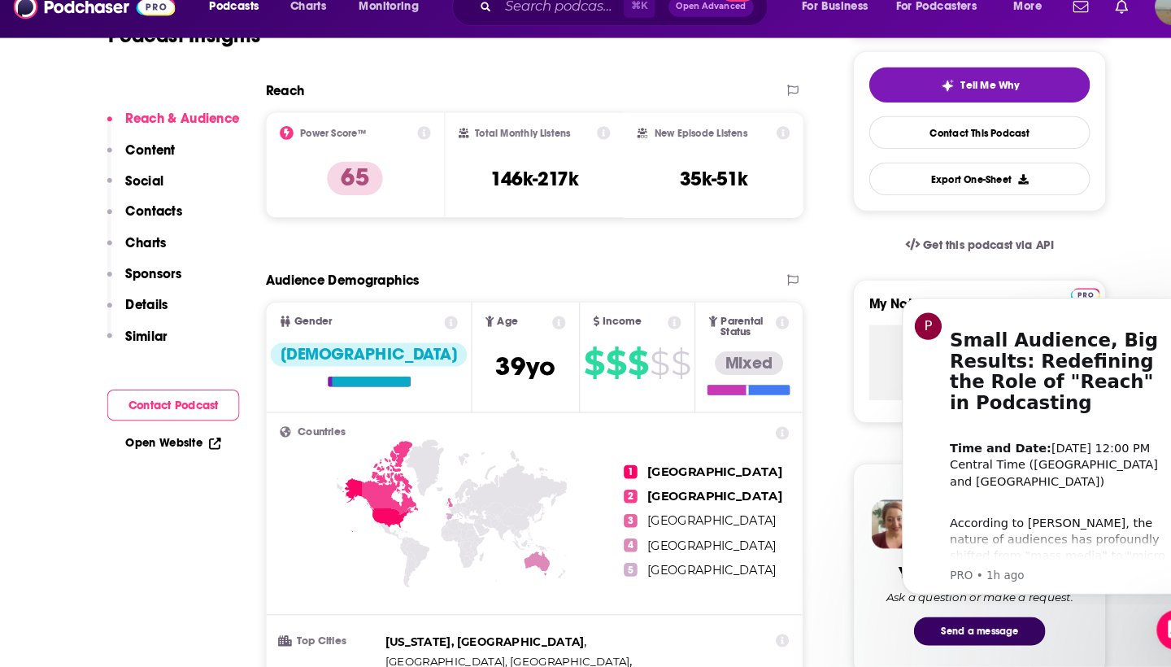
scroll to position [1633, 0]
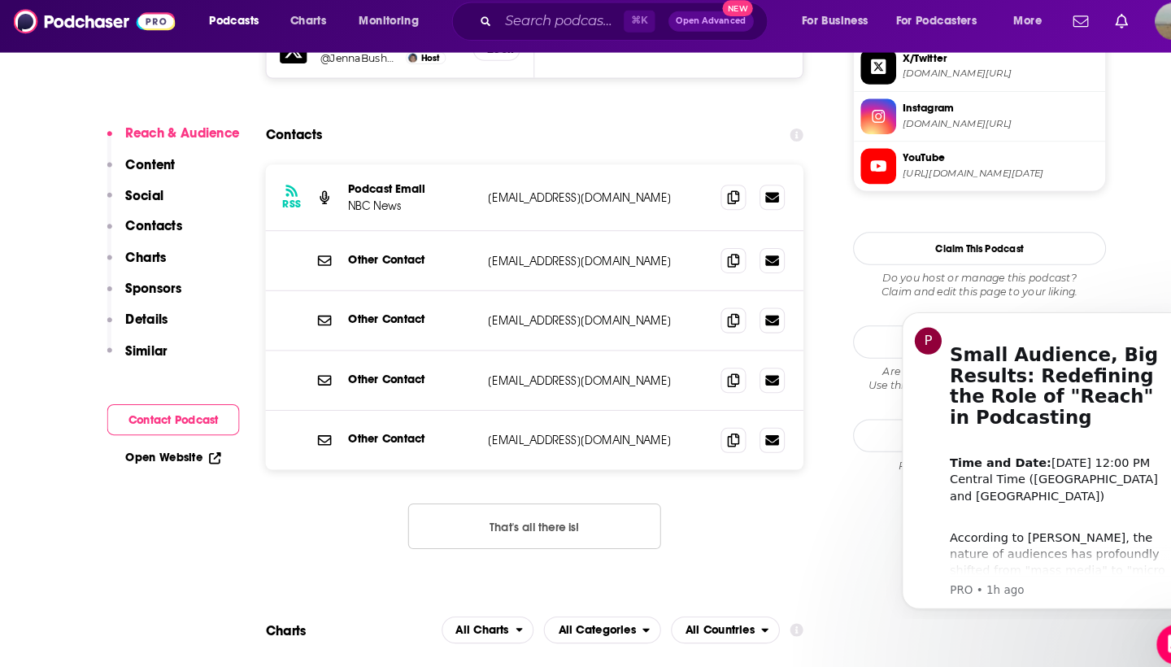
click at [191, 401] on button "Contact Podcast" at bounding box center [167, 414] width 128 height 30
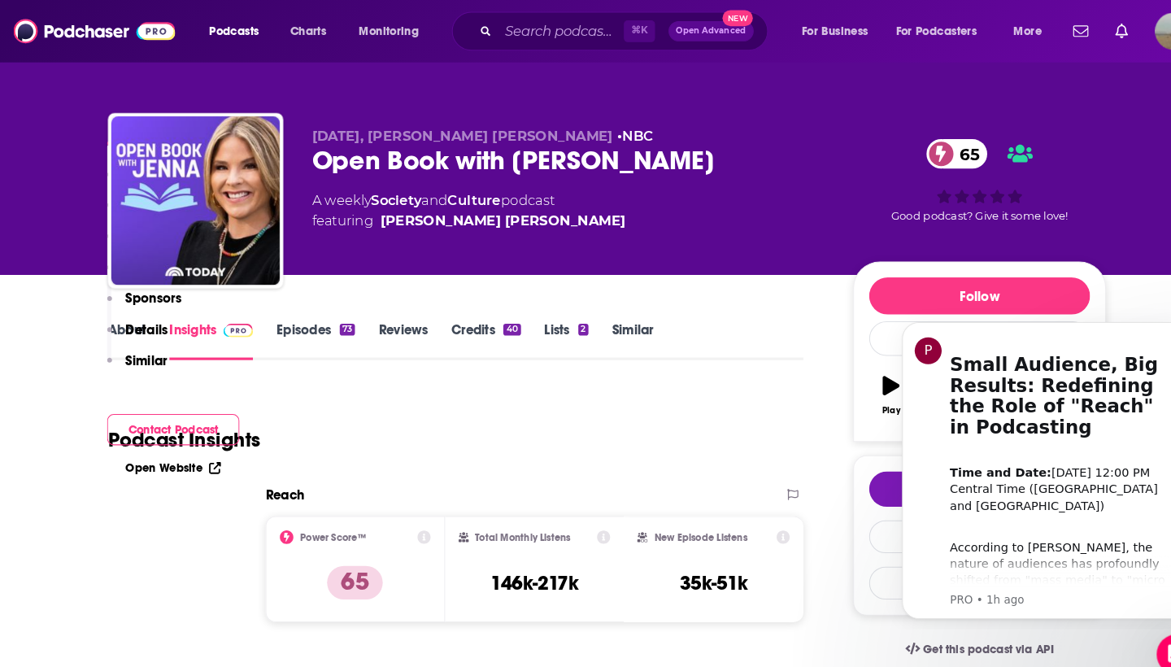
scroll to position [1612, 0]
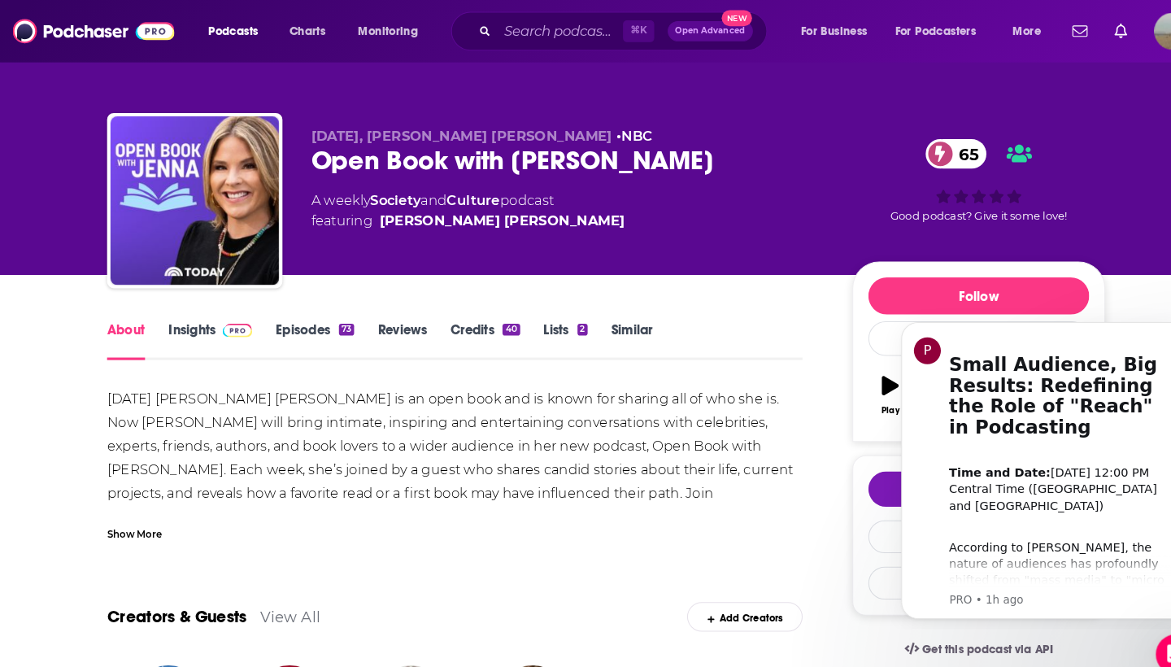
scroll to position [374, 0]
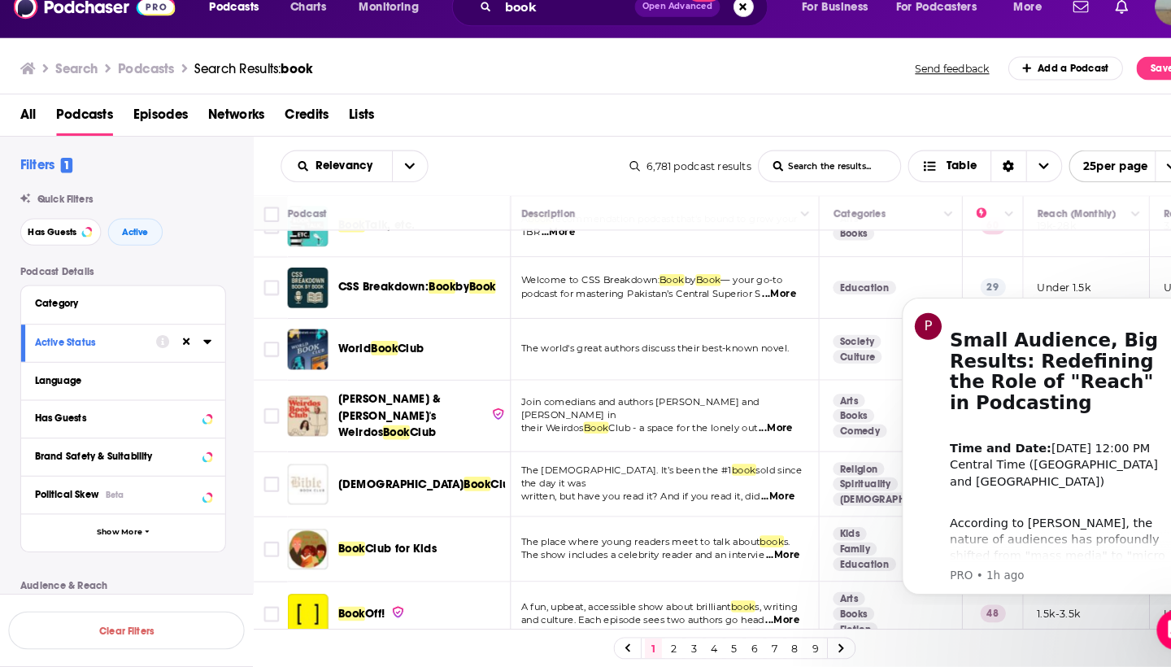
click at [650, 639] on link "2" at bounding box center [650, 649] width 16 height 20
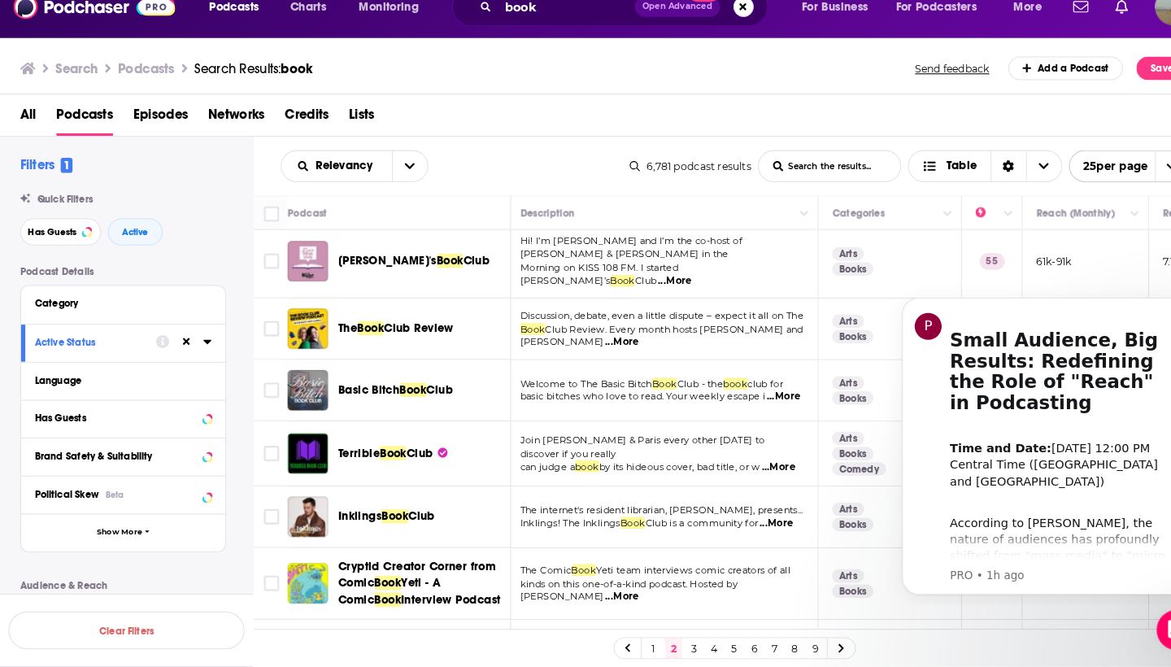
scroll to position [4, 5]
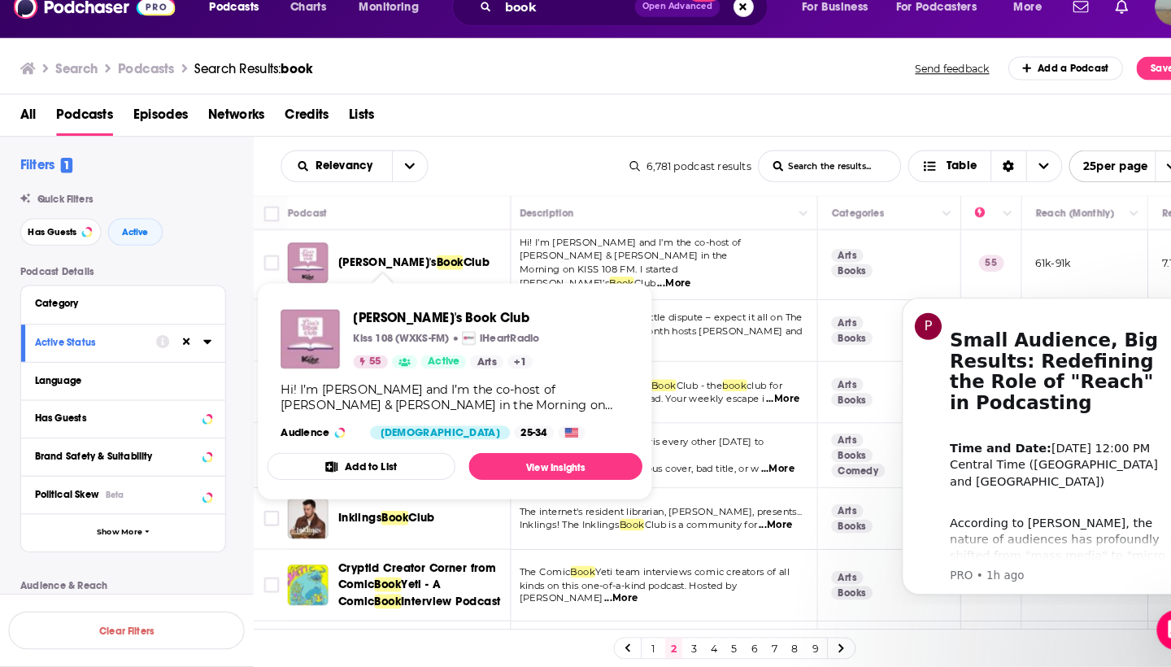
click at [447, 270] on span "Club" at bounding box center [460, 277] width 26 height 14
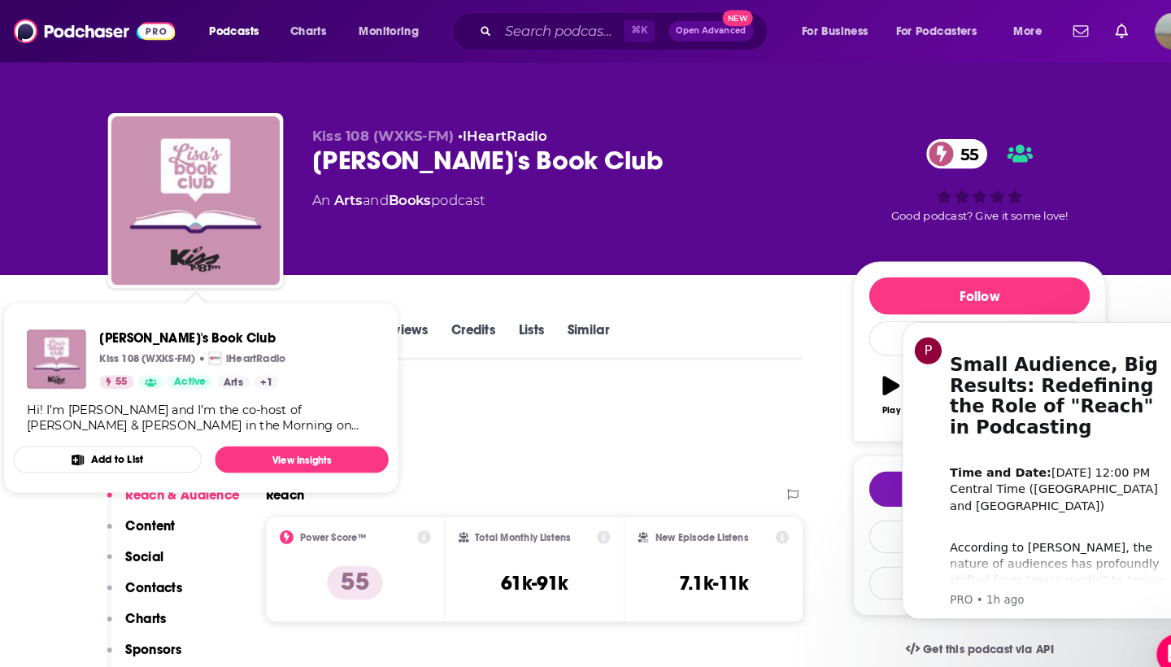
click at [129, 314] on div "[PERSON_NAME]'s Book Club Kiss 108 (WXKS-FM) iHeartRadio 55 Active Arts + 1 Hi!…" at bounding box center [194, 367] width 362 height 125
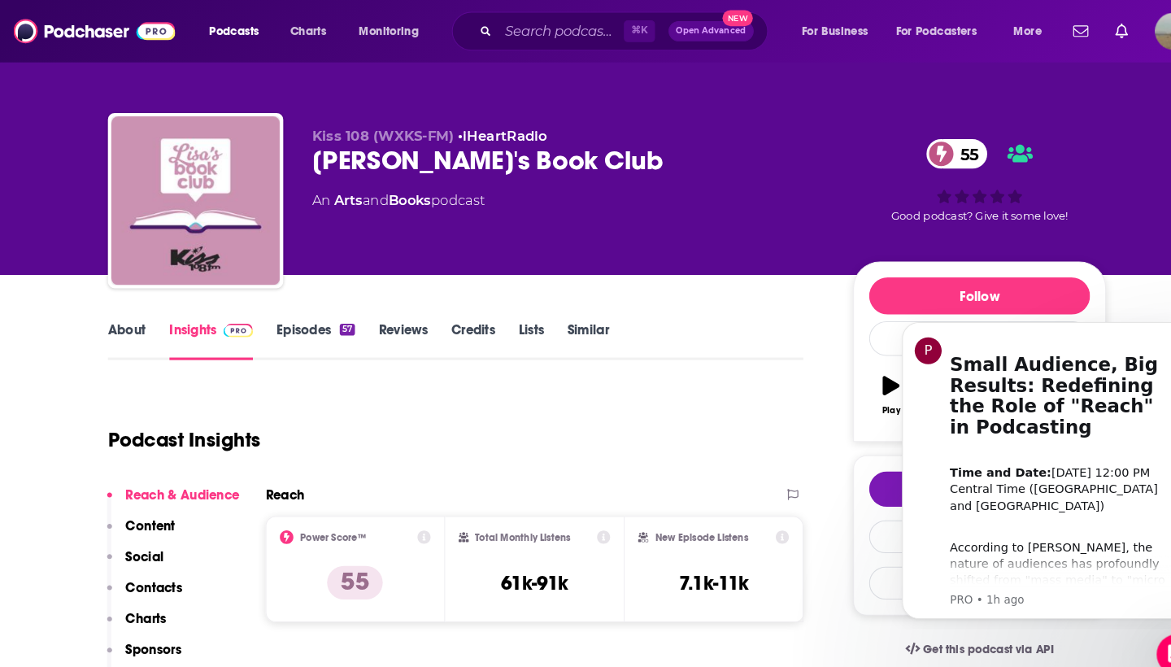
click at [517, 402] on div "Podcast Insights" at bounding box center [433, 414] width 658 height 83
click at [111, 322] on link "About" at bounding box center [122, 328] width 37 height 37
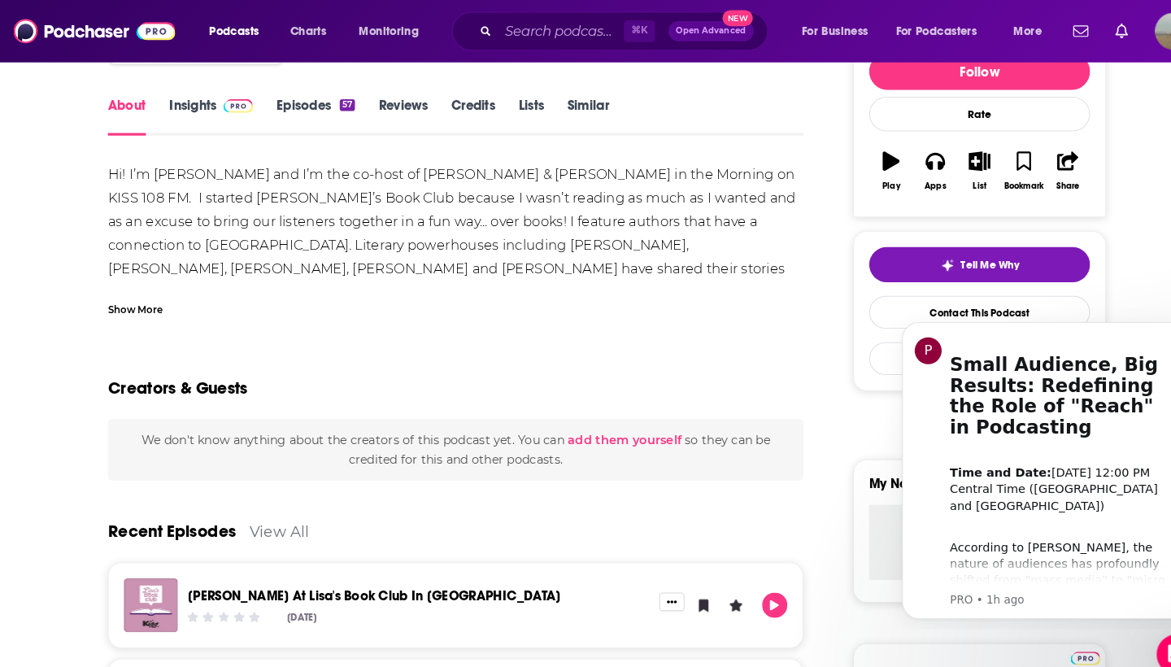
scroll to position [181, 0]
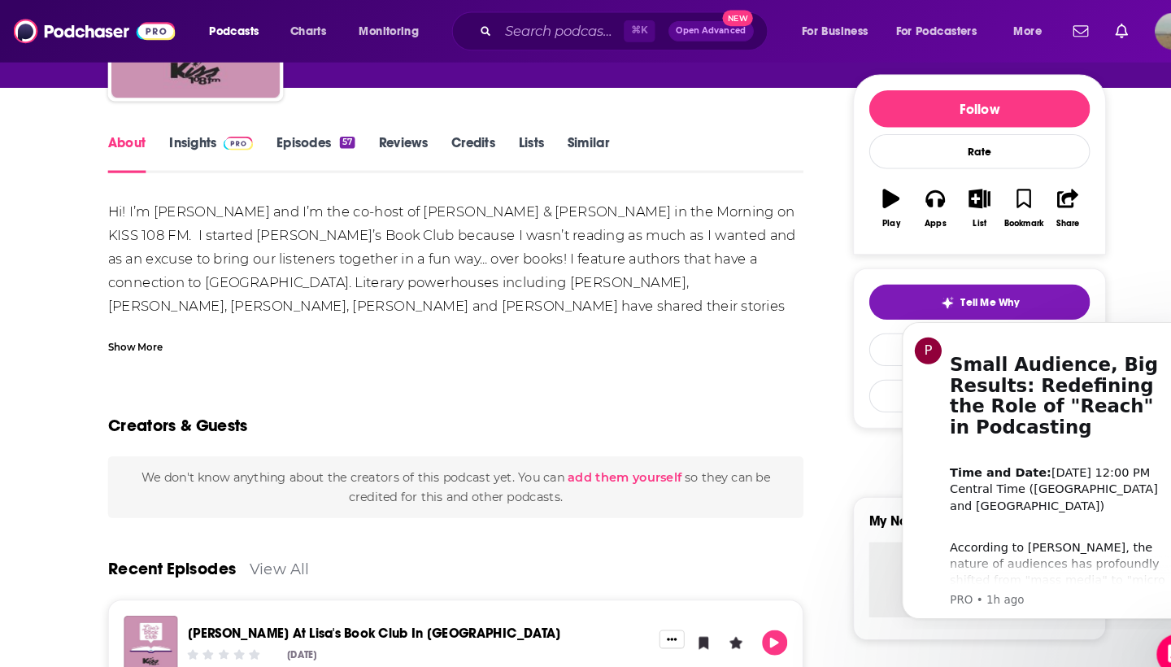
click at [200, 137] on link "Insights" at bounding box center [204, 147] width 81 height 37
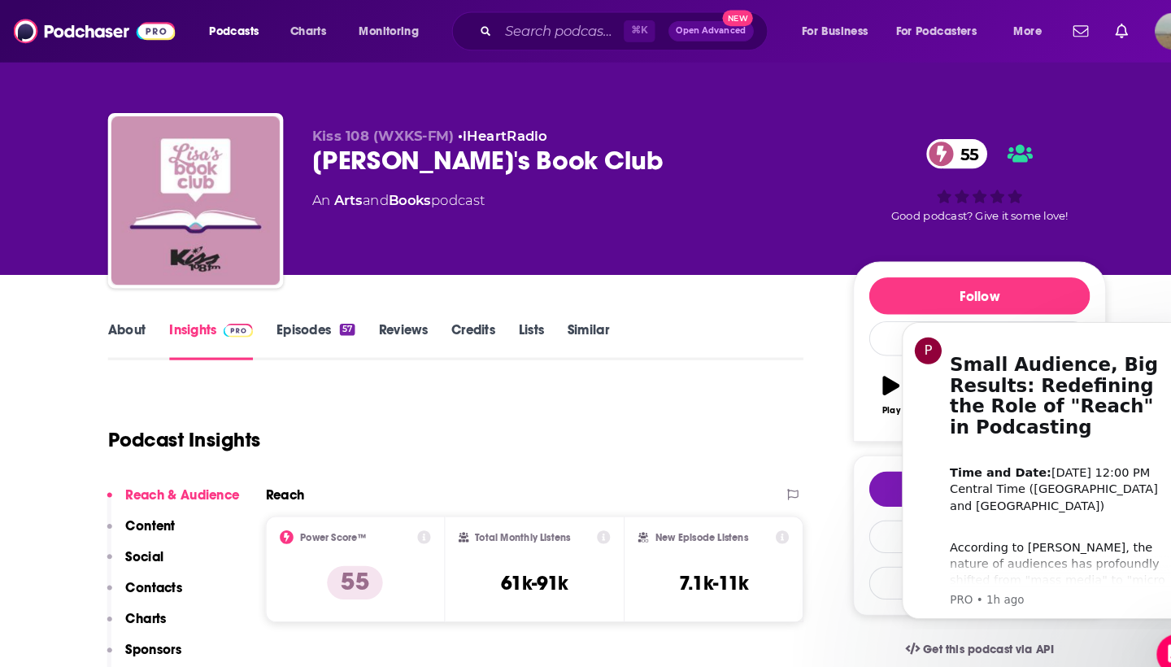
click at [284, 321] on link "Episodes 57" at bounding box center [305, 328] width 76 height 37
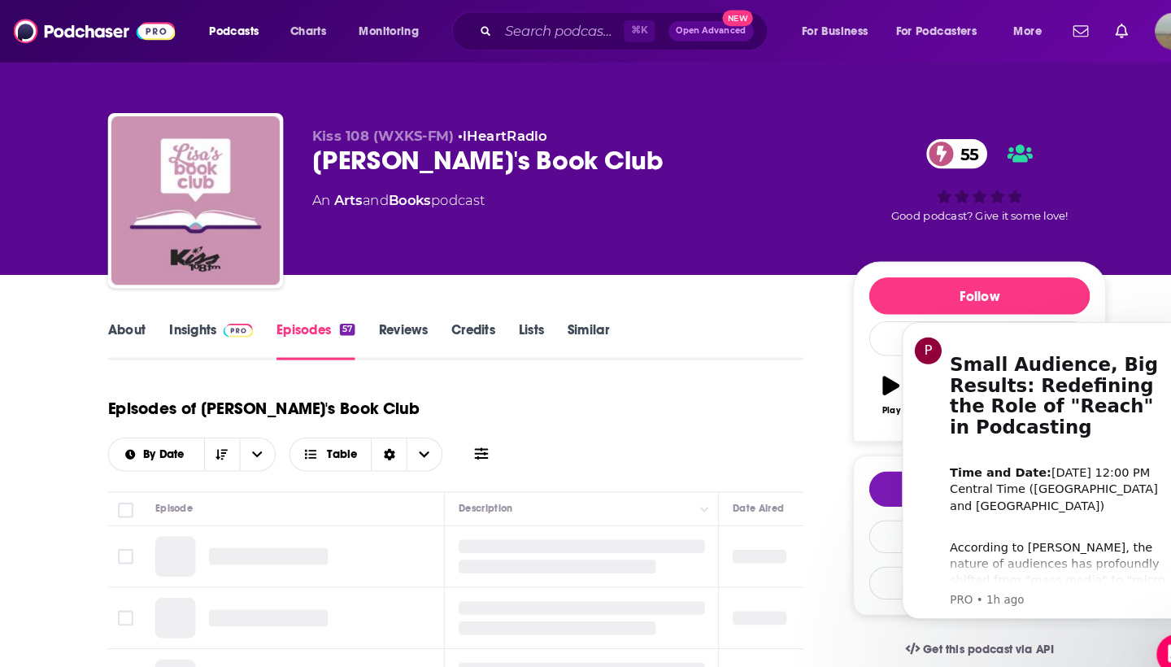
click at [284, 321] on link "Episodes 57" at bounding box center [305, 328] width 76 height 37
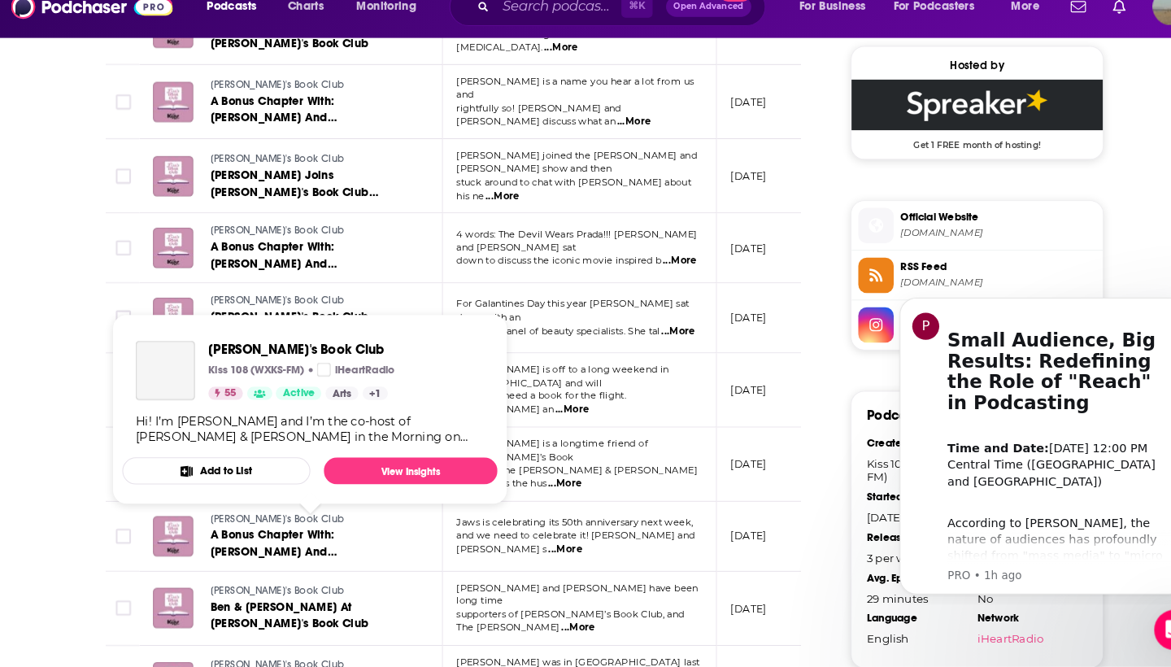
scroll to position [0, 1]
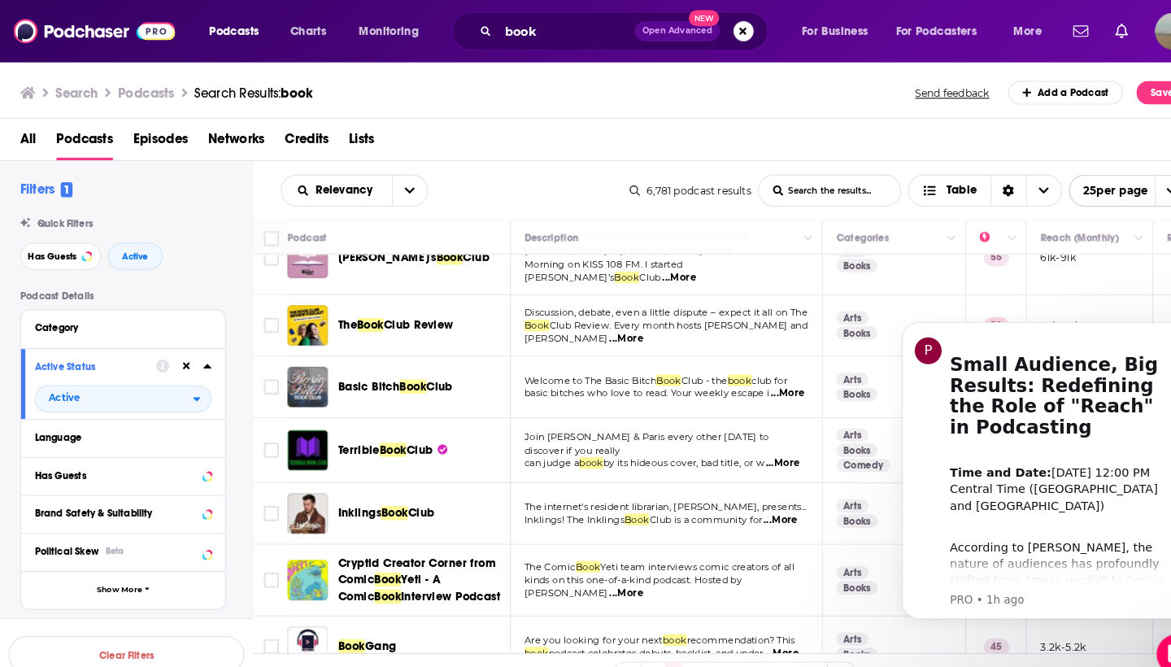
scroll to position [34, 0]
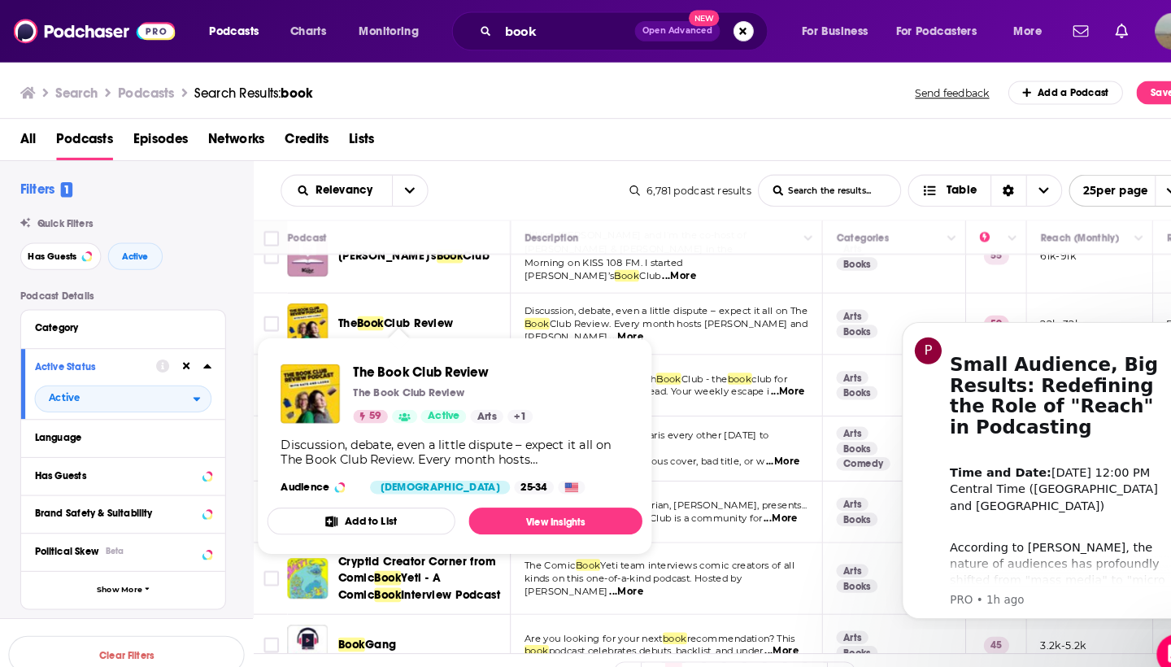
click at [432, 305] on span "Club Review" at bounding box center [404, 312] width 68 height 14
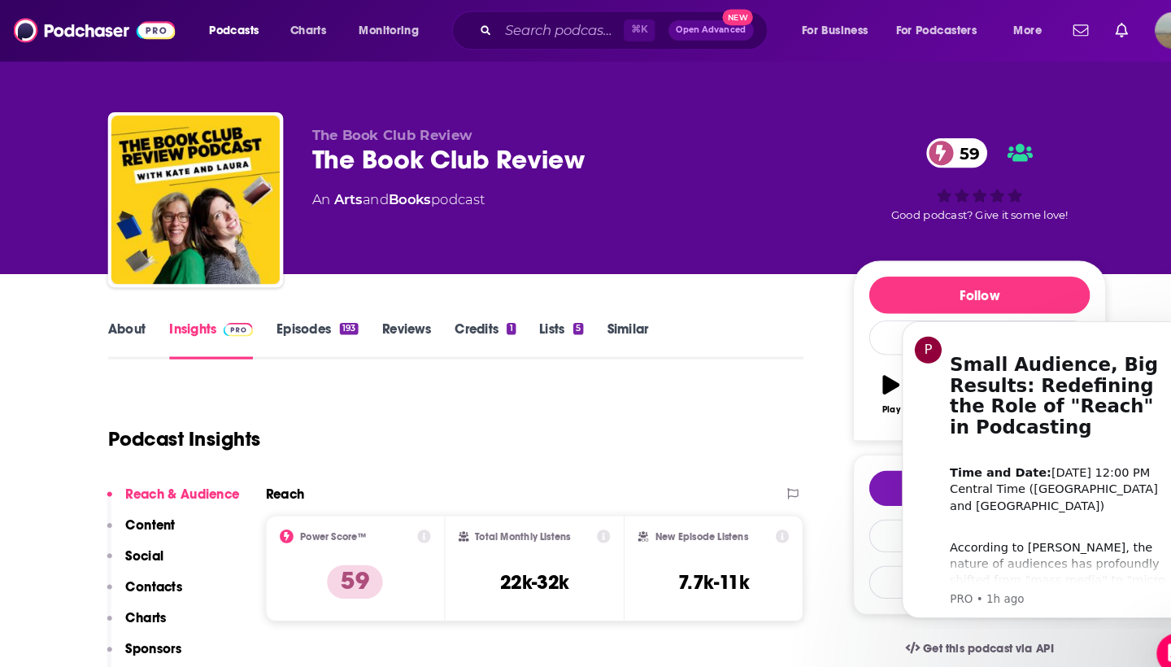
scroll to position [225, 0]
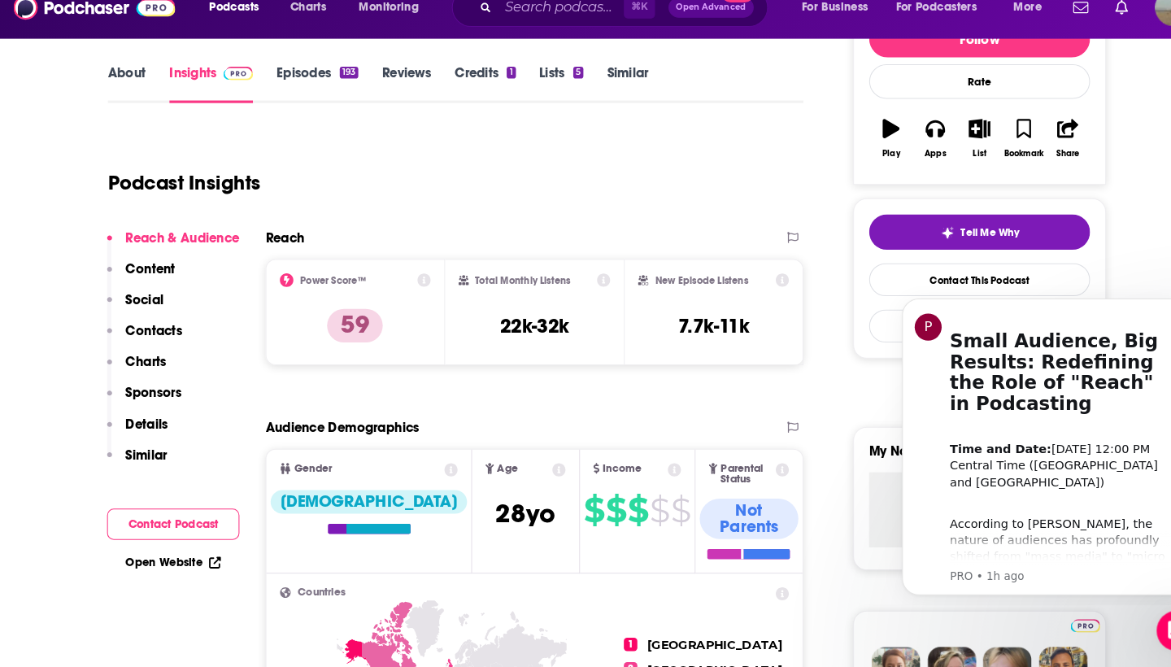
click at [299, 85] on link "Episodes 193" at bounding box center [306, 103] width 79 height 37
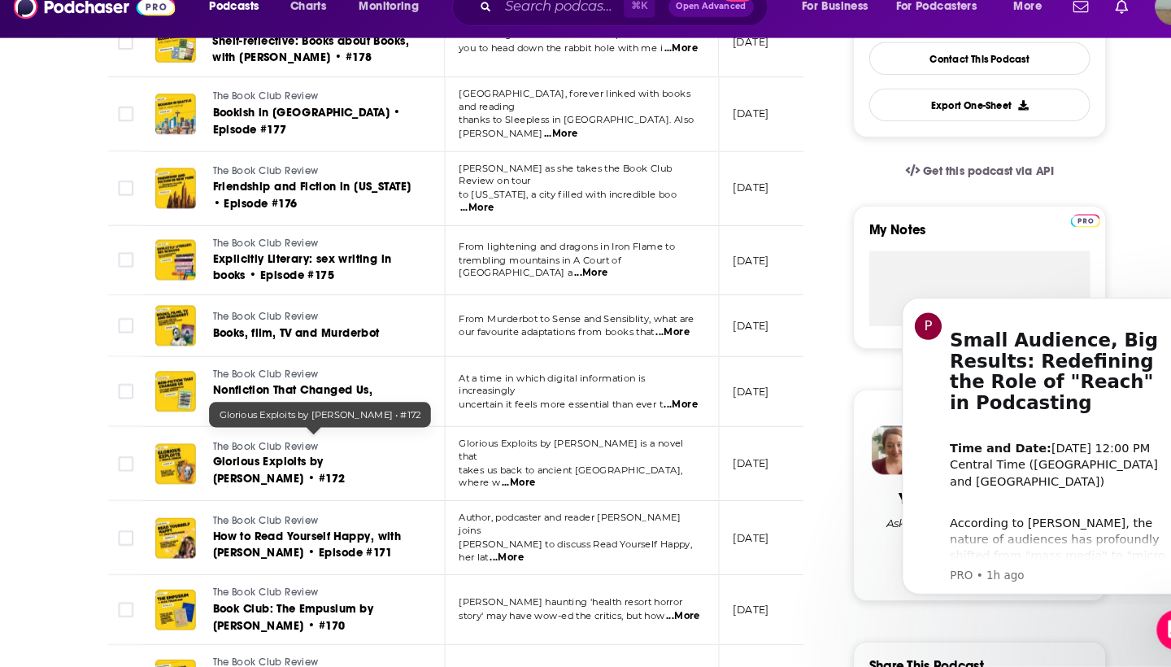
scroll to position [486, 0]
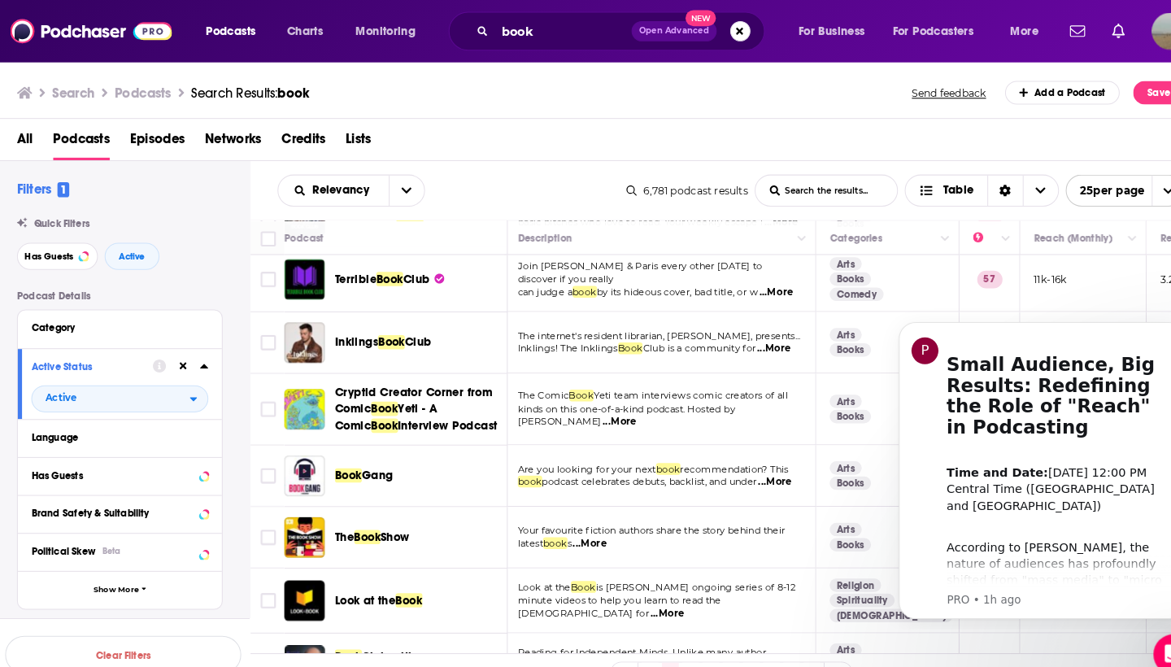
scroll to position [197, 3]
click at [403, 263] on span "Club" at bounding box center [405, 270] width 26 height 14
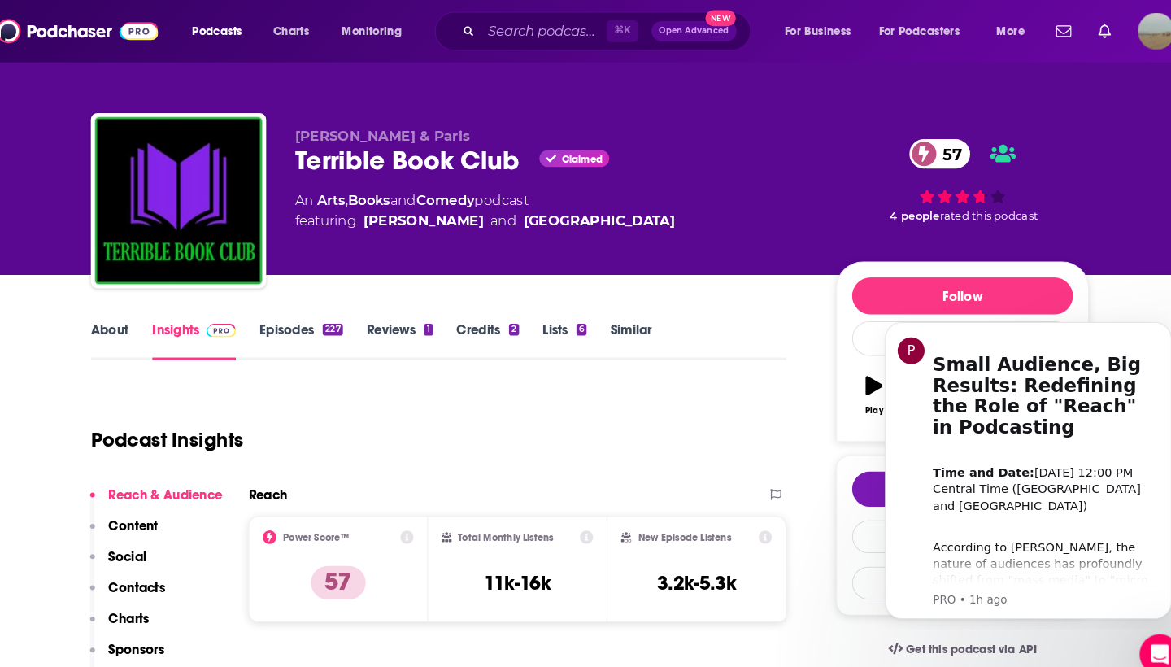
click at [281, 317] on link "Episodes 227" at bounding box center [307, 328] width 81 height 37
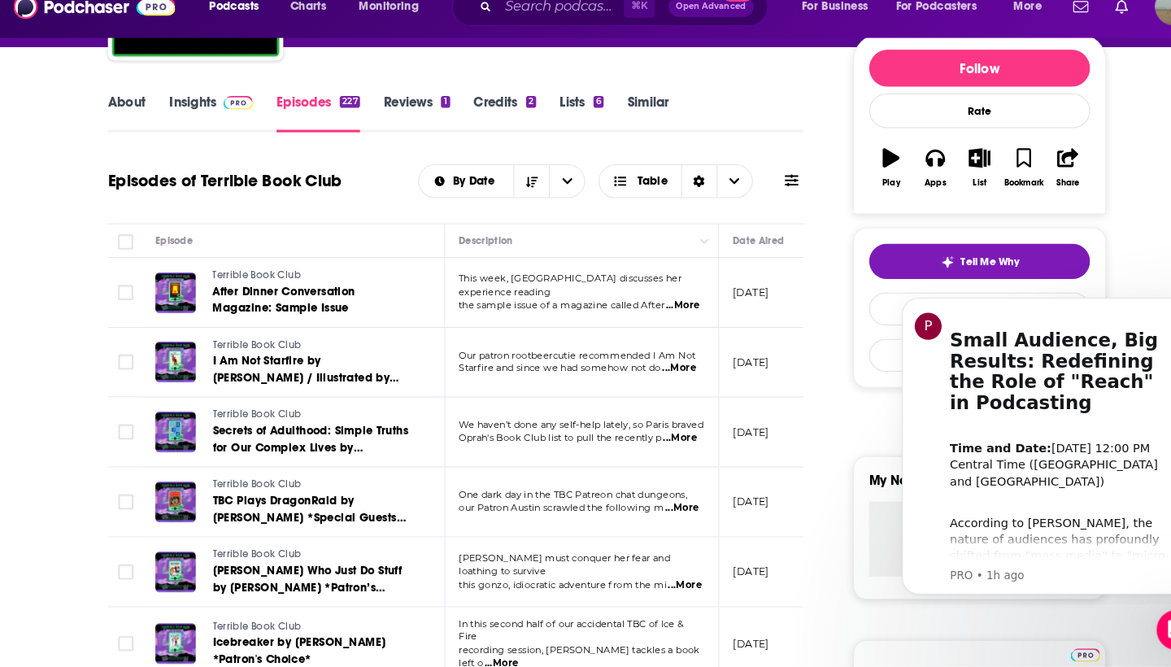
scroll to position [197, 0]
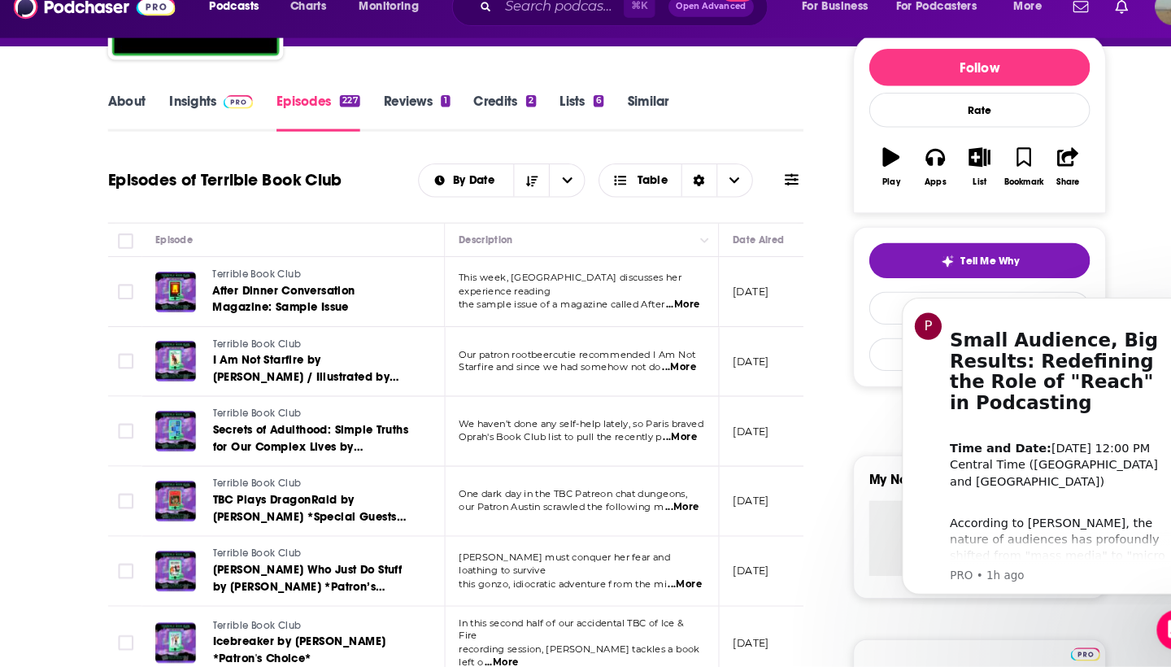
click at [130, 113] on link "About" at bounding box center [122, 131] width 37 height 37
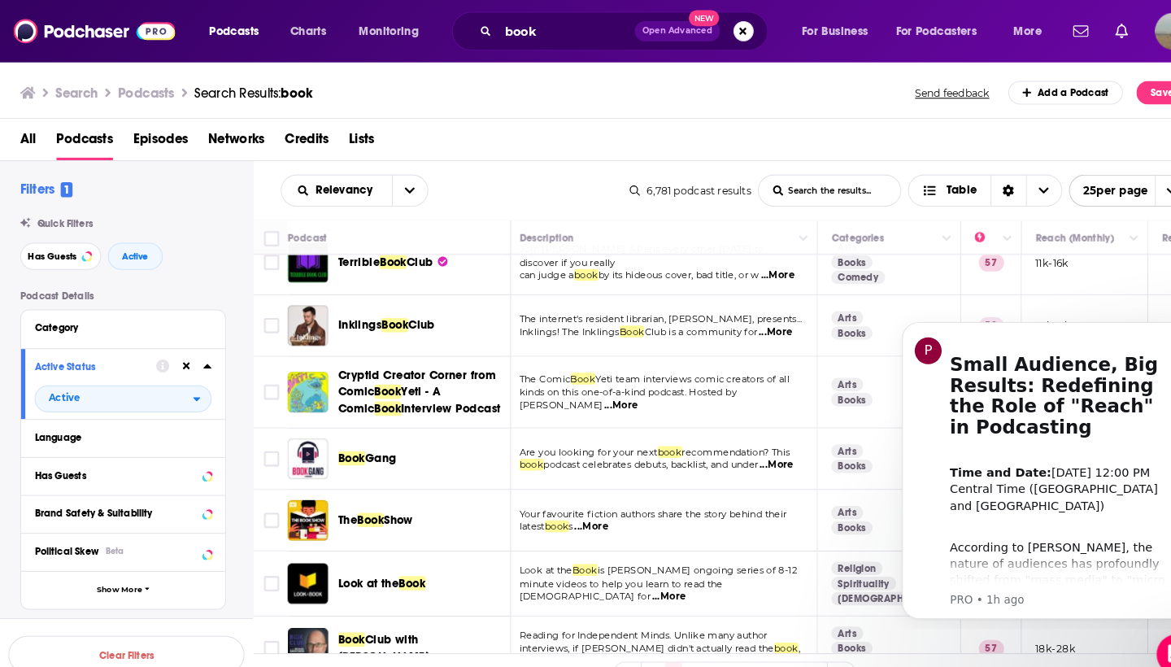
scroll to position [244, 3]
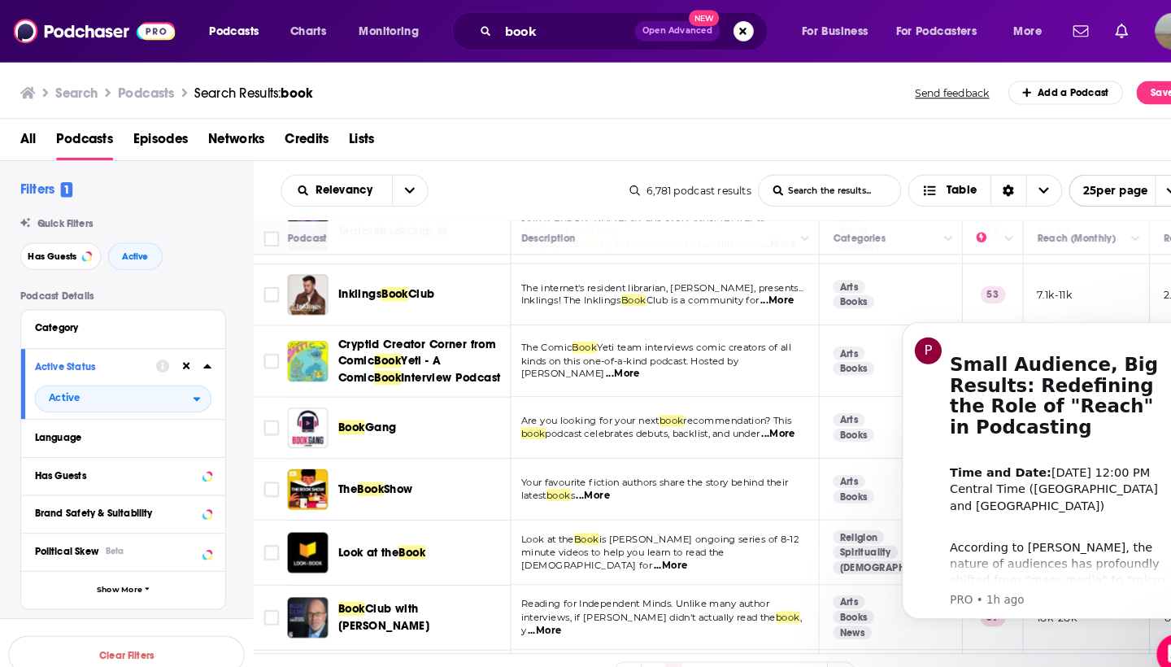
click at [420, 277] on span "Club" at bounding box center [407, 284] width 26 height 14
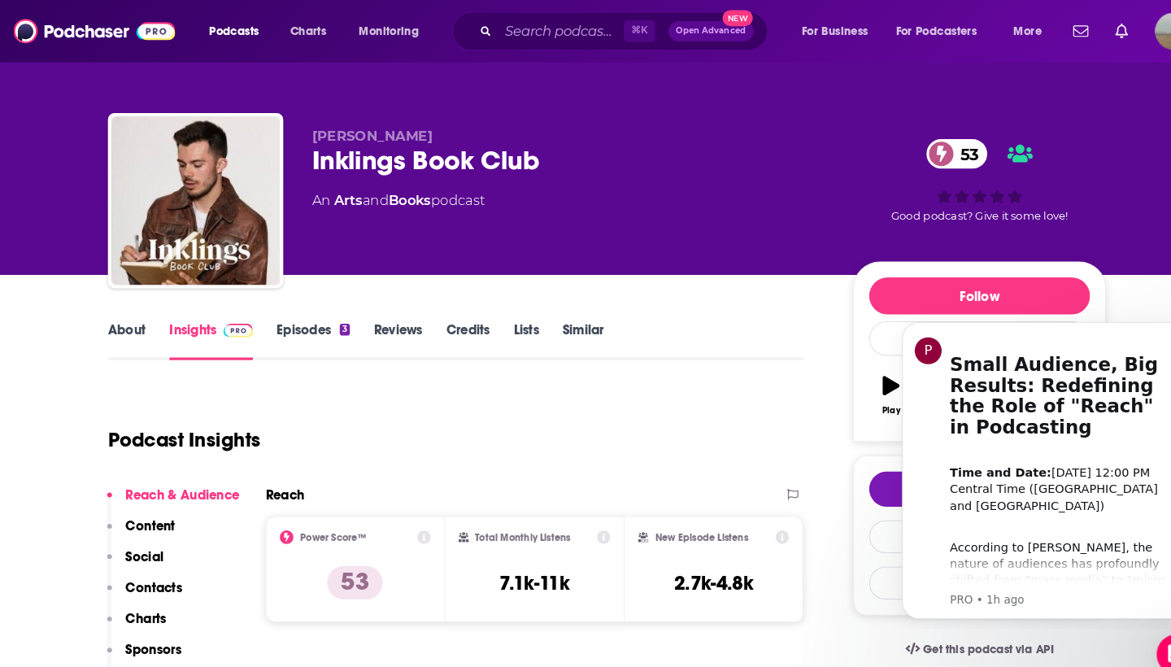
scroll to position [2, 0]
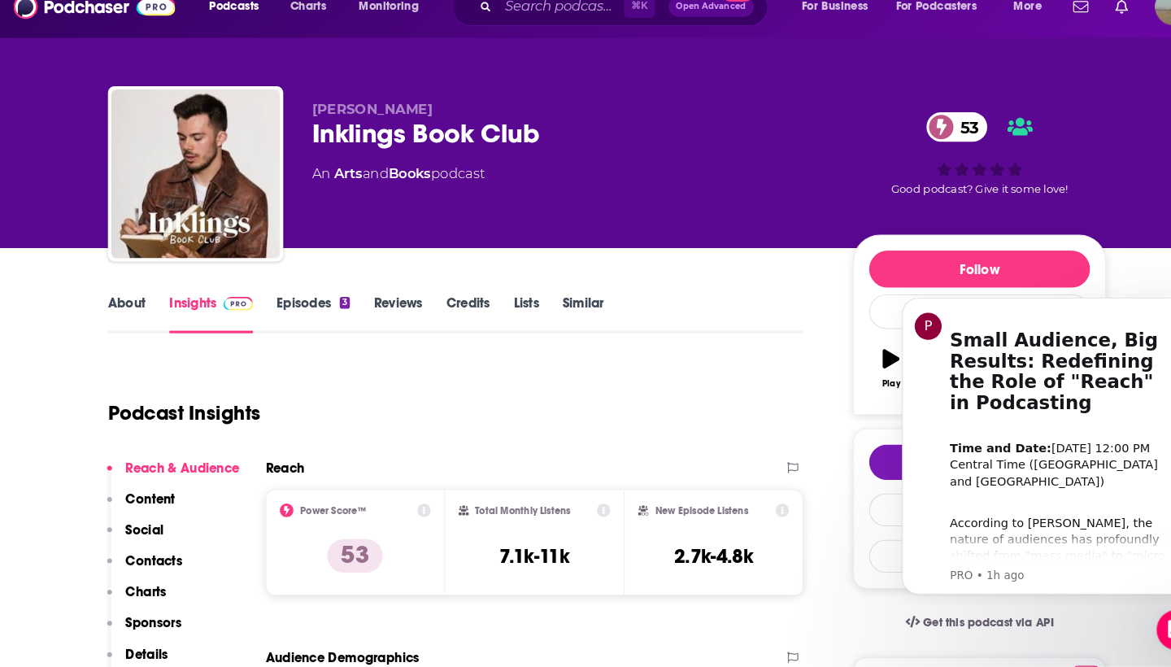
click at [299, 308] on link "Episodes 3" at bounding box center [302, 326] width 71 height 37
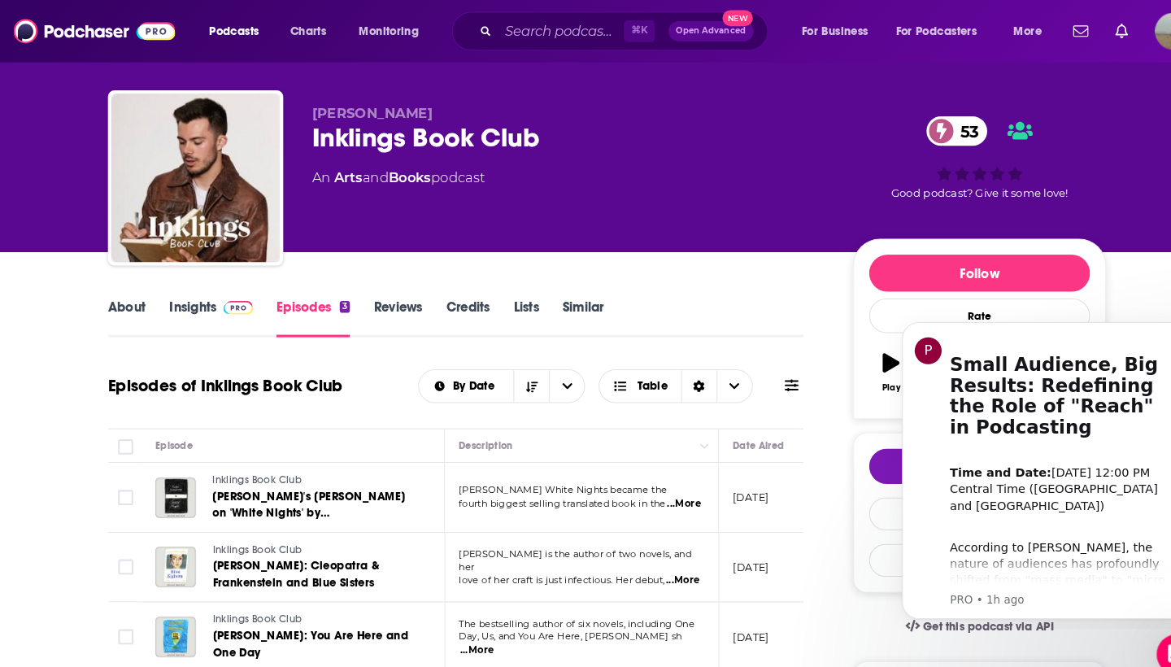
scroll to position [22, 0]
click at [129, 303] on link "About" at bounding box center [122, 306] width 37 height 37
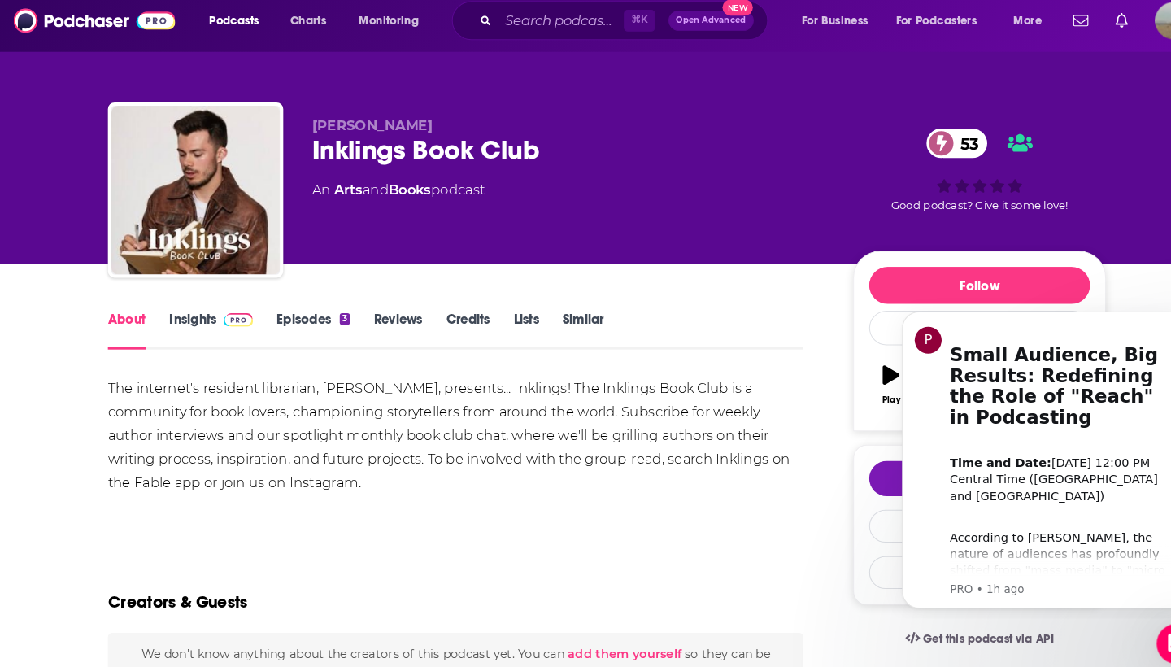
scroll to position [4, 0]
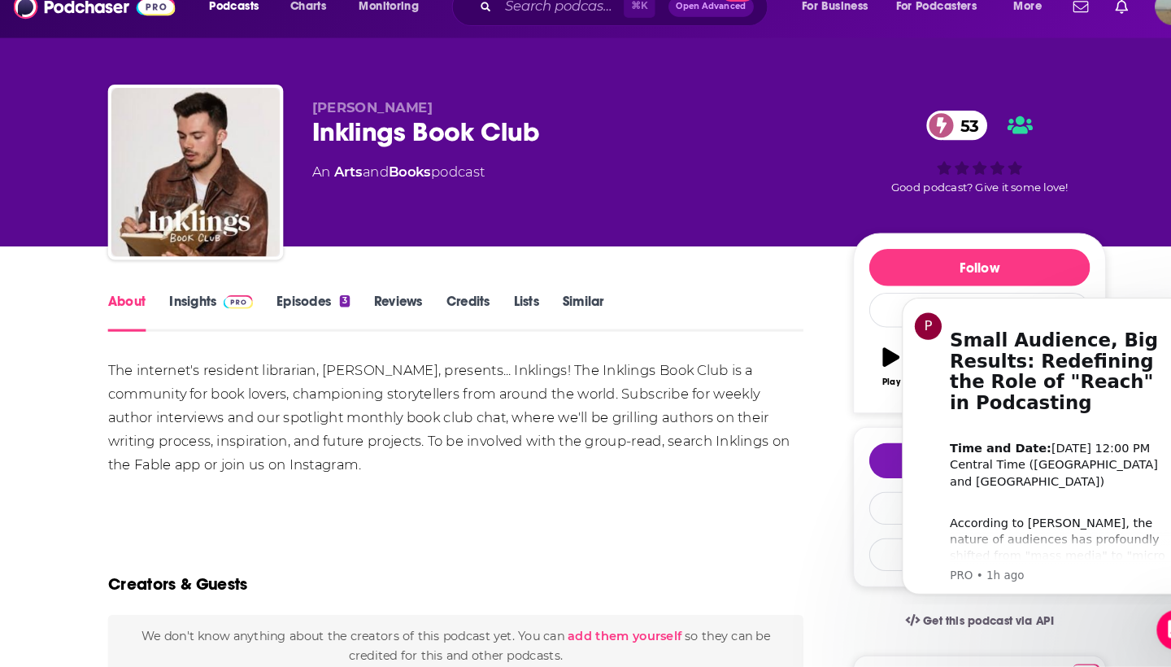
click at [293, 306] on link "Episodes 3" at bounding box center [302, 324] width 71 height 37
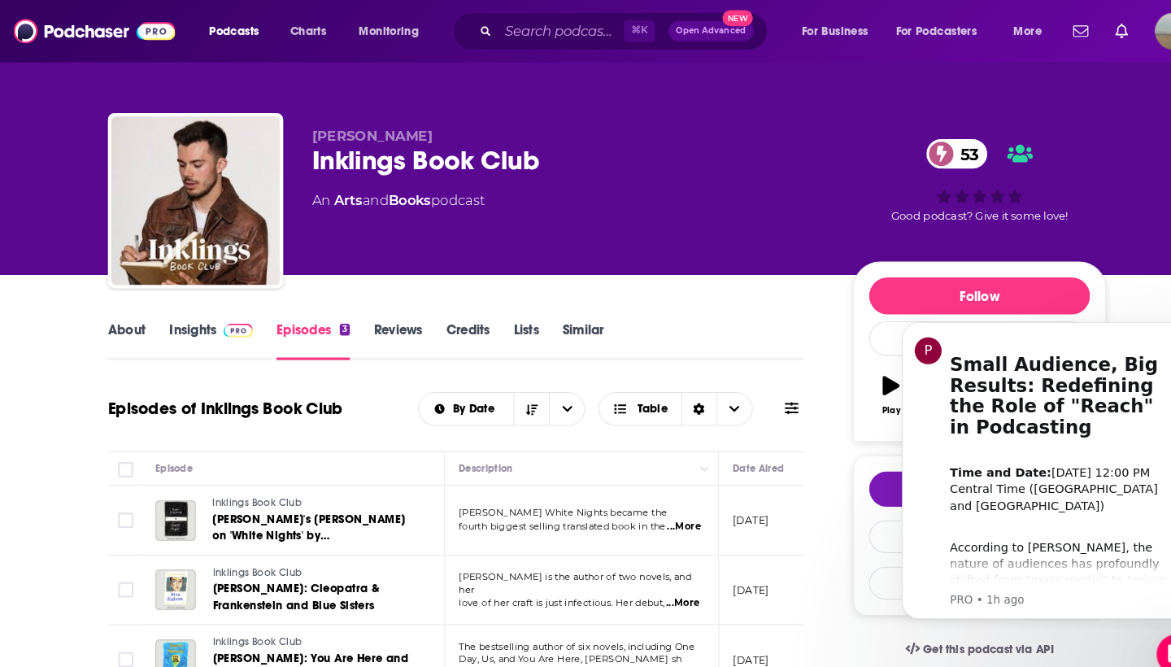
click at [190, 320] on link "Insights" at bounding box center [204, 328] width 81 height 37
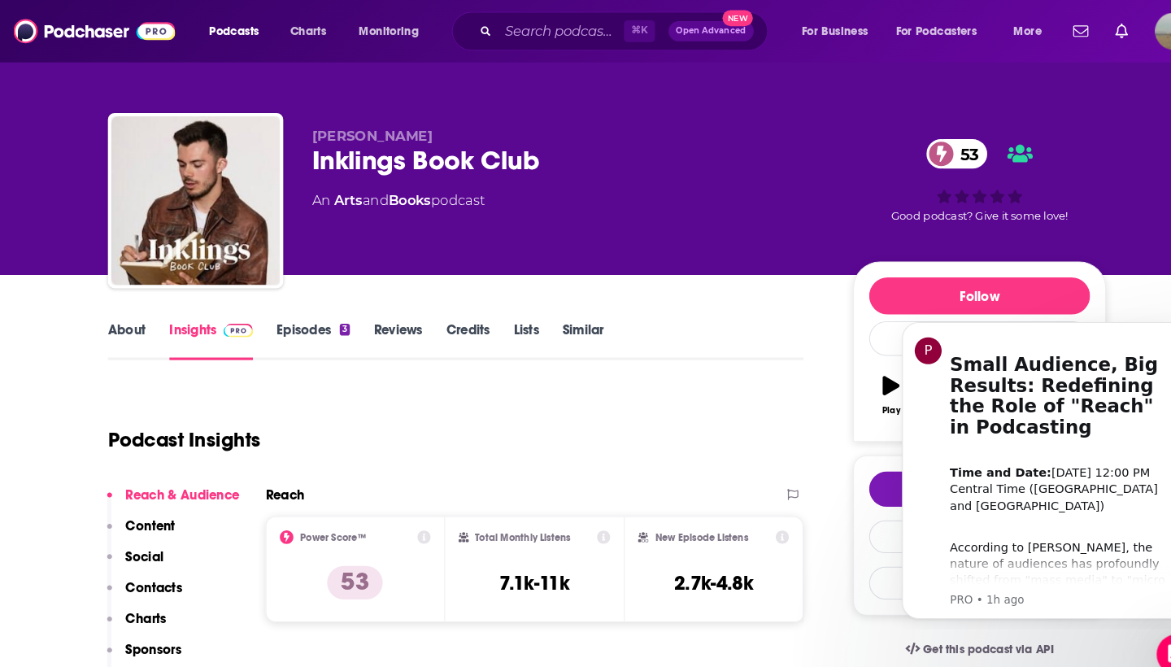
click at [316, 314] on link "Episodes 3" at bounding box center [302, 328] width 71 height 37
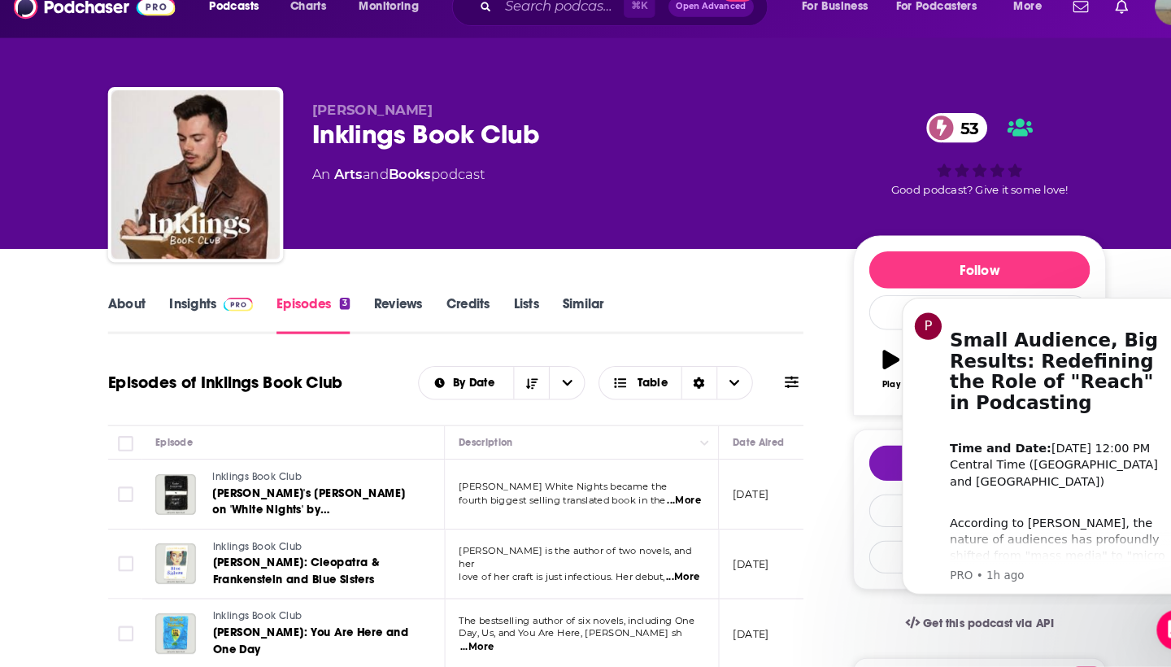
scroll to position [84, 0]
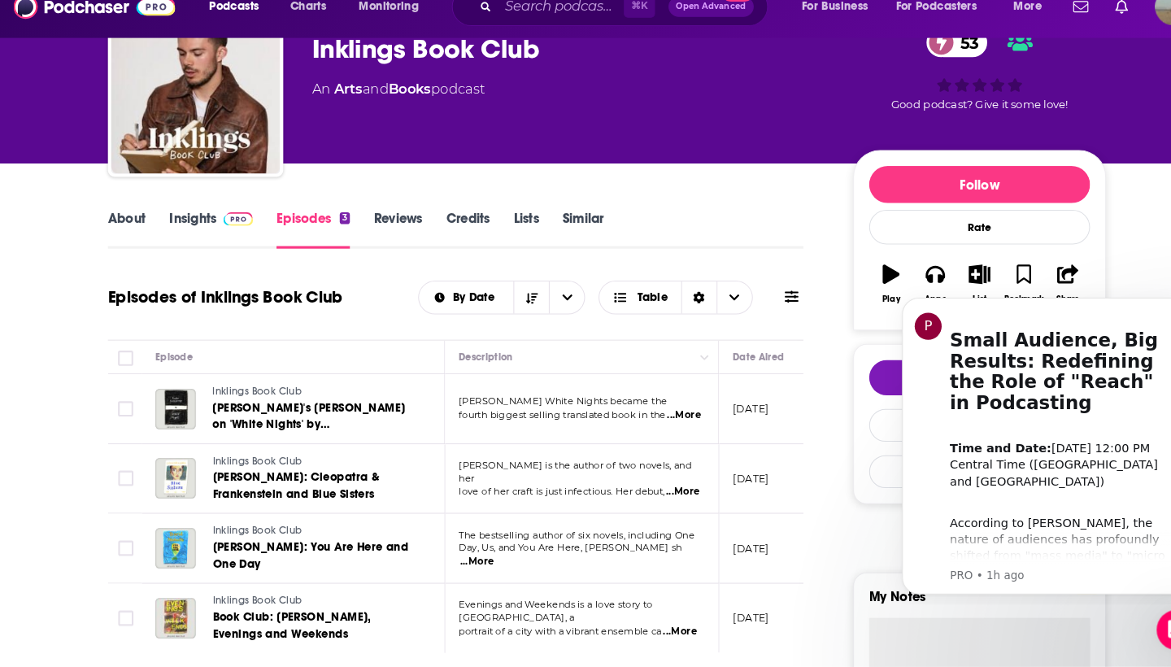
click at [191, 226] on link "Insights" at bounding box center [204, 244] width 81 height 37
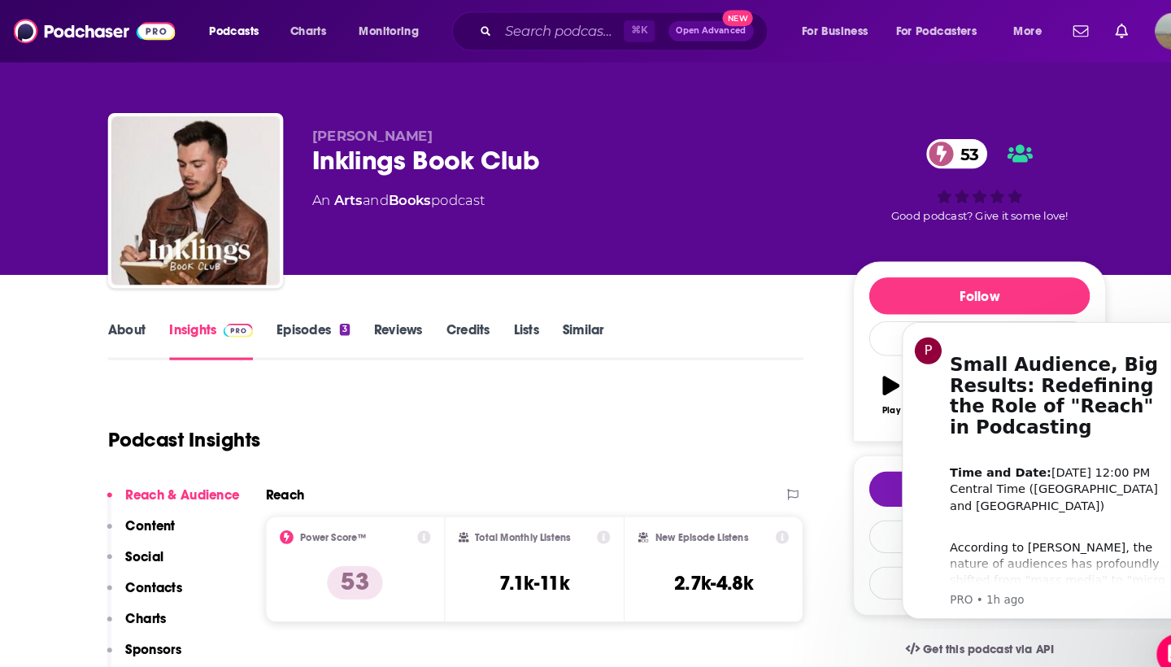
click at [298, 316] on link "Episodes 3" at bounding box center [302, 328] width 71 height 37
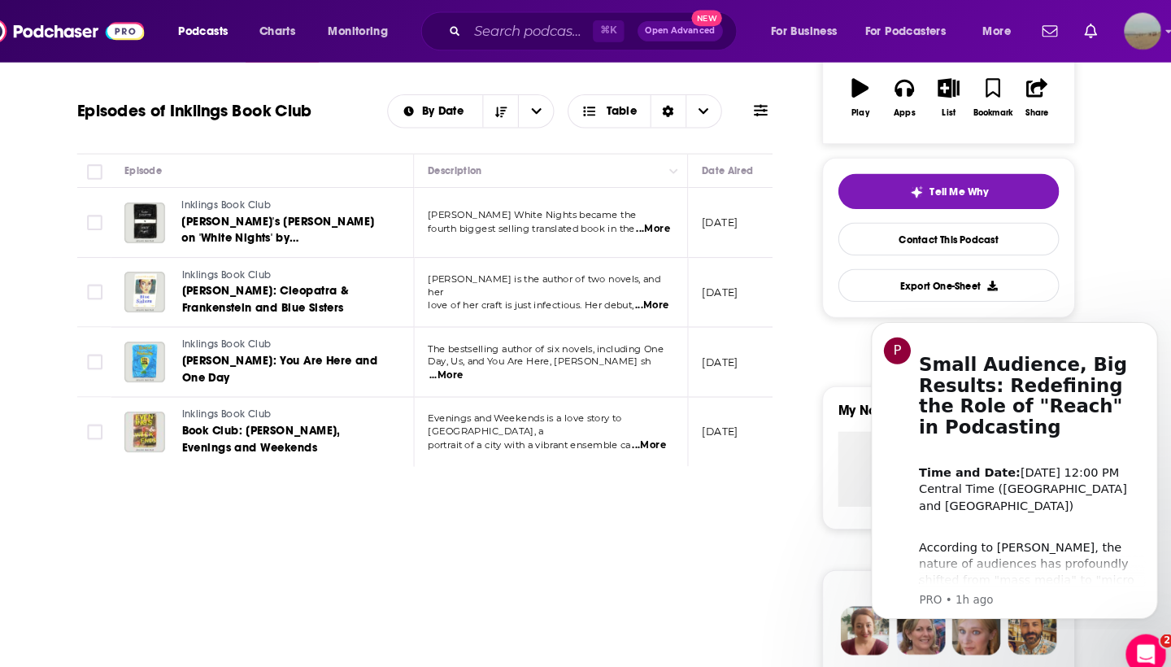
scroll to position [226, 0]
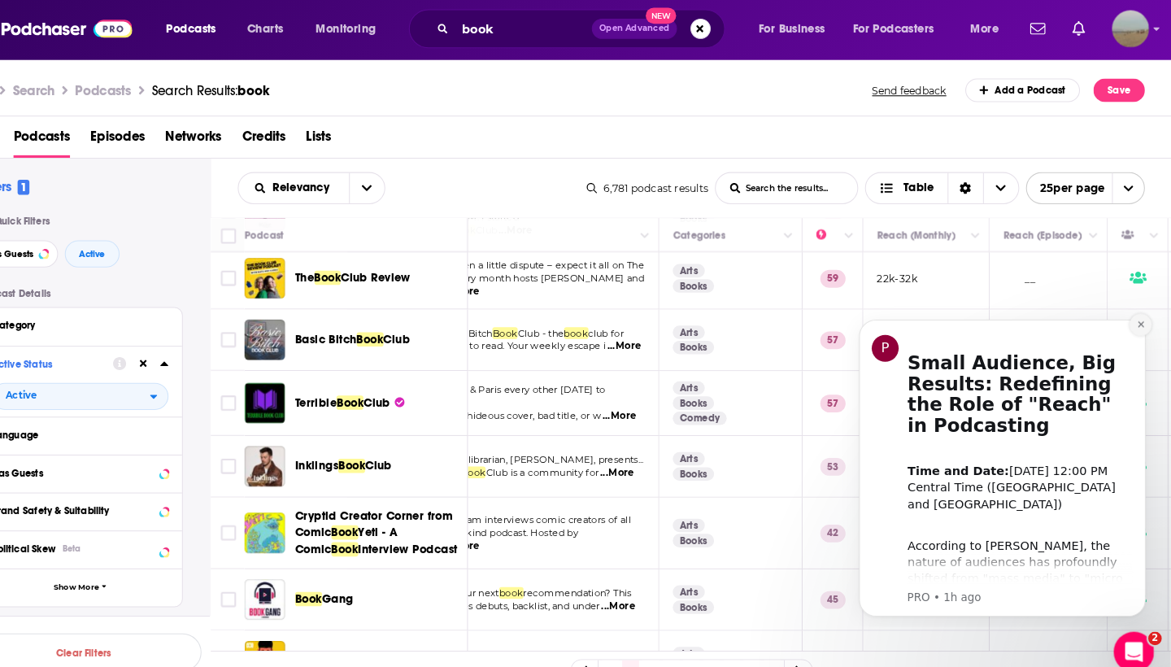
click at [1132, 322] on icon "Dismiss notification" at bounding box center [1130, 324] width 6 height 6
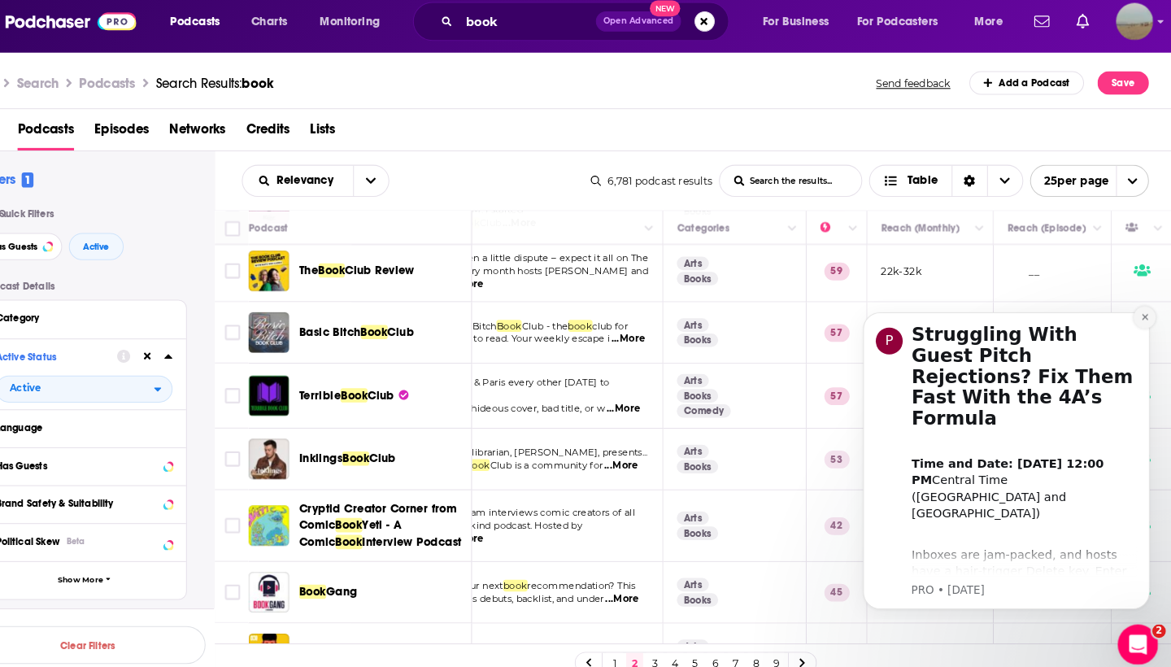
click at [1136, 319] on icon "Dismiss notification" at bounding box center [1134, 316] width 9 height 9
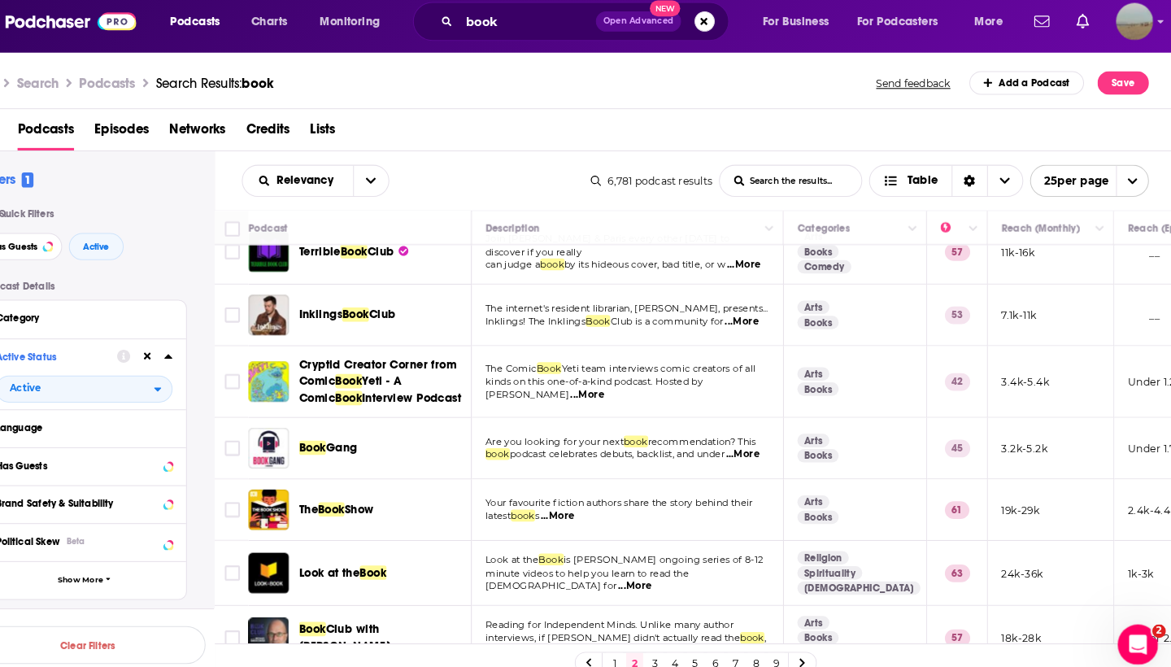
scroll to position [215, 0]
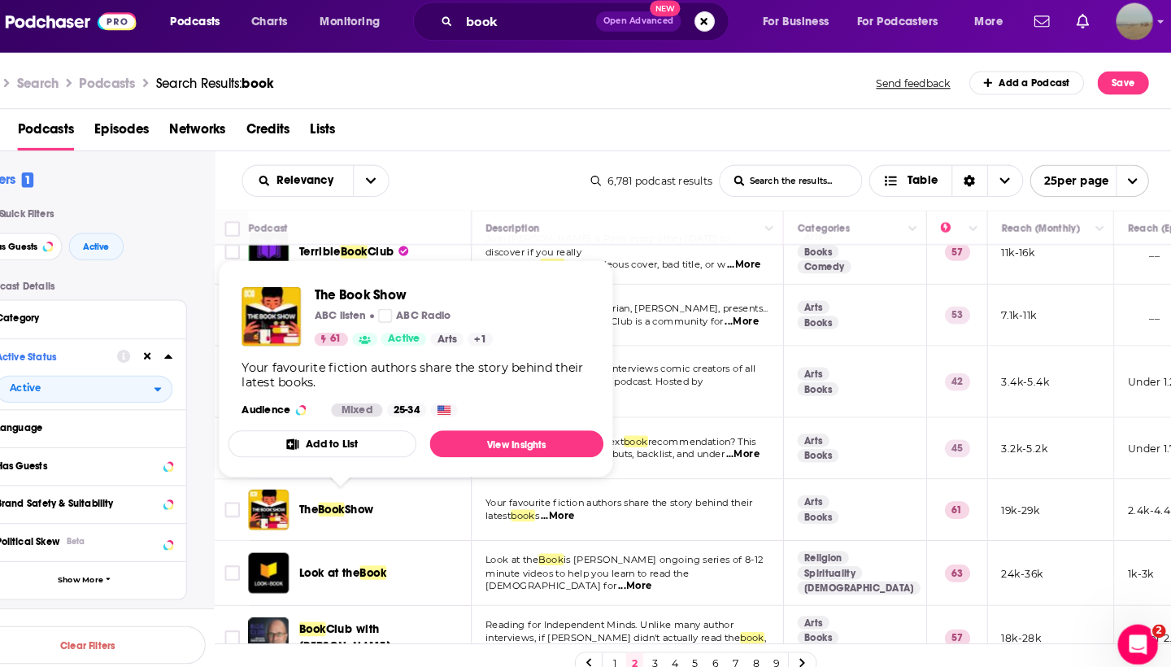
click at [370, 494] on span "Show" at bounding box center [384, 501] width 28 height 14
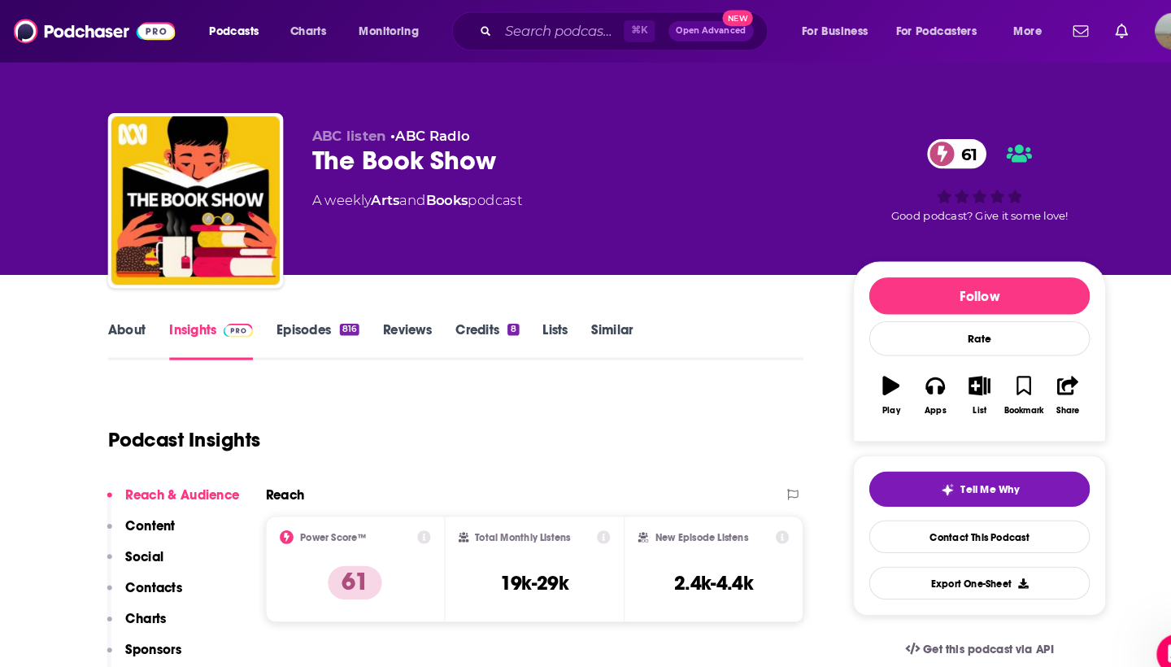
click at [305, 329] on link "Episodes 816" at bounding box center [307, 328] width 80 height 37
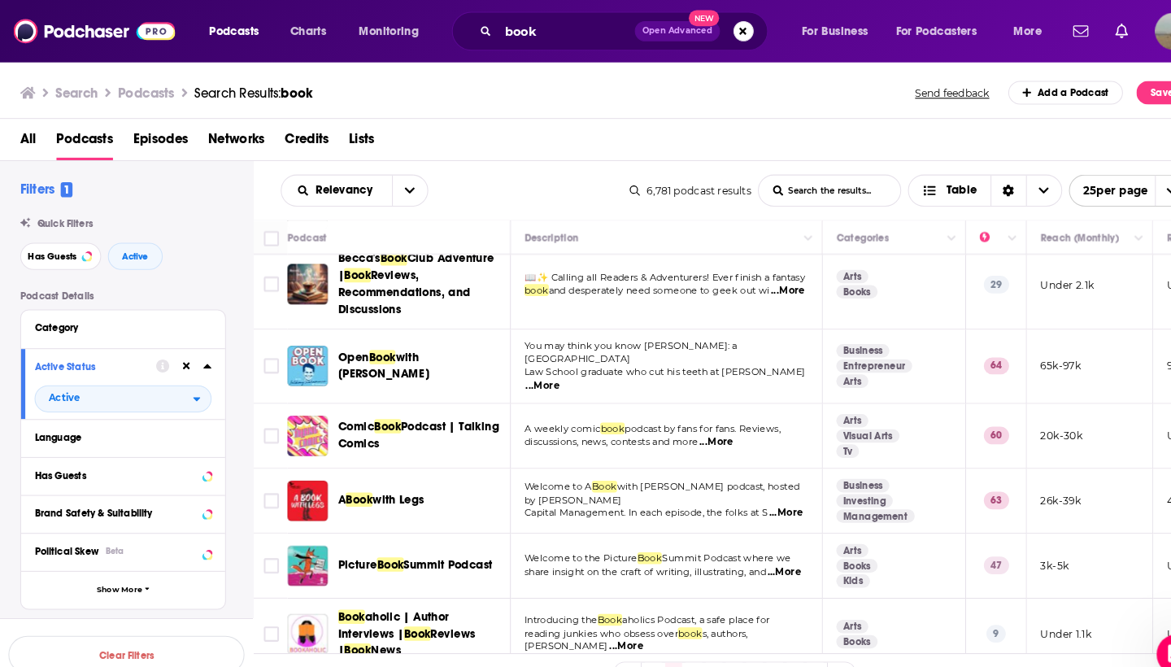
scroll to position [694, 0]
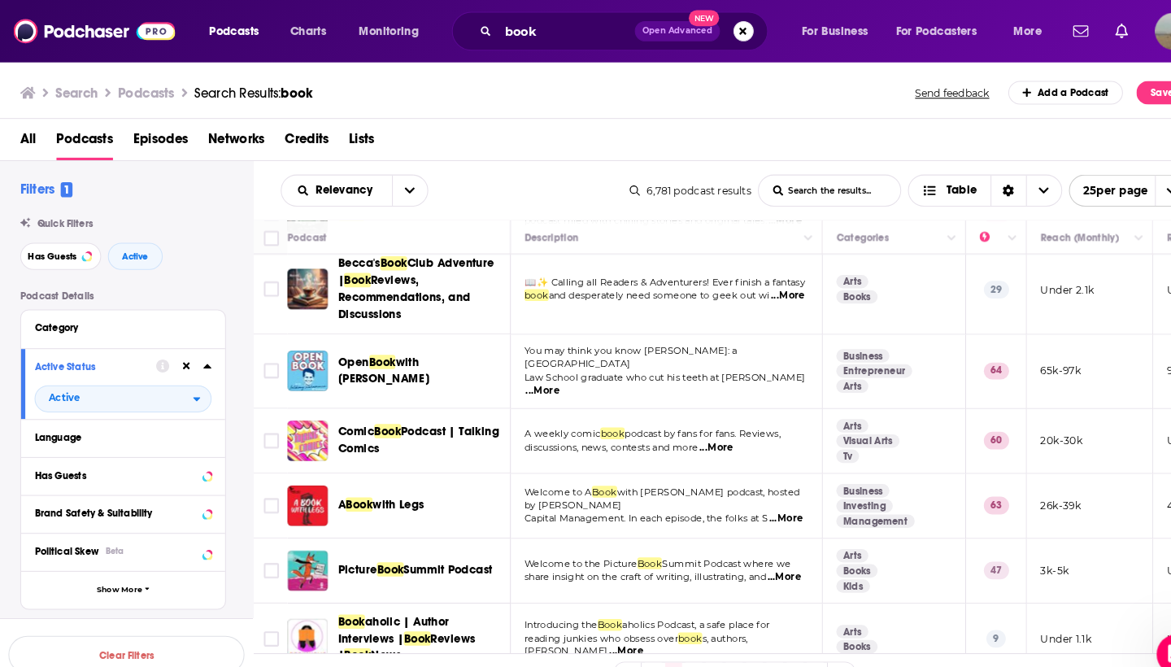
click at [540, 371] on span "...More" at bounding box center [524, 377] width 33 height 13
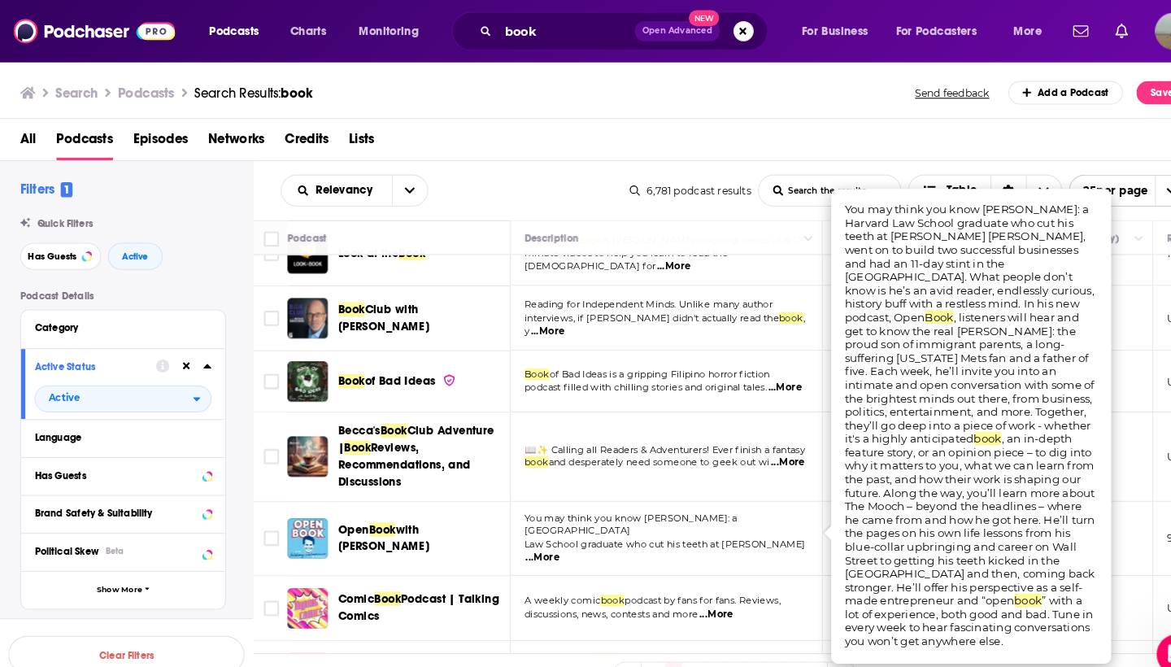
scroll to position [533, 2]
click at [784, 379] on td "Book of Bad Ideas is a gripping Filipino horror fiction podcast filled with chi…" at bounding box center [641, 367] width 301 height 59
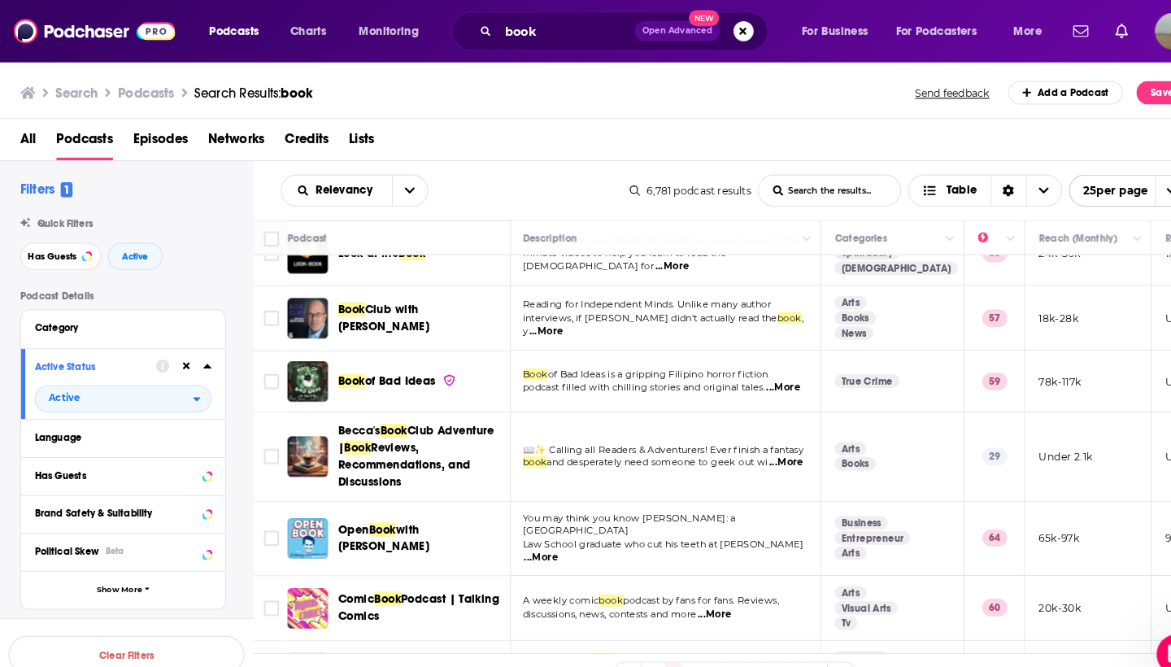
scroll to position [417, 2]
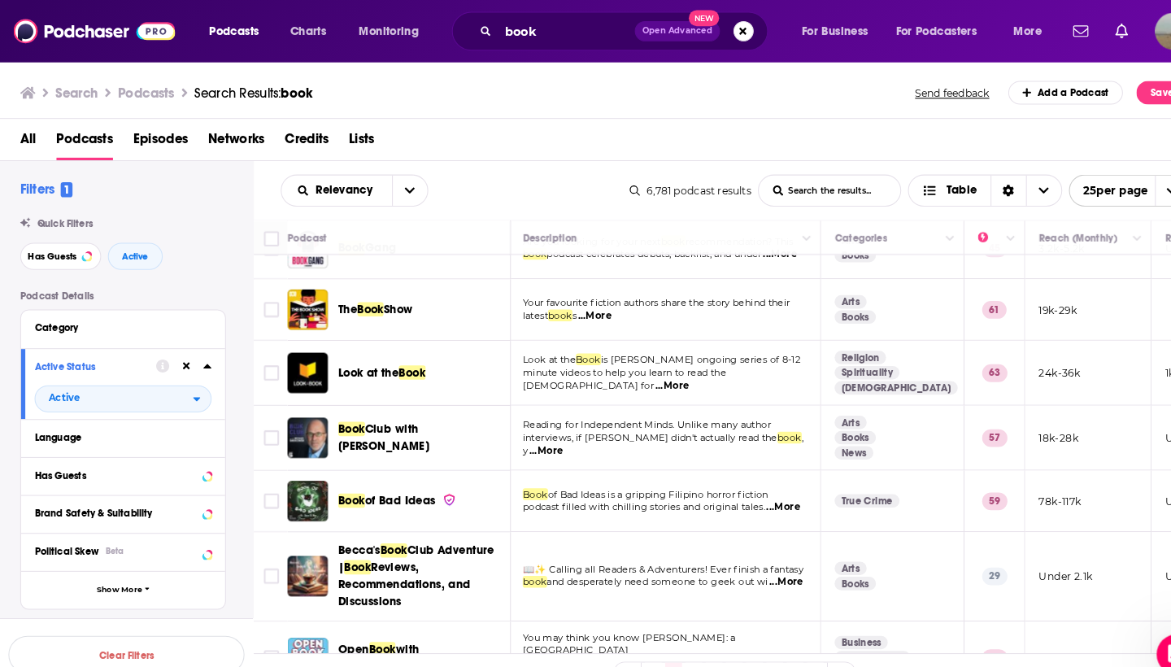
click at [665, 366] on span "...More" at bounding box center [648, 372] width 33 height 13
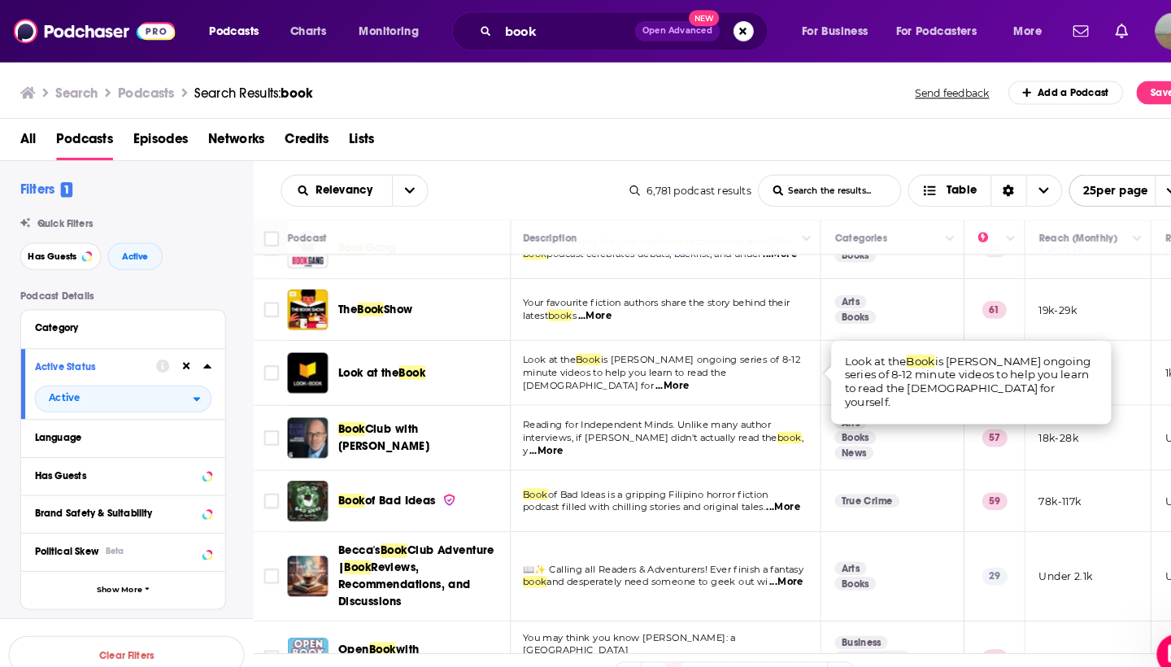
click at [761, 323] on tbody "[PERSON_NAME]'s Book Club Hi! I’m [PERSON_NAME] and I’m the co-host of [PERSON_…" at bounding box center [854, 636] width 1223 height 1616
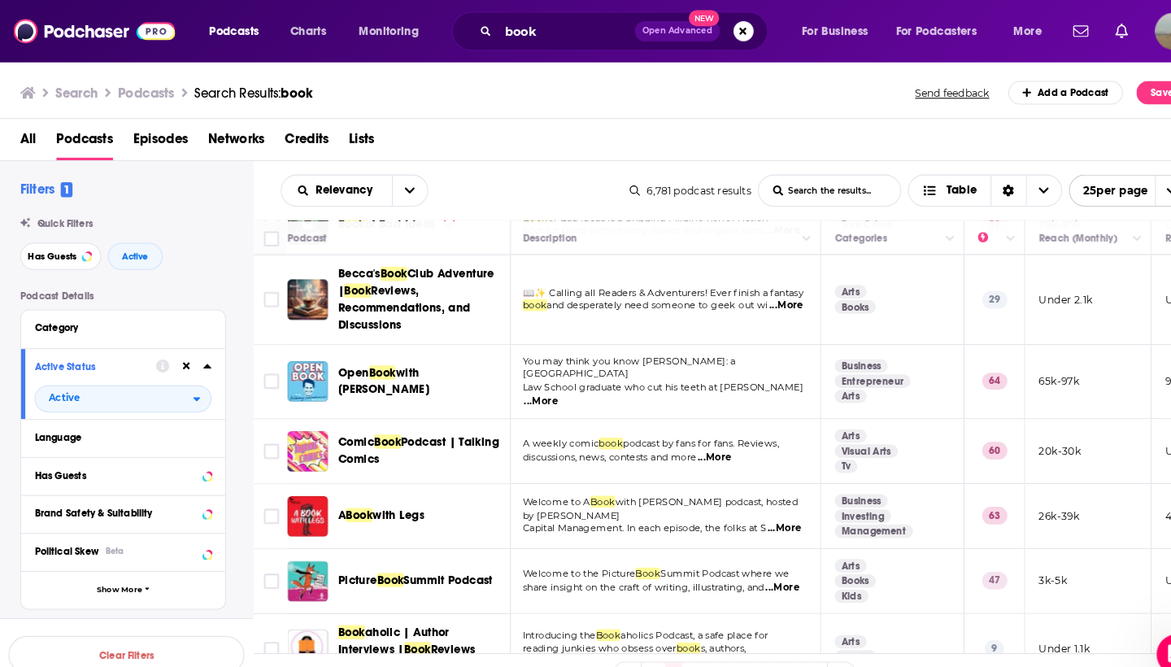
scroll to position [685, 2]
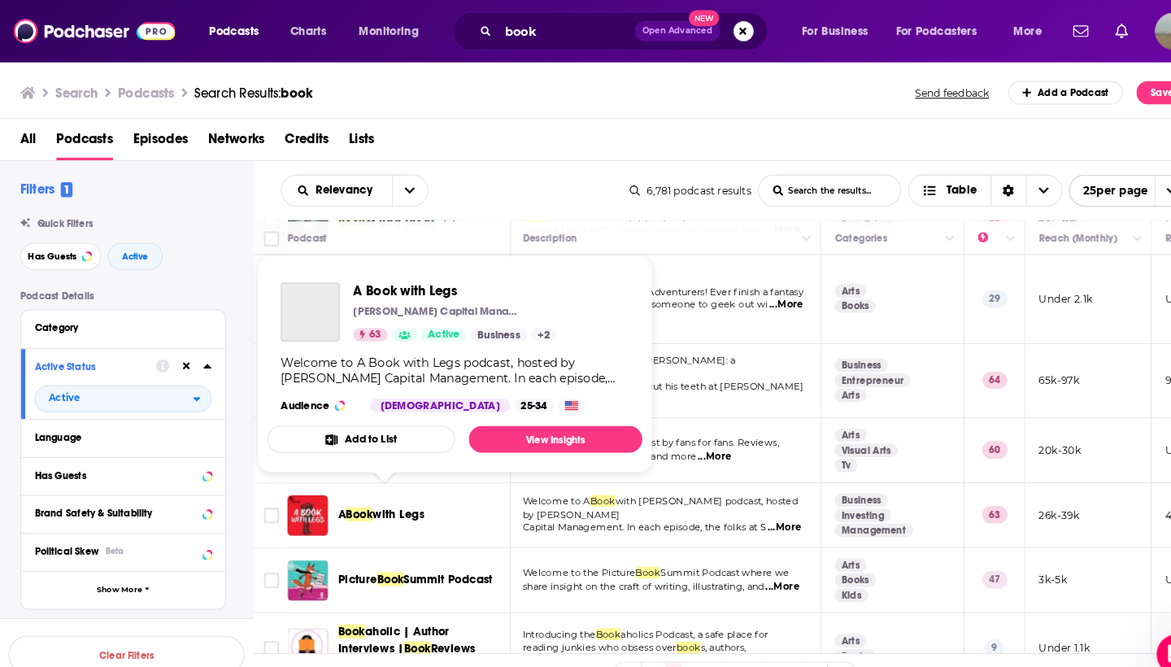
click at [385, 489] on span "with Legs" at bounding box center [385, 496] width 50 height 14
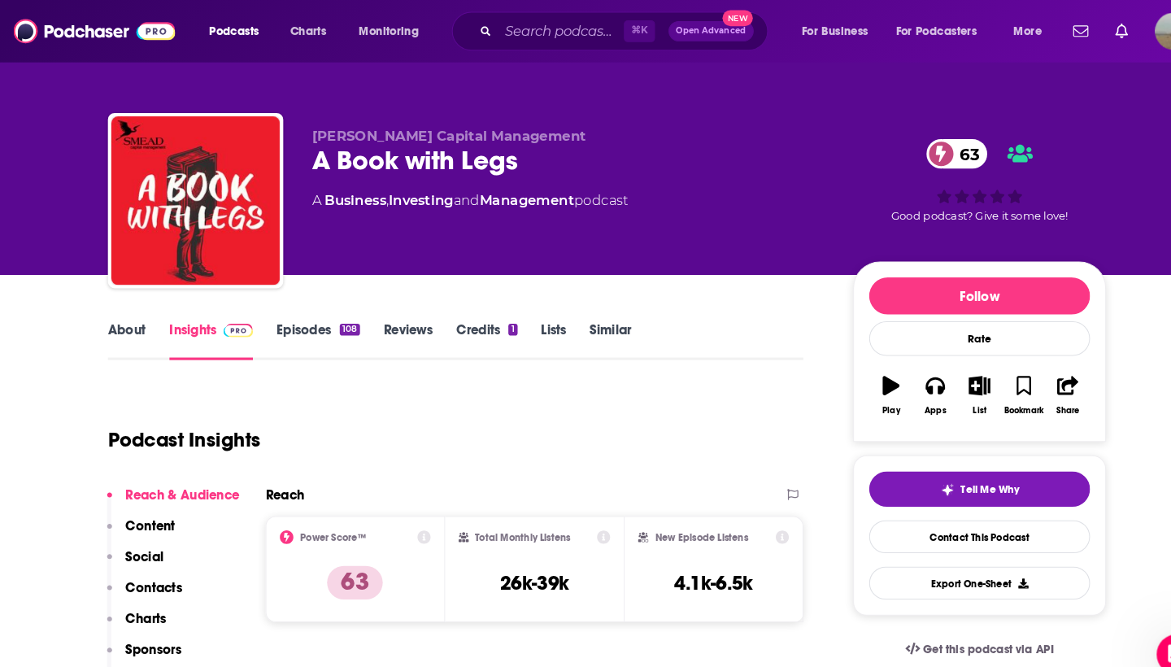
scroll to position [40, 0]
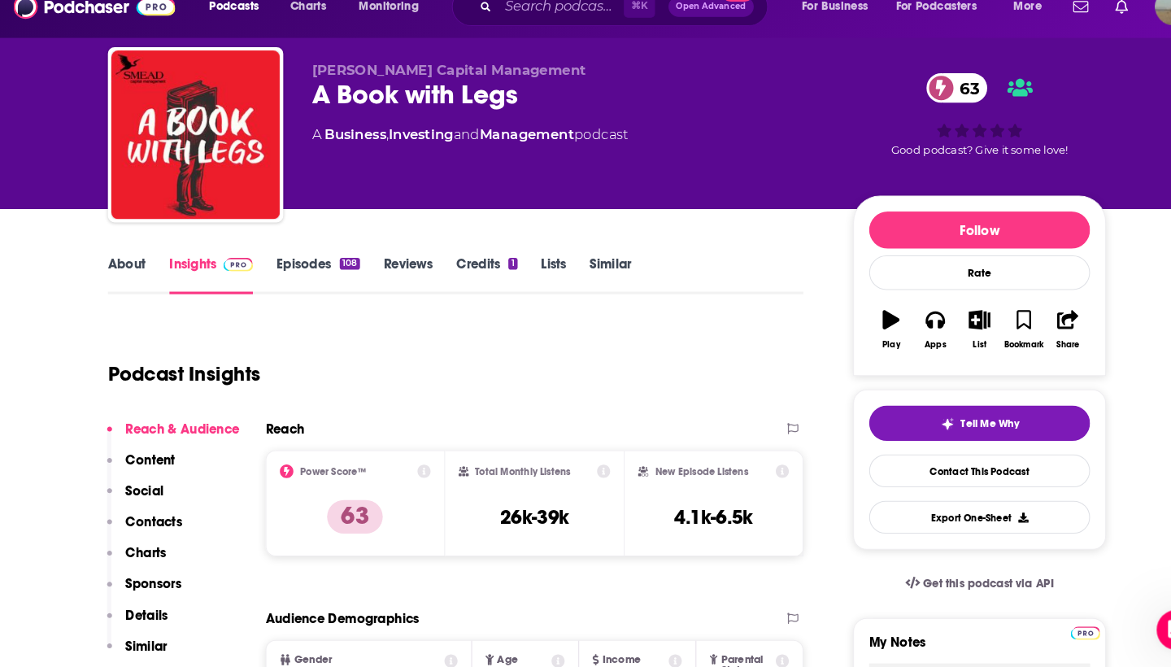
click at [303, 270] on link "Episodes 108" at bounding box center [307, 288] width 81 height 37
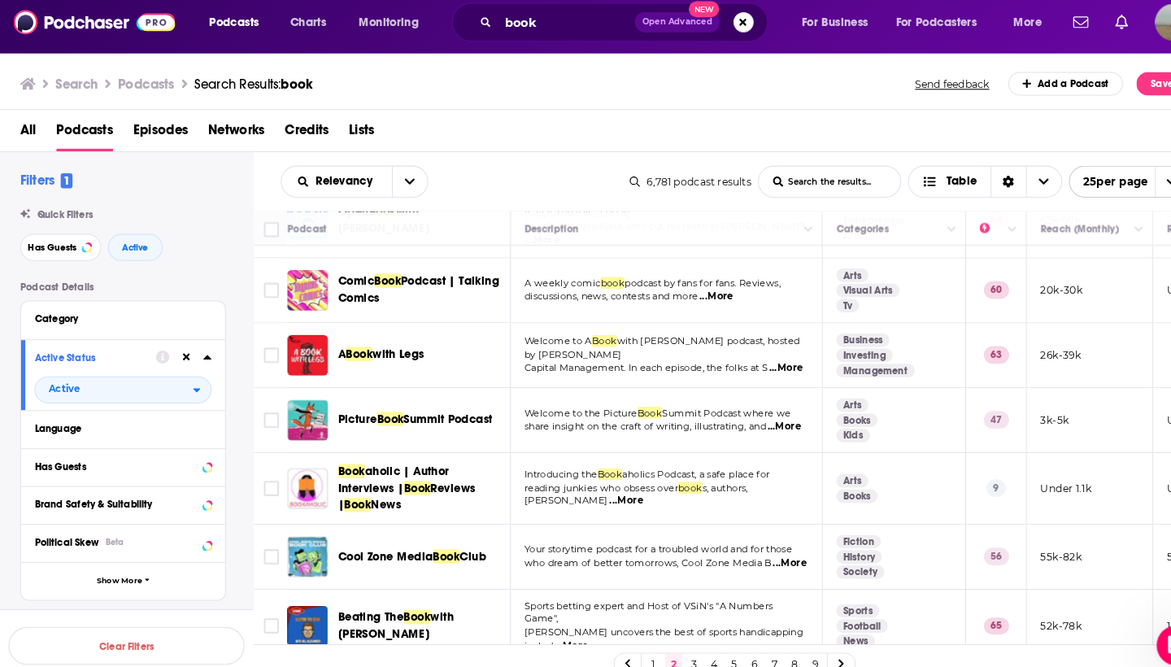
scroll to position [881, 0]
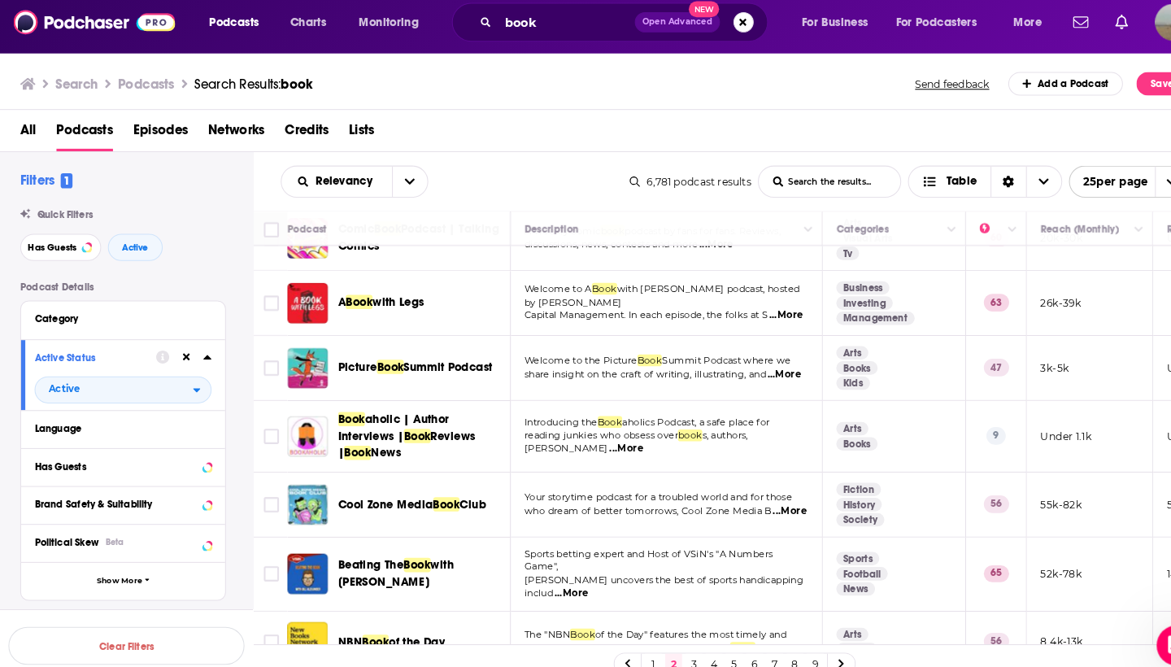
click at [759, 495] on span "...More" at bounding box center [762, 501] width 33 height 13
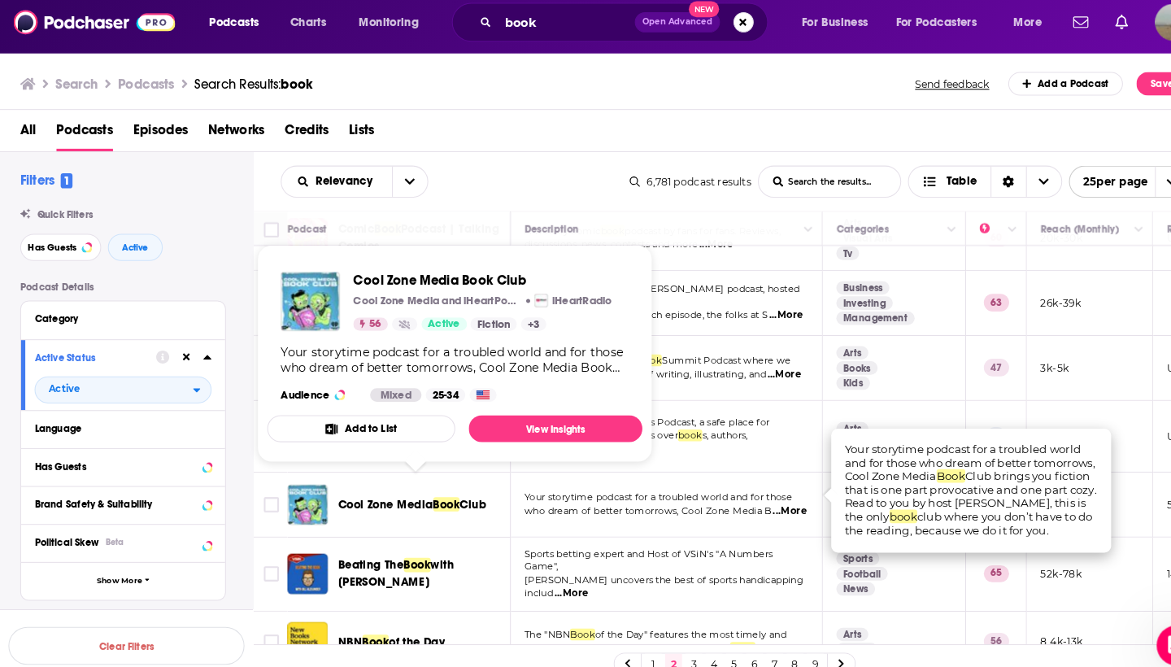
click at [351, 488] on span "Cool Zone Media" at bounding box center [372, 495] width 92 height 14
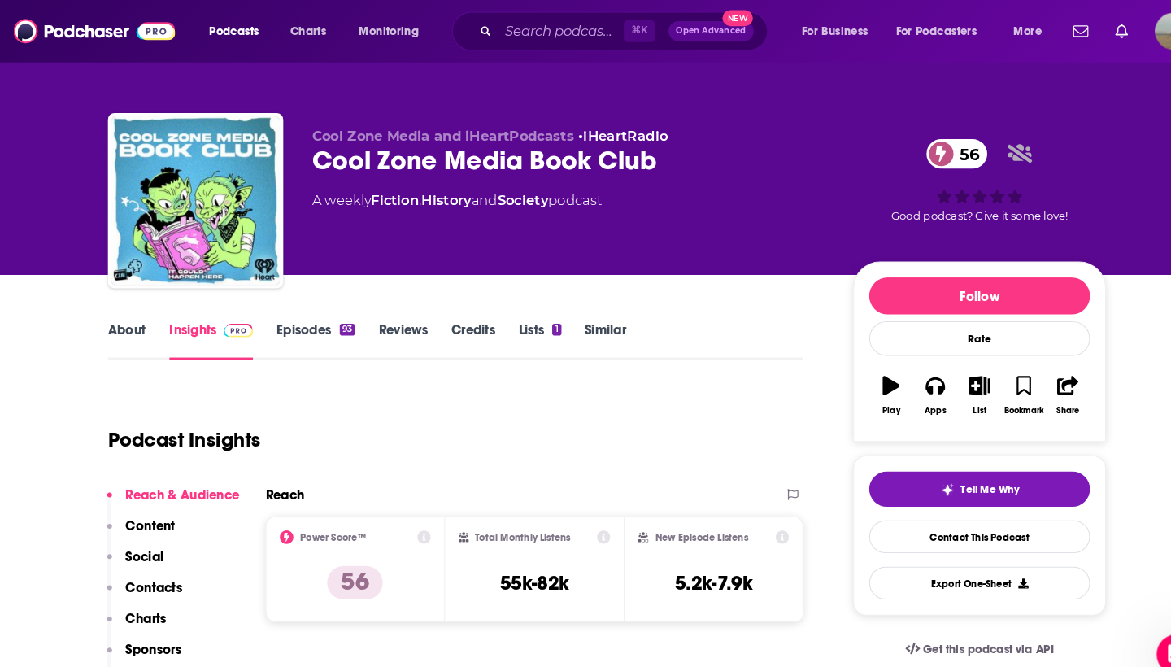
click at [303, 323] on link "Episodes 93" at bounding box center [305, 328] width 76 height 37
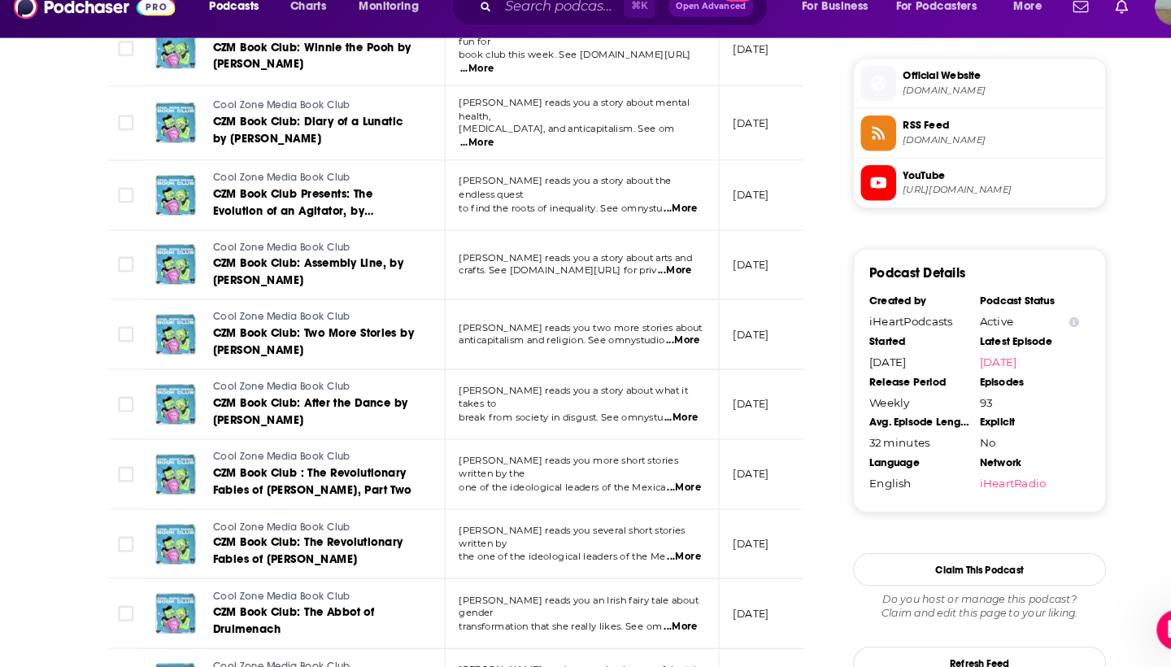
scroll to position [1175, 0]
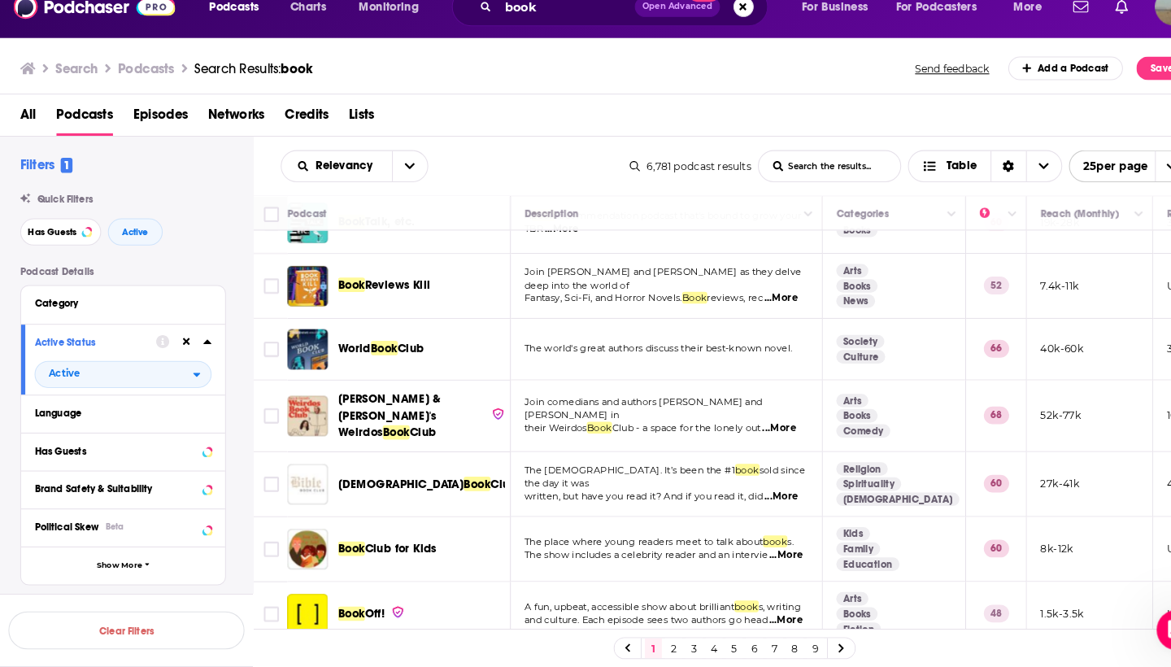
click at [691, 639] on link "4" at bounding box center [689, 649] width 16 height 20
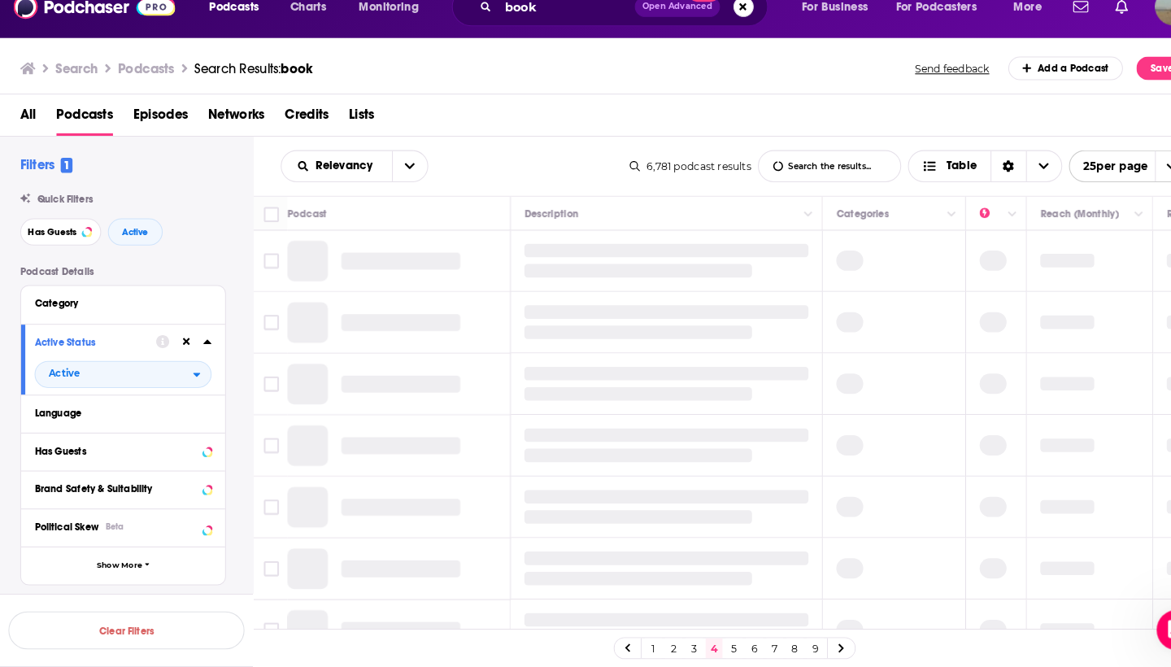
click at [669, 639] on link "3" at bounding box center [669, 649] width 16 height 20
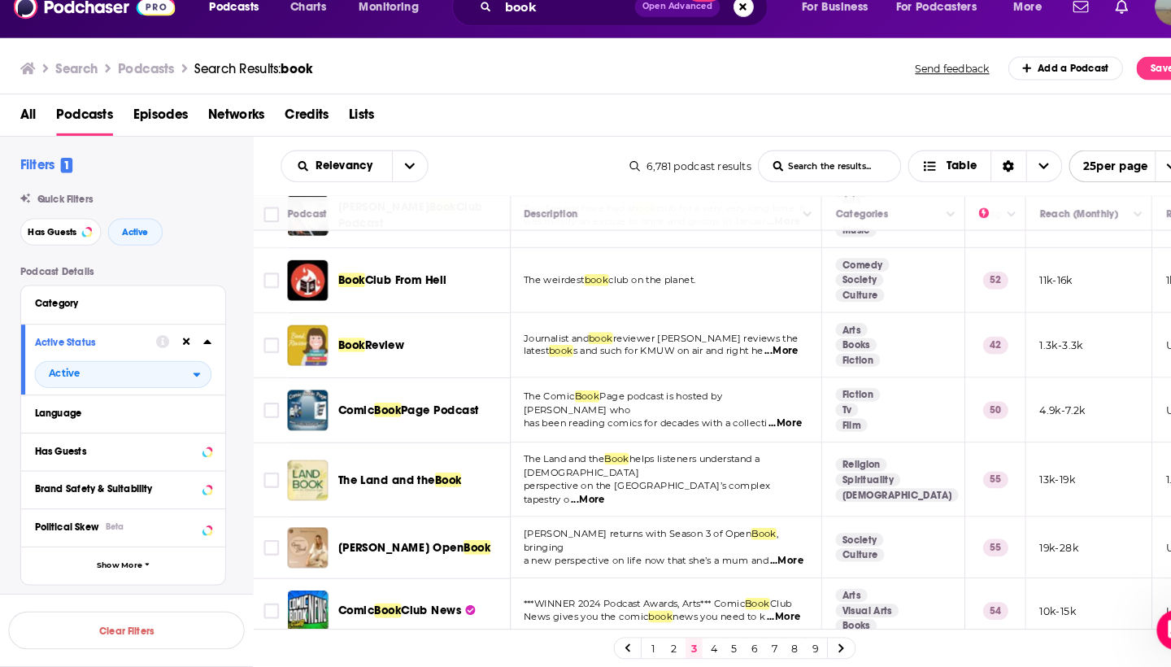
scroll to position [163, 1]
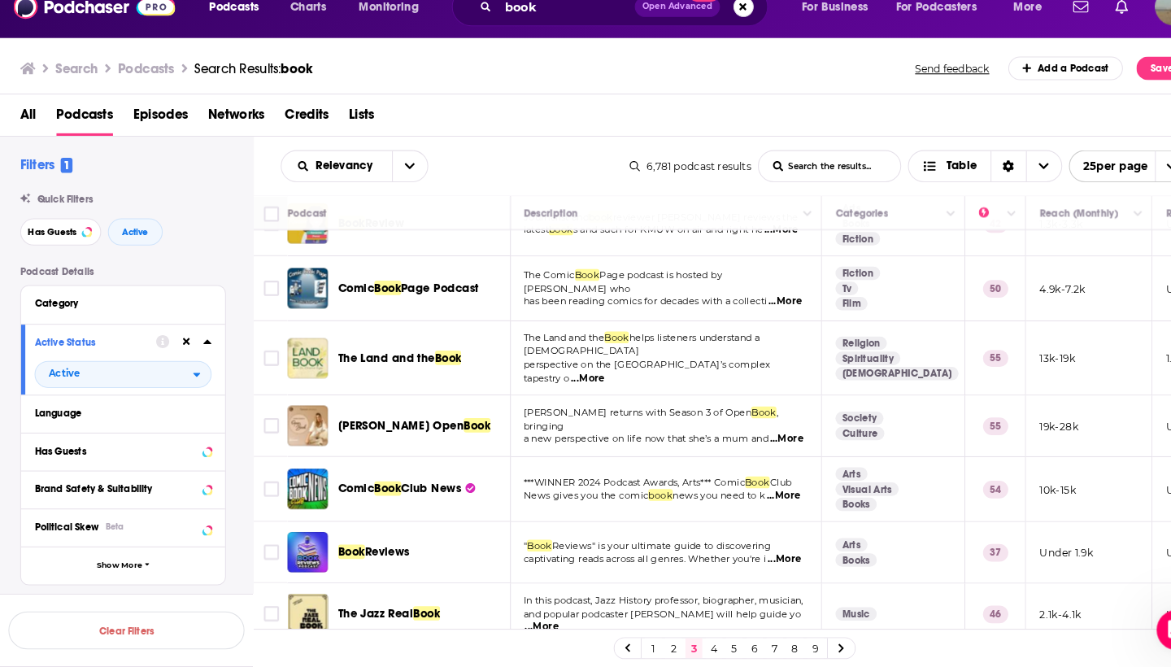
click at [761, 441] on span "...More" at bounding box center [759, 447] width 33 height 13
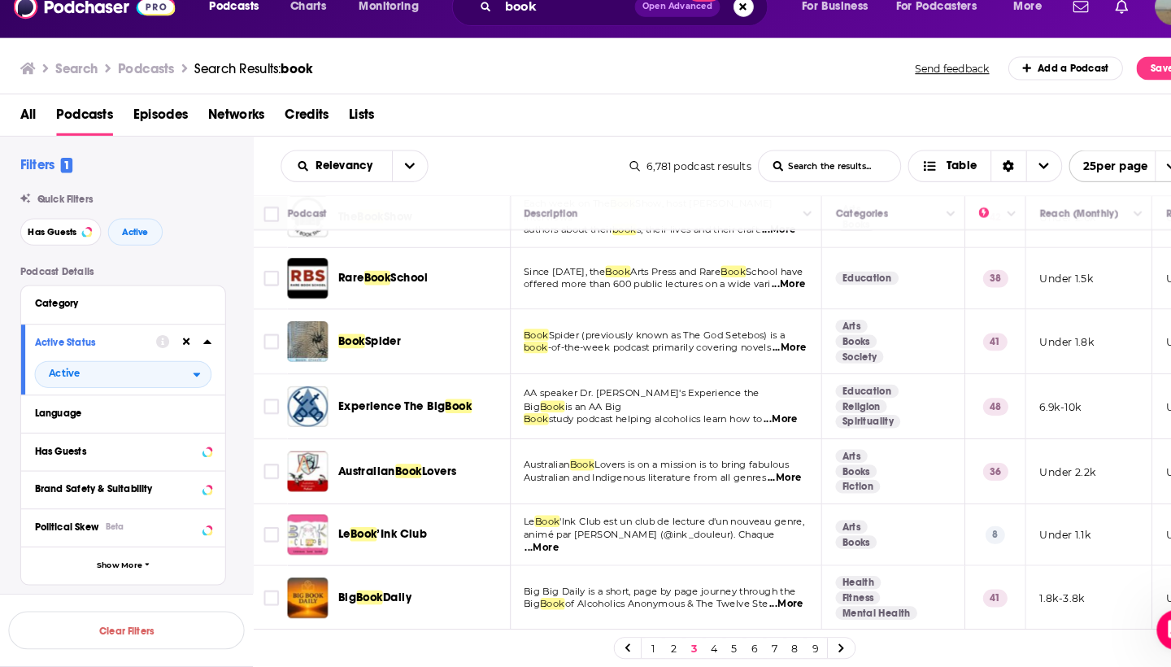
scroll to position [0, 0]
click at [687, 639] on link "4" at bounding box center [689, 649] width 16 height 20
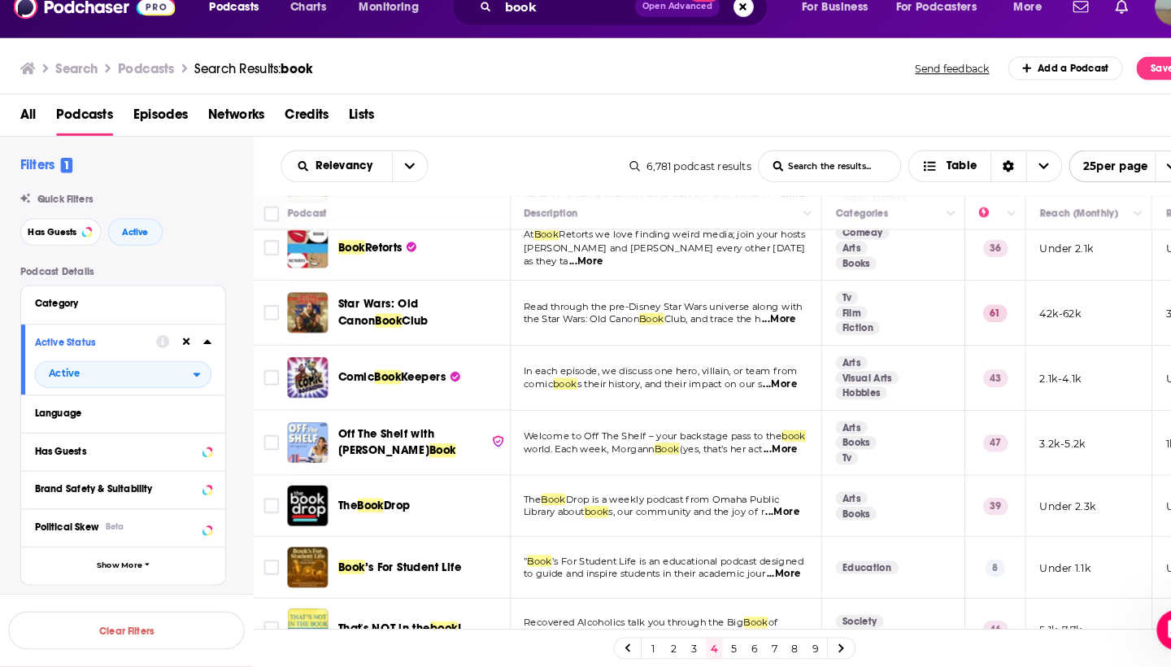
click at [704, 639] on link "5" at bounding box center [708, 649] width 16 height 20
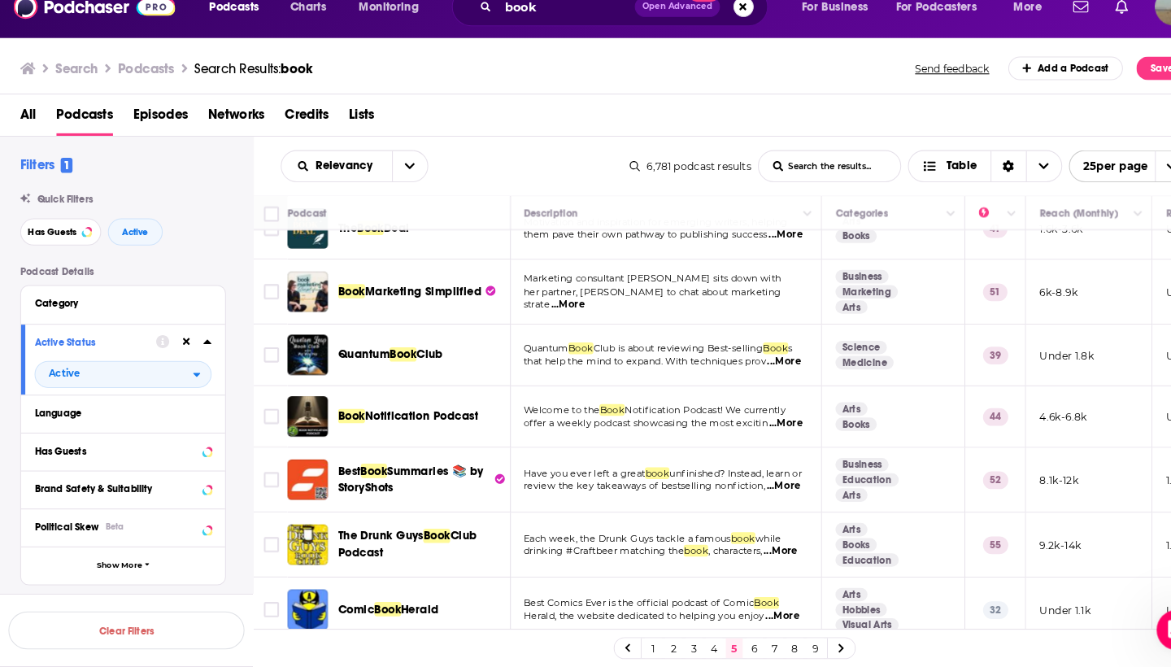
scroll to position [1160, 1]
click at [730, 639] on link "6" at bounding box center [728, 649] width 16 height 20
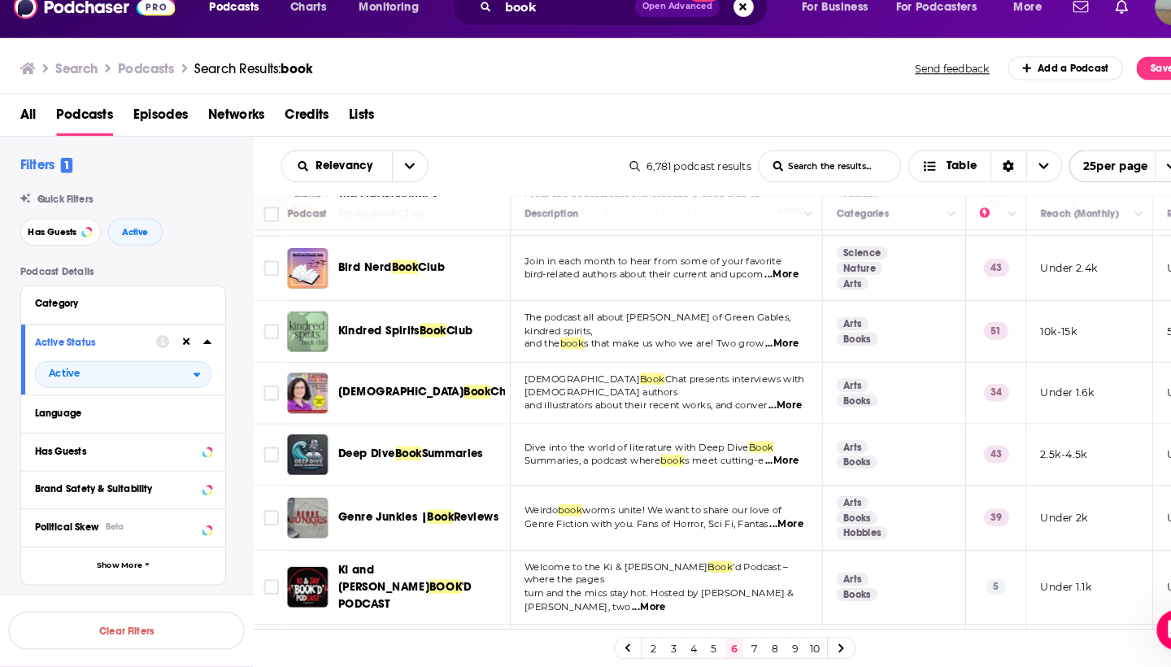
scroll to position [1189, 0]
click at [731, 639] on link "7" at bounding box center [728, 649] width 16 height 20
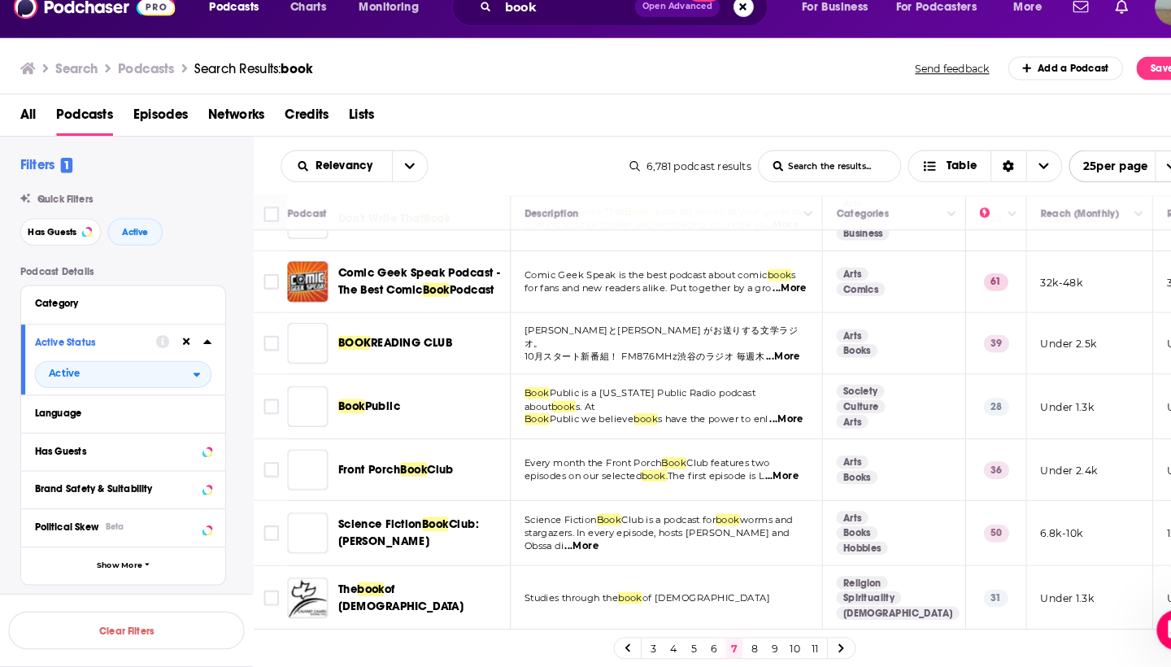
scroll to position [1186, 0]
click at [725, 639] on link "8" at bounding box center [728, 649] width 16 height 20
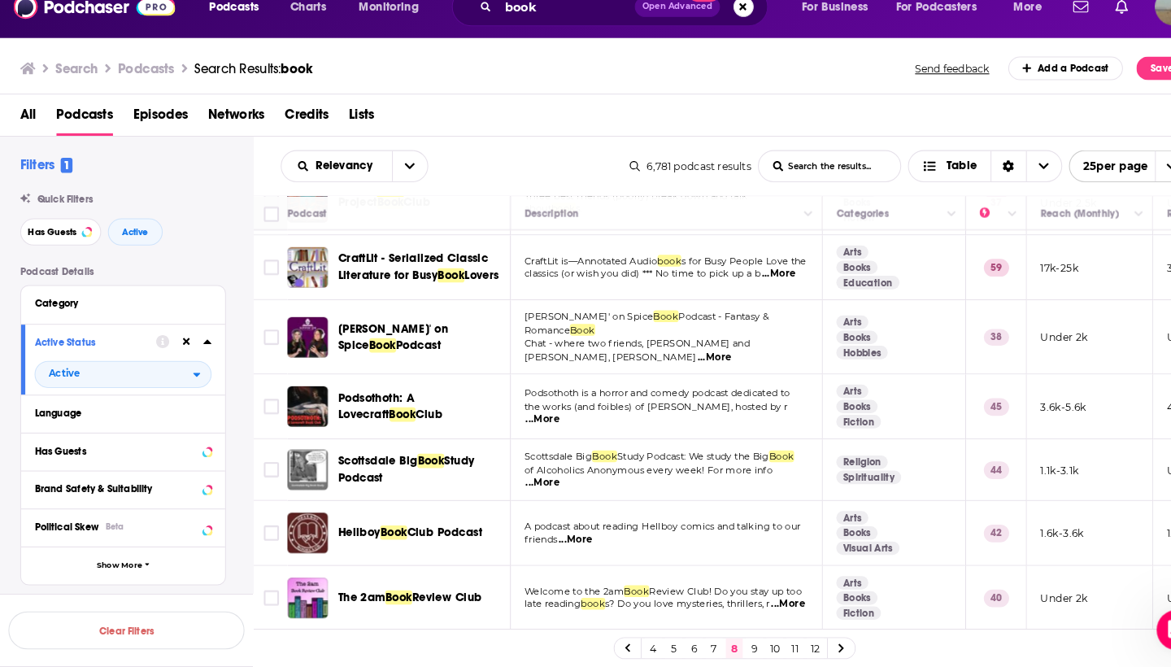
click at [727, 639] on link "9" at bounding box center [728, 649] width 16 height 20
